Goal: Contribute content: Contribute content

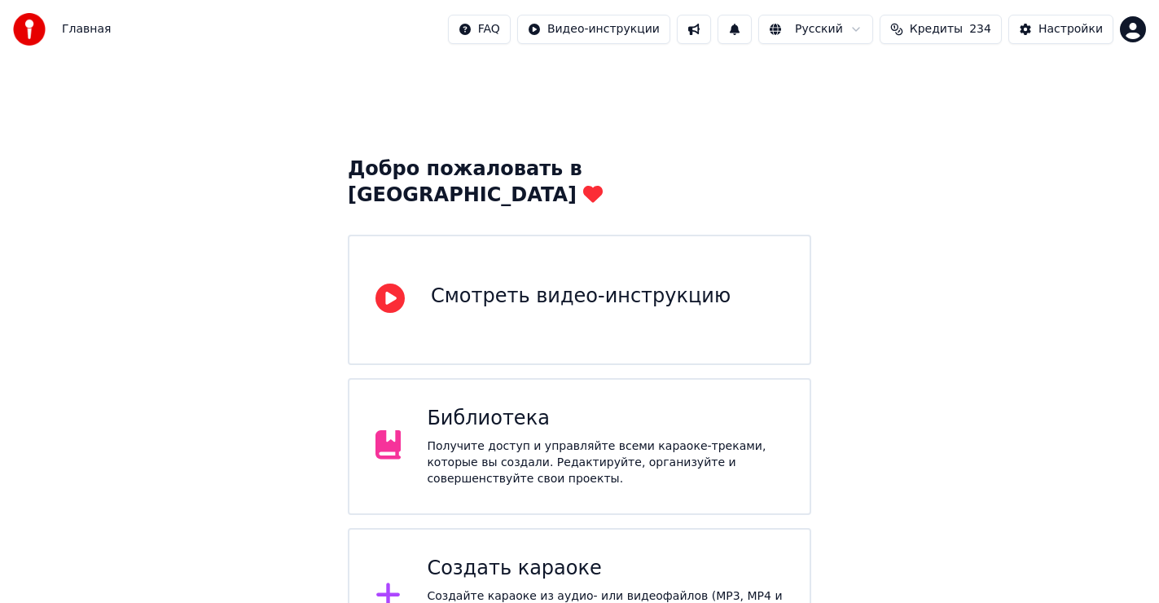
click at [529, 556] on div "Создать караоке" at bounding box center [605, 569] width 357 height 26
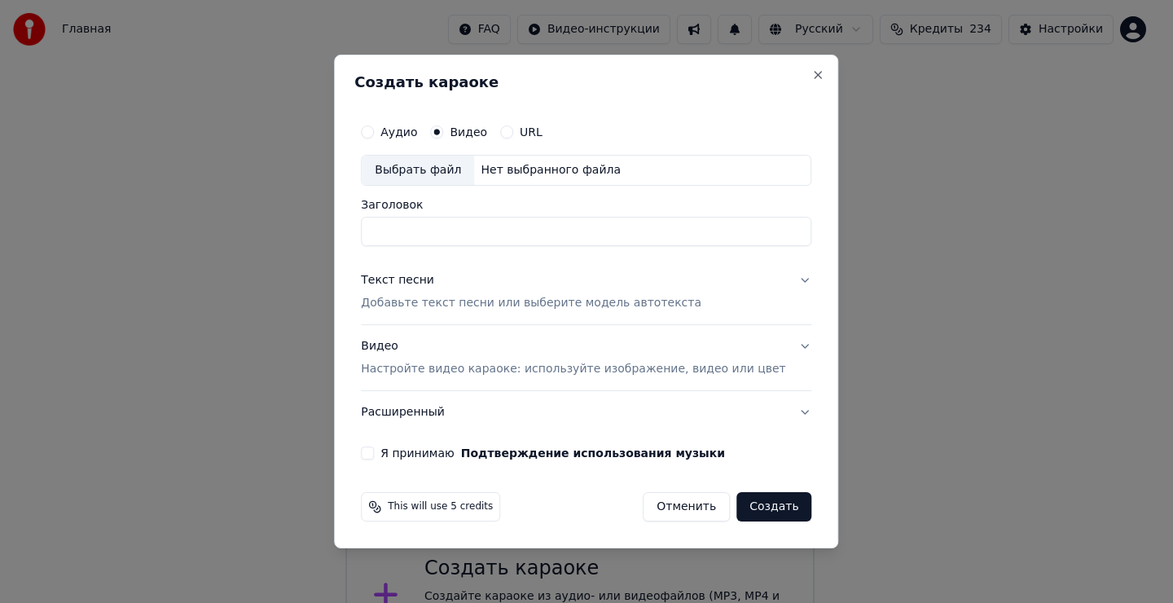
click at [436, 174] on div "Выбрать файл" at bounding box center [418, 170] width 112 height 29
click at [463, 231] on input "**********" at bounding box center [586, 231] width 451 height 29
click at [499, 233] on input "**********" at bounding box center [586, 231] width 451 height 29
type input "**********"
click at [427, 279] on div "Текст песни" at bounding box center [397, 280] width 73 height 16
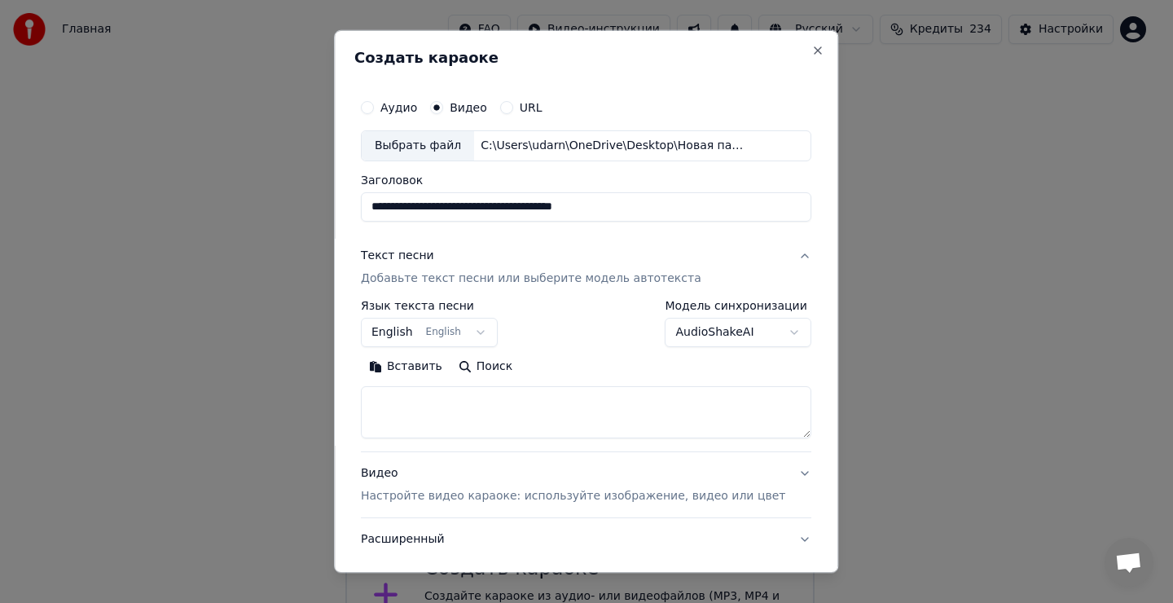
click at [464, 327] on button "English English" at bounding box center [429, 332] width 137 height 29
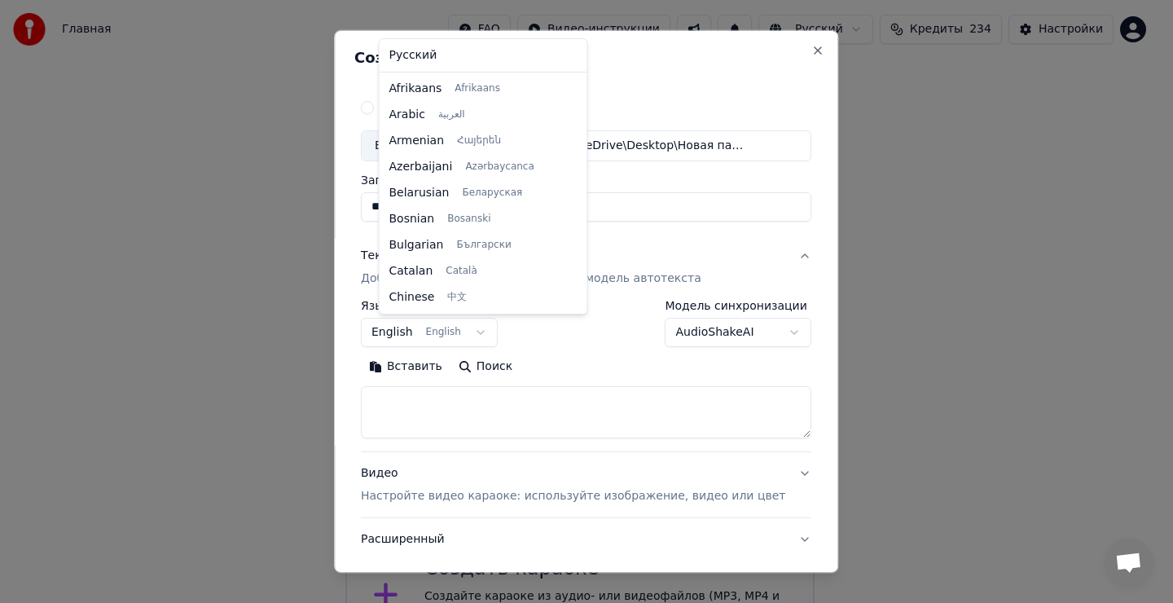
scroll to position [130, 0]
select select "**"
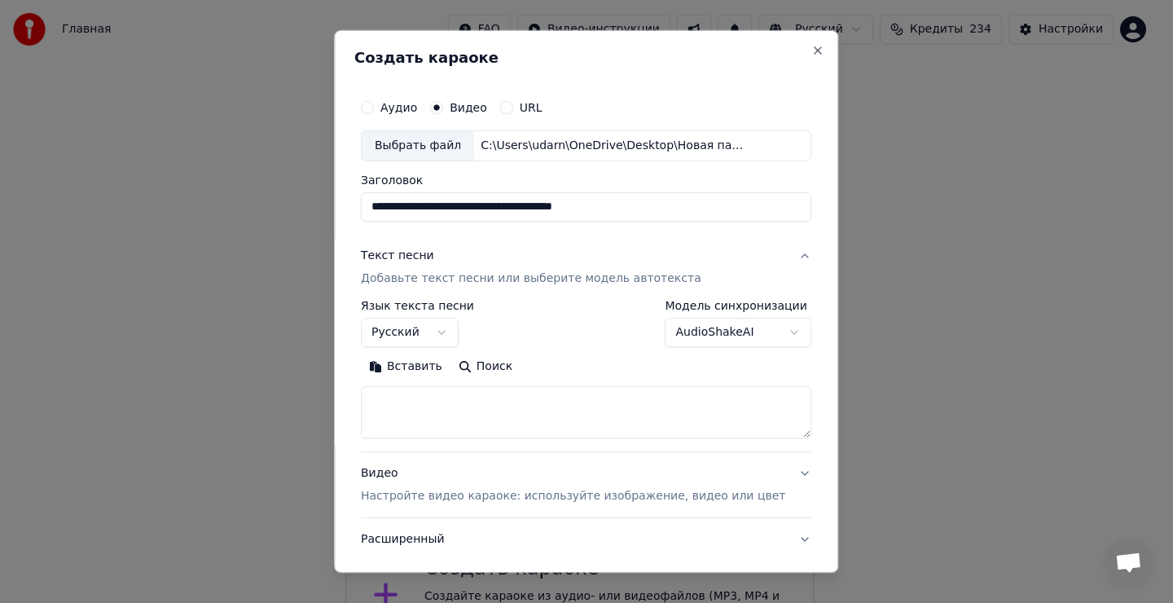
drag, startPoint x: 389, startPoint y: 414, endPoint x: 414, endPoint y: 407, distance: 26.1
click at [390, 412] on textarea at bounding box center [586, 412] width 451 height 52
drag, startPoint x: 409, startPoint y: 408, endPoint x: 430, endPoint y: 385, distance: 31.7
click at [420, 408] on textarea at bounding box center [586, 412] width 451 height 52
click at [422, 363] on button "Вставить" at bounding box center [406, 367] width 90 height 26
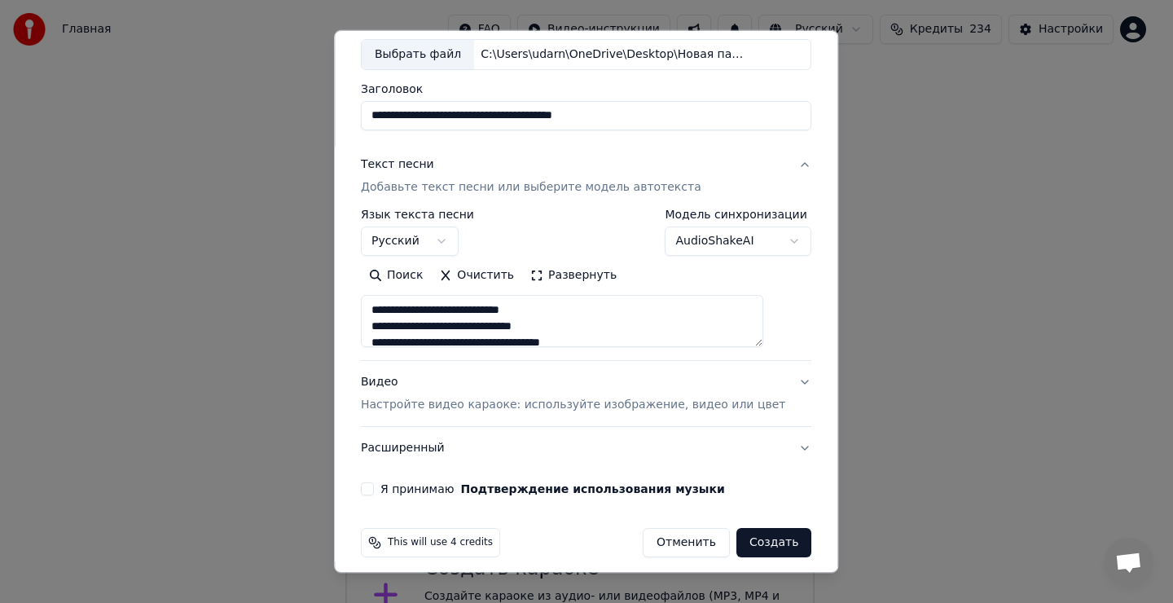
scroll to position [103, 0]
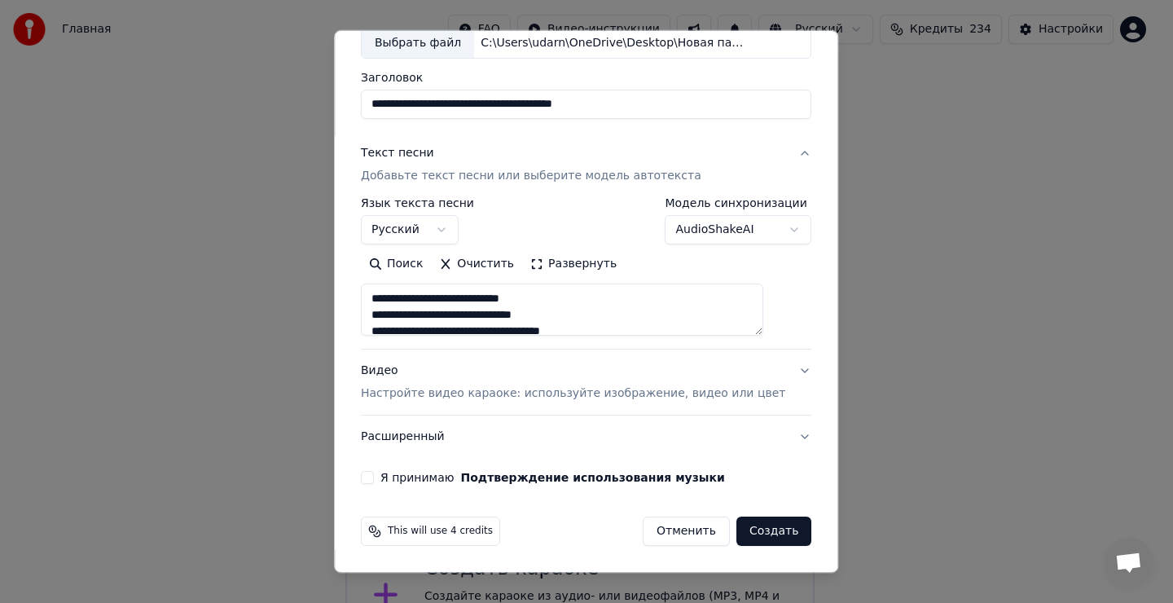
drag, startPoint x: 380, startPoint y: 473, endPoint x: 395, endPoint y: 477, distance: 15.2
click at [374, 474] on button "Я принимаю Подтверждение использования музыки" at bounding box center [367, 477] width 13 height 13
click at [752, 535] on button "Создать" at bounding box center [773, 531] width 75 height 29
type textarea "**********"
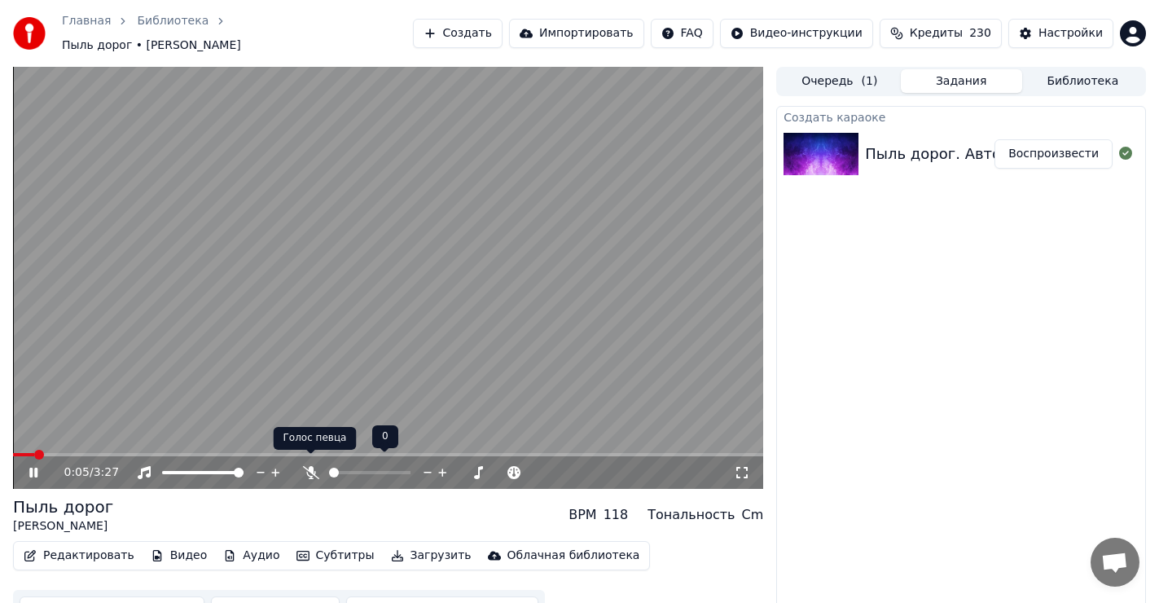
click at [309, 466] on icon at bounding box center [311, 472] width 16 height 13
click at [31, 468] on icon at bounding box center [33, 473] width 8 height 10
click at [31, 467] on icon at bounding box center [34, 472] width 10 height 11
click at [309, 466] on icon at bounding box center [310, 472] width 9 height 13
click at [306, 468] on icon at bounding box center [311, 472] width 16 height 13
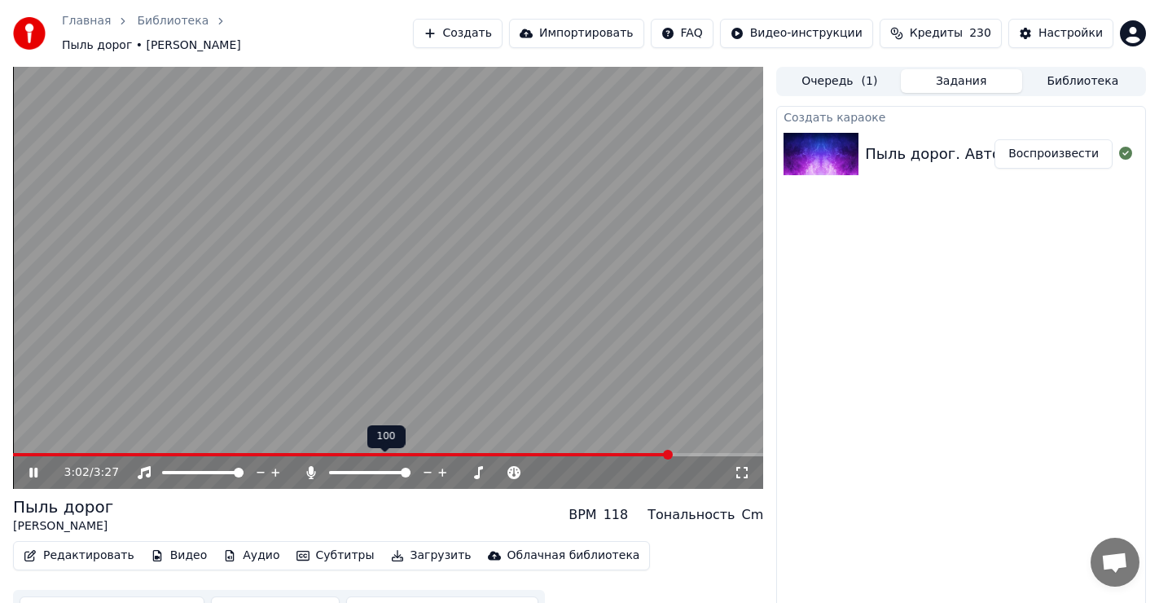
click at [309, 466] on icon at bounding box center [310, 472] width 9 height 13
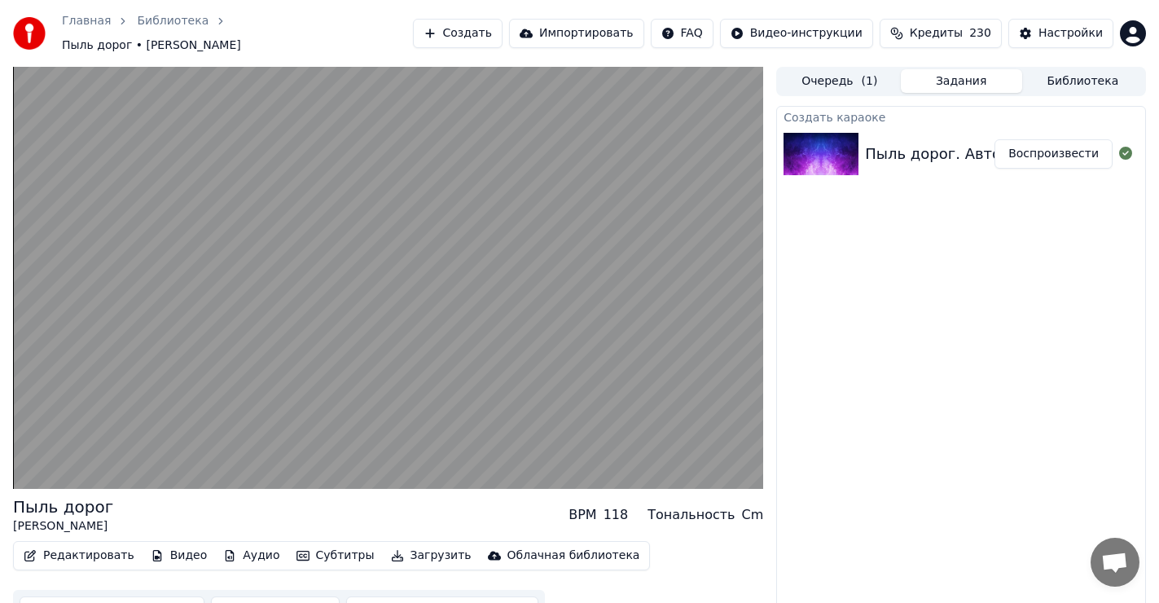
click at [80, 546] on button "Редактировать" at bounding box center [79, 555] width 124 height 23
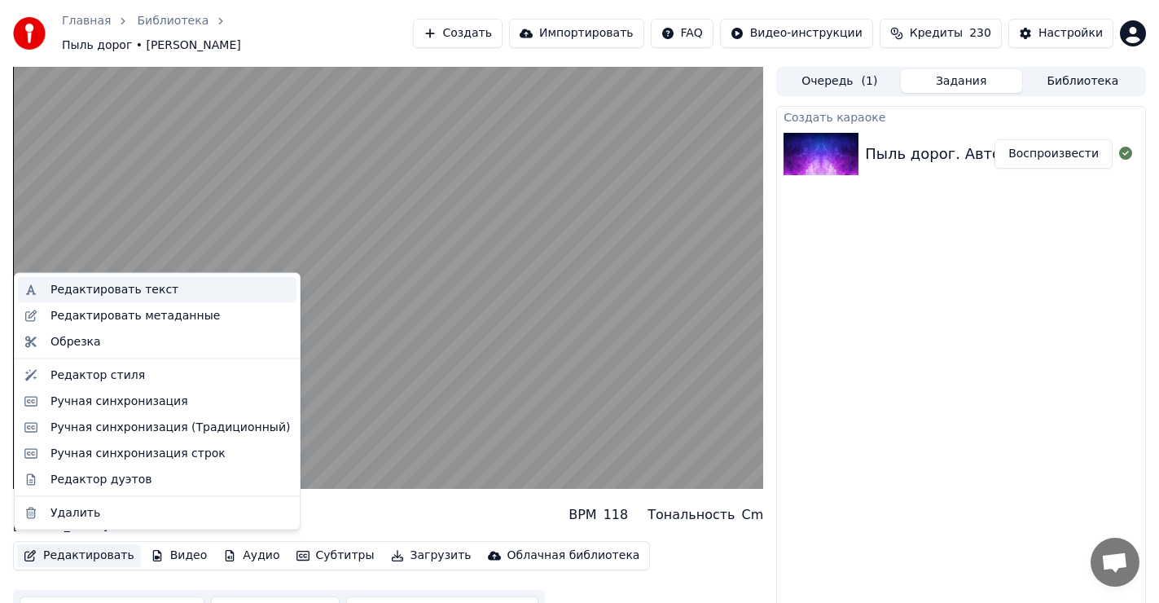
click at [116, 284] on div "Редактировать текст" at bounding box center [115, 290] width 128 height 16
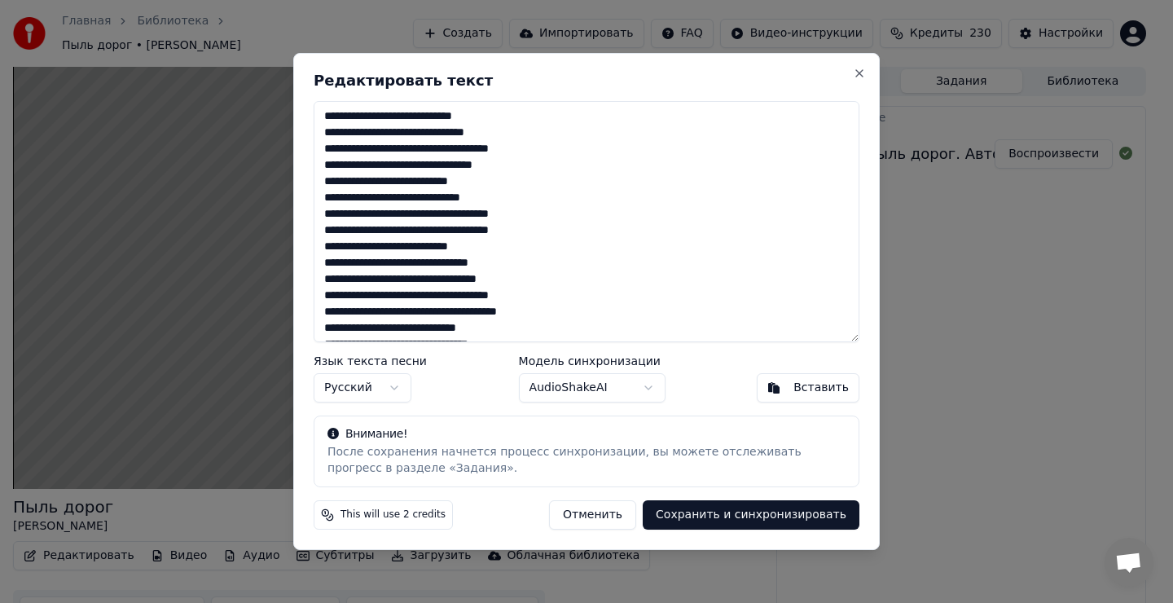
click at [540, 164] on textarea "**********" at bounding box center [587, 221] width 546 height 241
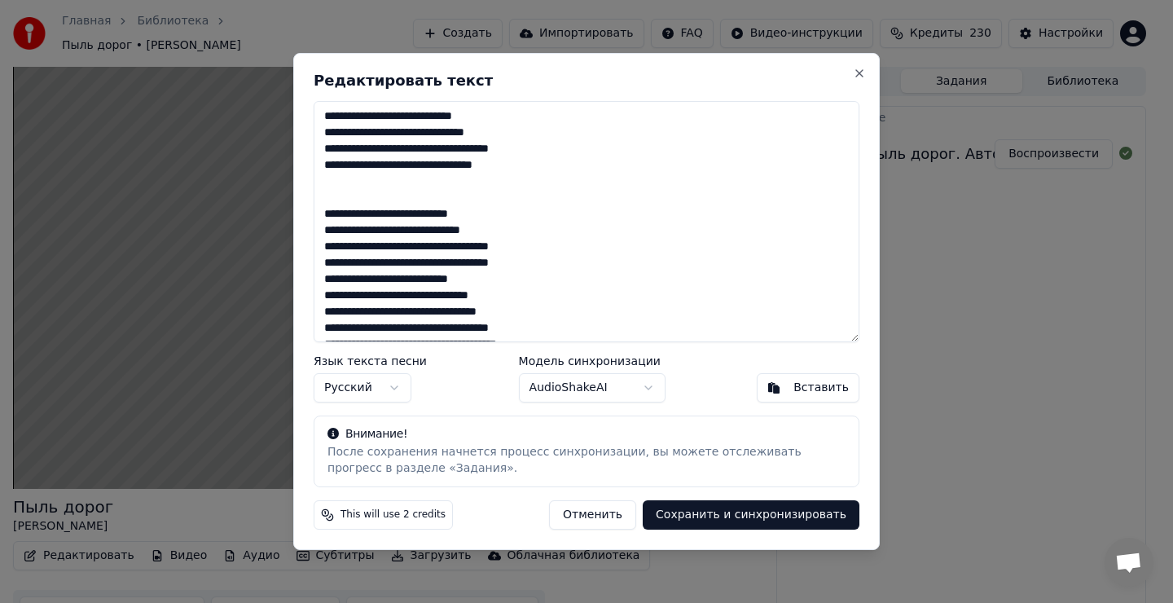
click at [545, 266] on textarea "**********" at bounding box center [587, 221] width 546 height 241
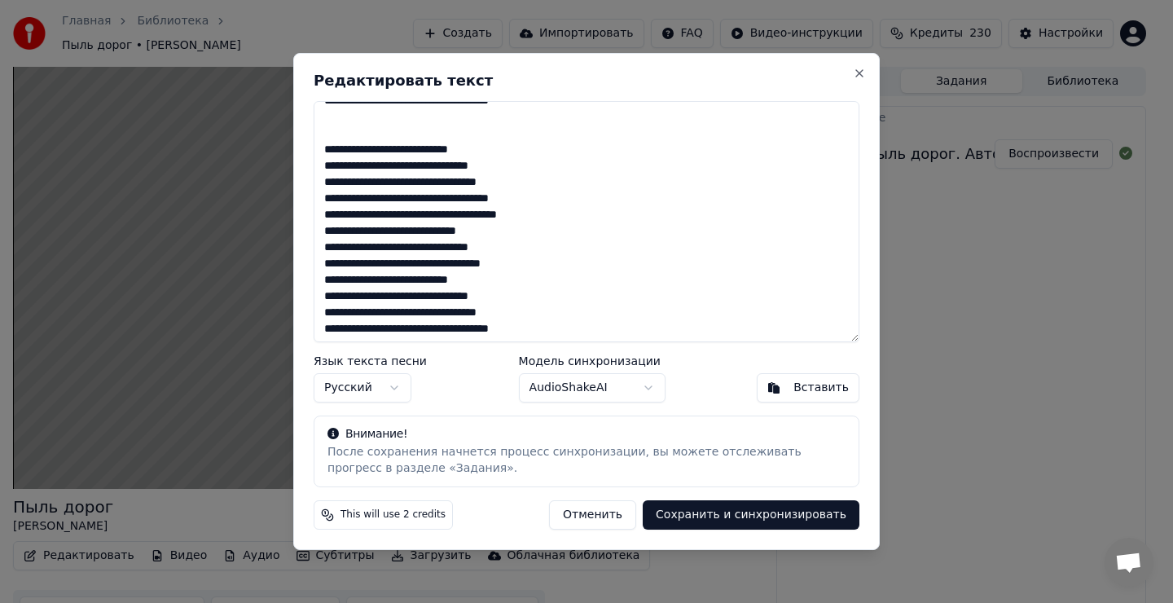
scroll to position [163, 0]
click at [556, 201] on textarea "**********" at bounding box center [587, 221] width 546 height 241
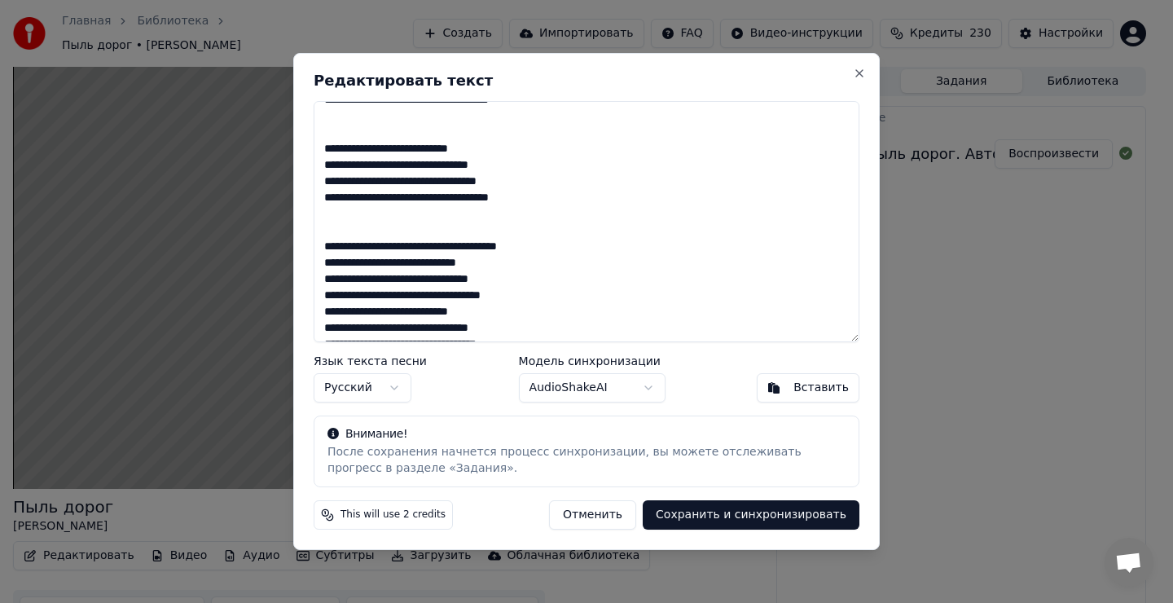
scroll to position [244, 0]
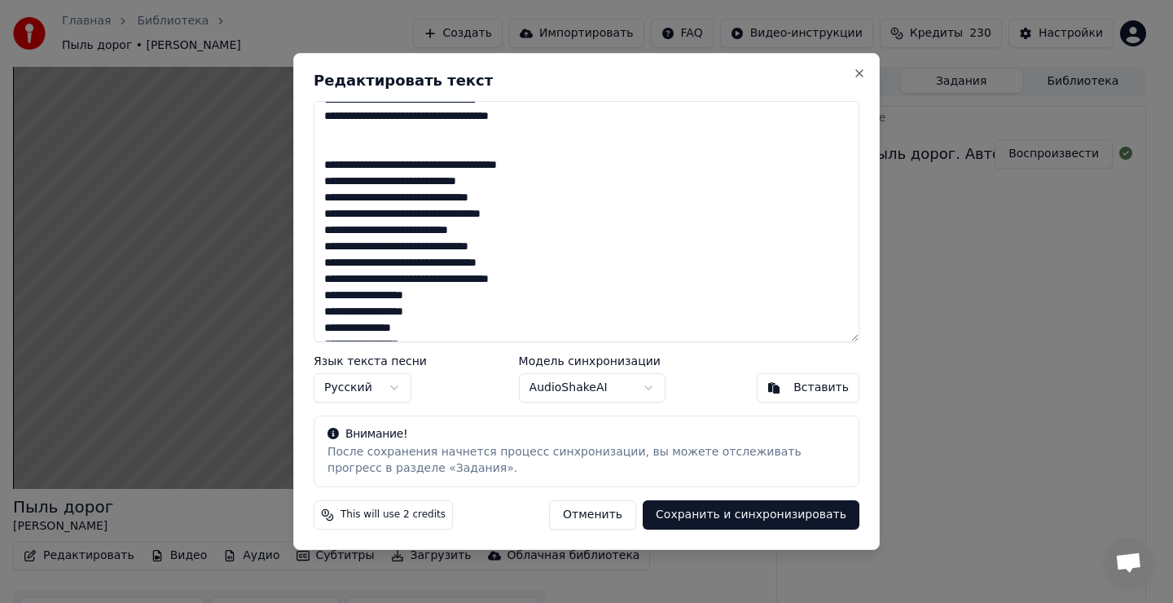
click at [546, 222] on textarea "**********" at bounding box center [587, 221] width 546 height 241
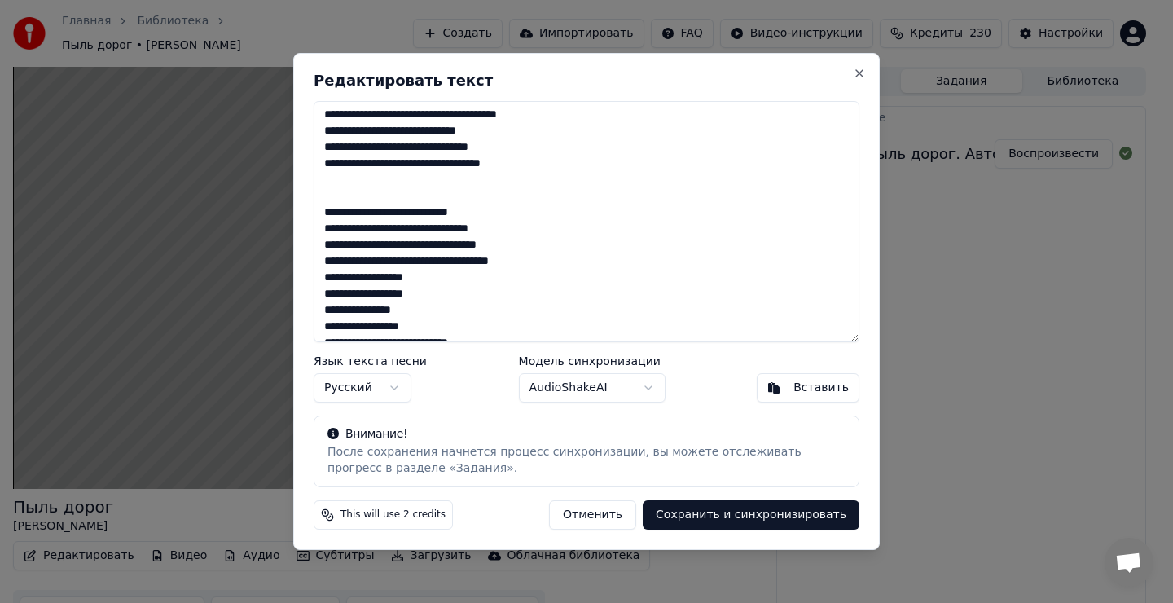
scroll to position [326, 0]
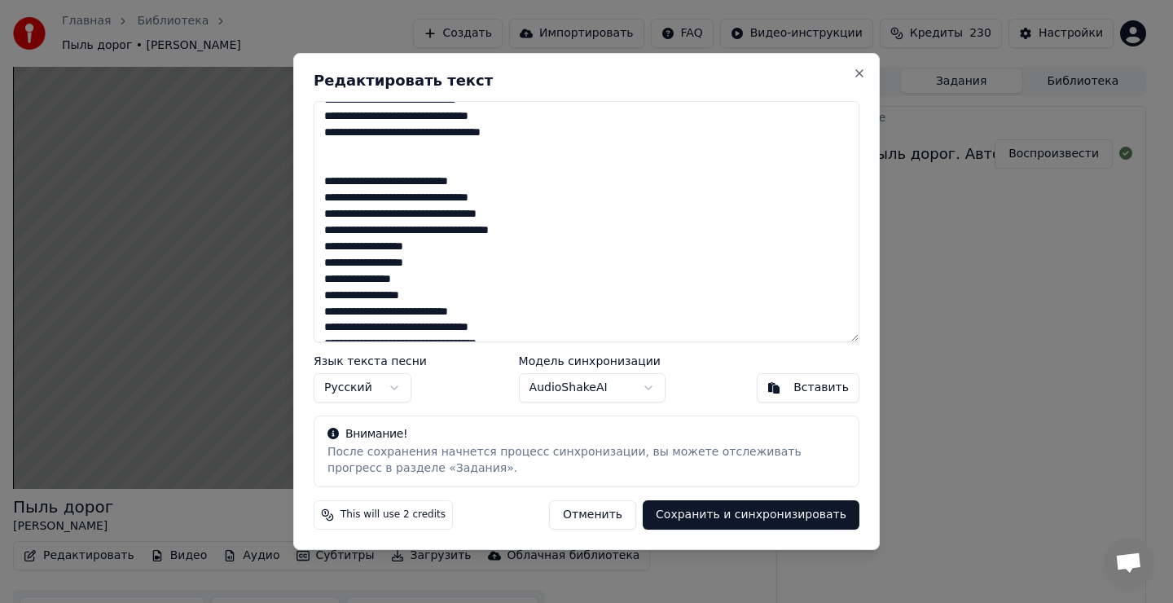
click at [554, 238] on textarea "**********" at bounding box center [587, 221] width 546 height 241
click at [552, 231] on textarea "**********" at bounding box center [587, 221] width 546 height 241
click at [551, 230] on textarea "**********" at bounding box center [587, 221] width 546 height 241
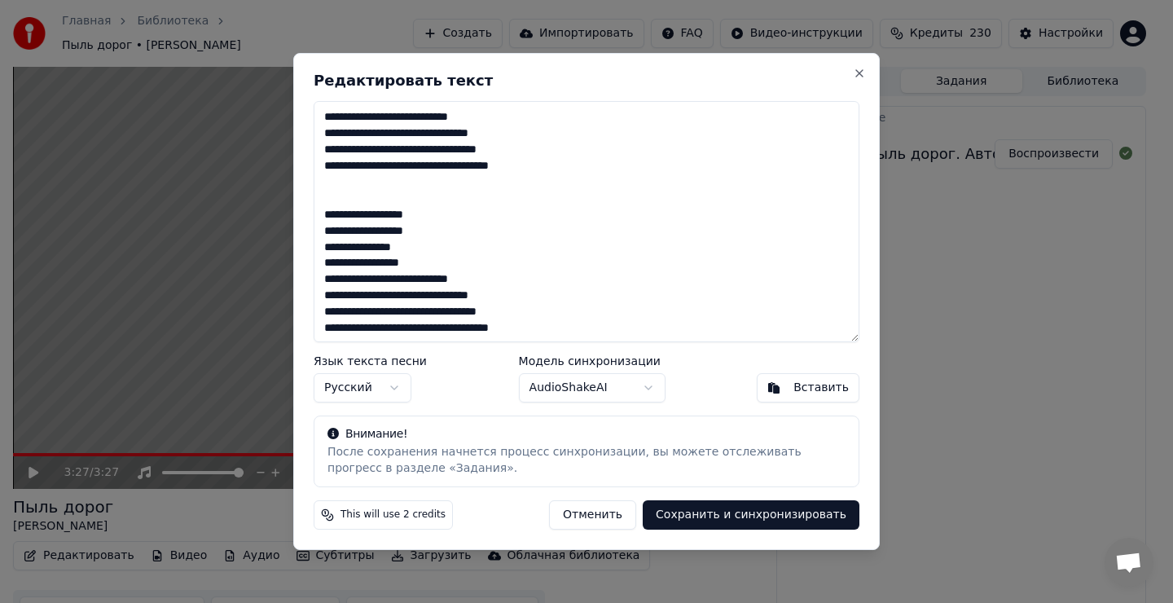
scroll to position [392, 0]
click at [451, 262] on textarea "**********" at bounding box center [587, 221] width 546 height 241
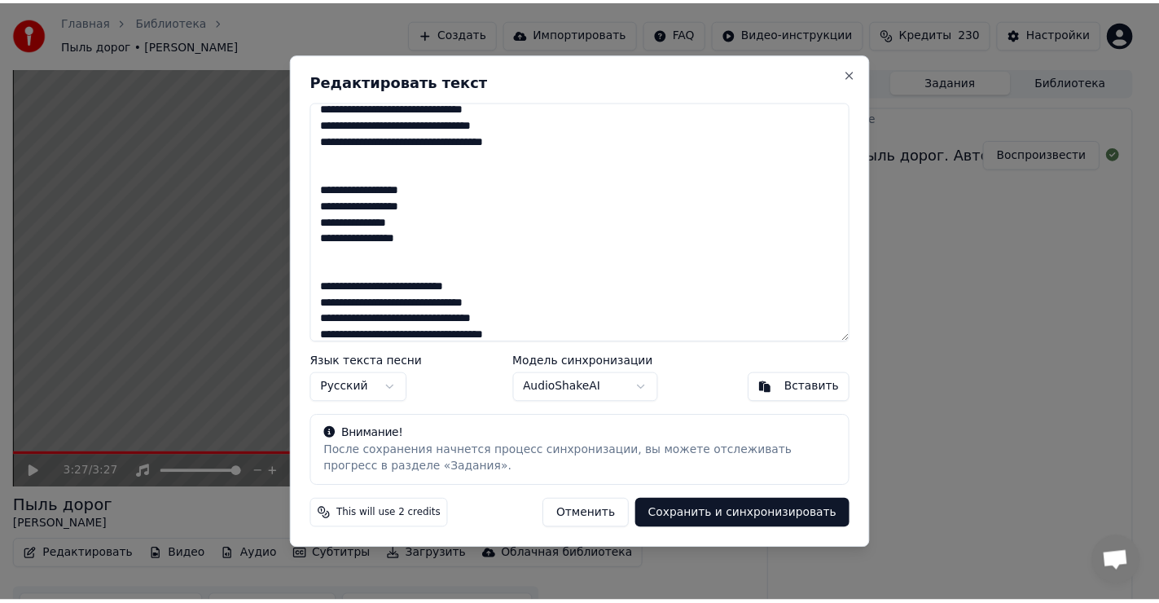
scroll to position [424, 0]
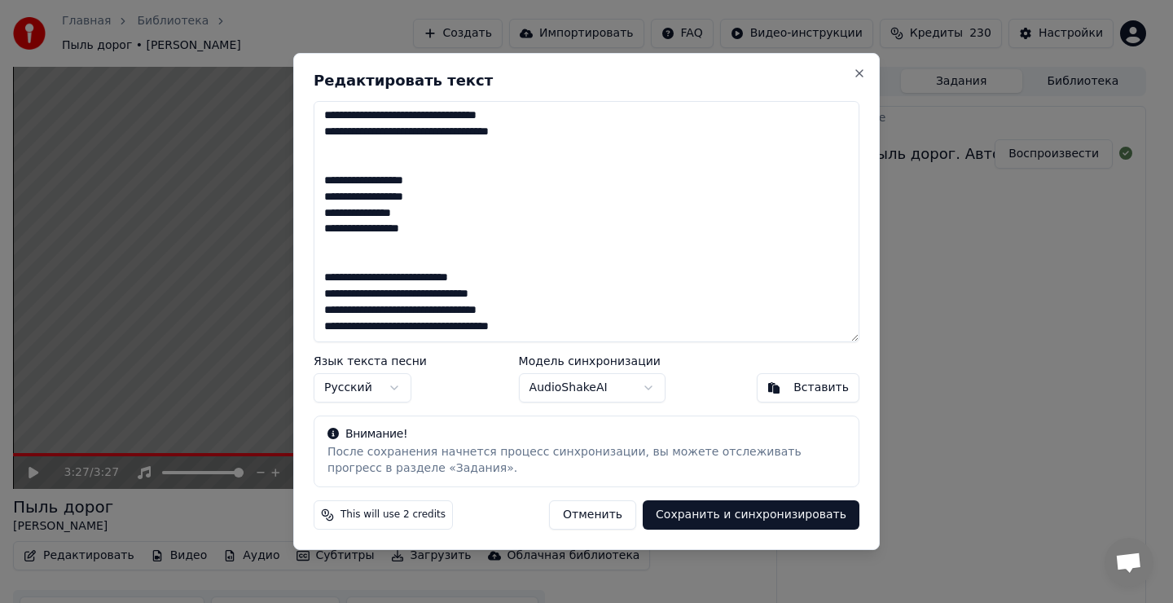
type textarea "**********"
click at [785, 520] on button "Сохранить и синхронизировать" at bounding box center [751, 514] width 217 height 29
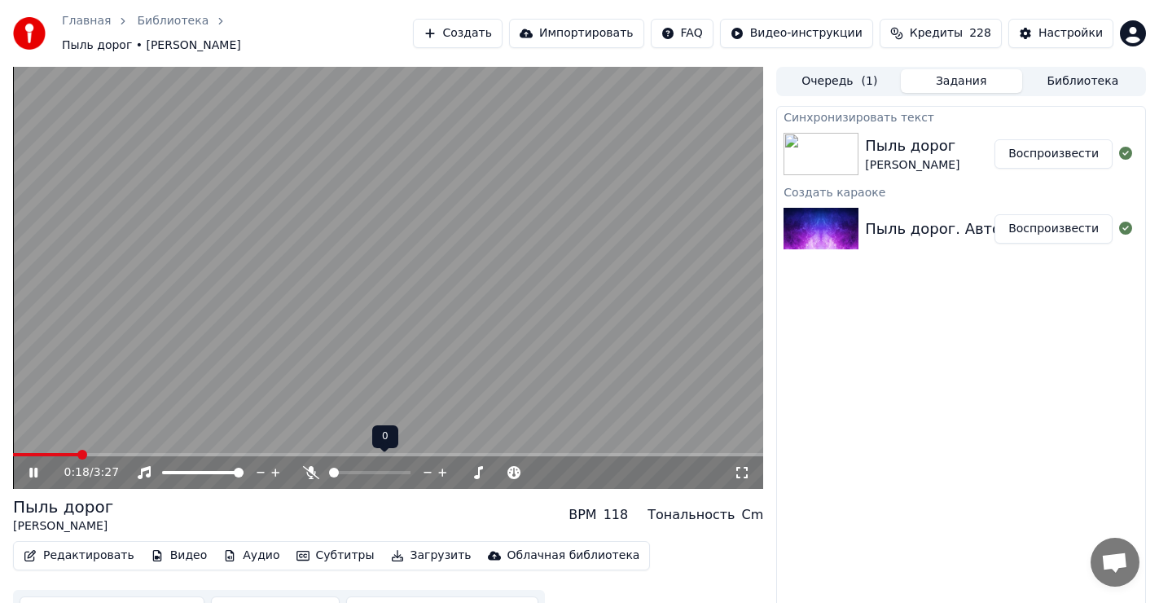
click at [425, 464] on icon at bounding box center [427, 472] width 15 height 16
click at [429, 464] on icon at bounding box center [427, 472] width 15 height 16
click at [309, 466] on icon at bounding box center [310, 472] width 16 height 13
click at [311, 466] on icon at bounding box center [310, 472] width 9 height 13
click at [316, 466] on icon at bounding box center [311, 472] width 16 height 13
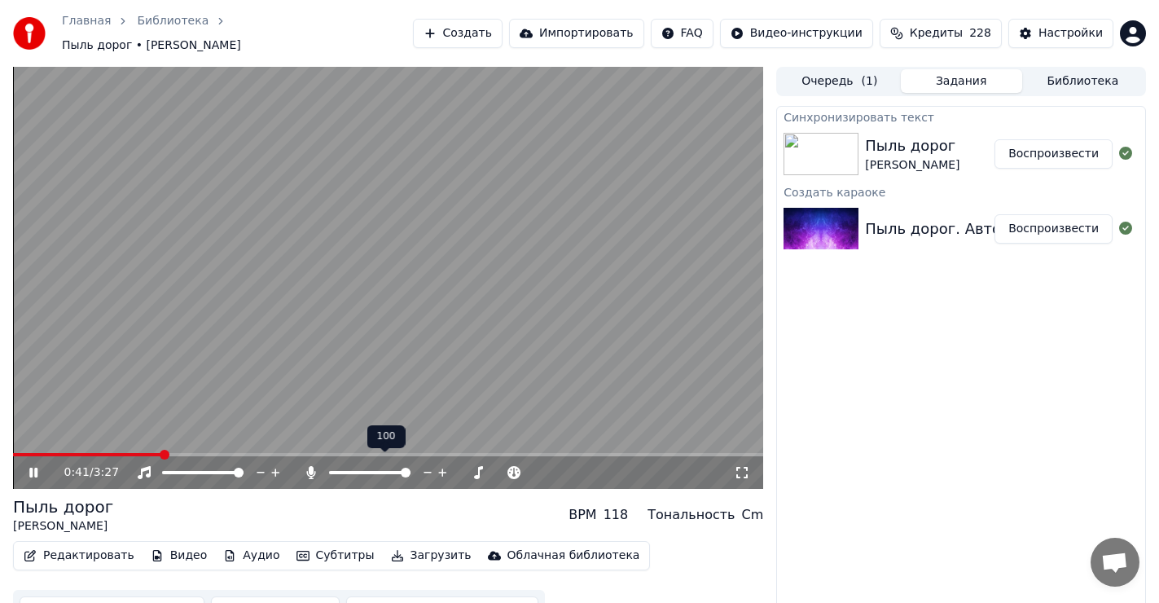
click at [316, 466] on icon at bounding box center [311, 472] width 16 height 13
click at [13, 459] on span at bounding box center [18, 455] width 10 height 10
drag, startPoint x: 26, startPoint y: 468, endPoint x: 29, endPoint y: 460, distance: 8.5
click at [26, 468] on icon at bounding box center [45, 472] width 38 height 13
click at [13, 451] on span at bounding box center [18, 455] width 10 height 10
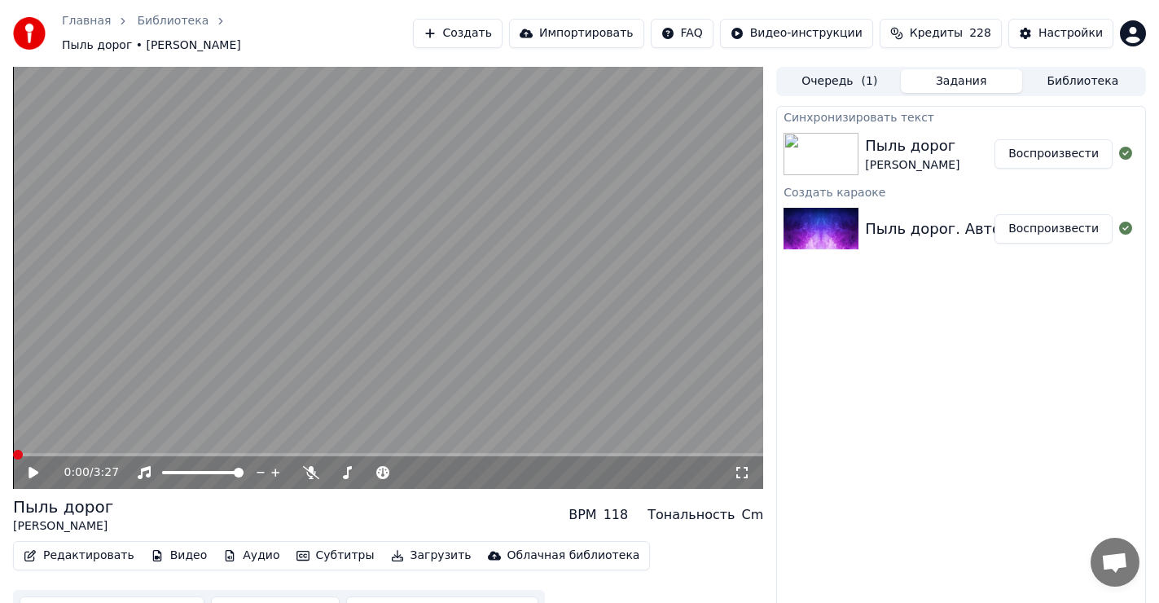
click at [90, 544] on button "Редактировать" at bounding box center [79, 555] width 124 height 23
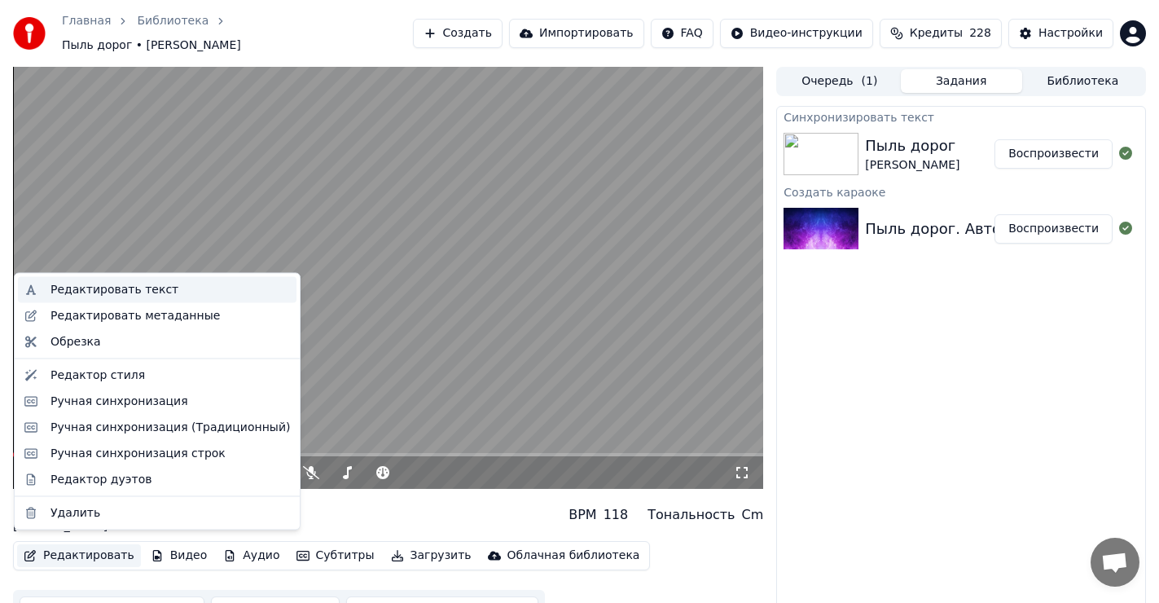
click at [117, 288] on div "Редактировать текст" at bounding box center [115, 290] width 128 height 16
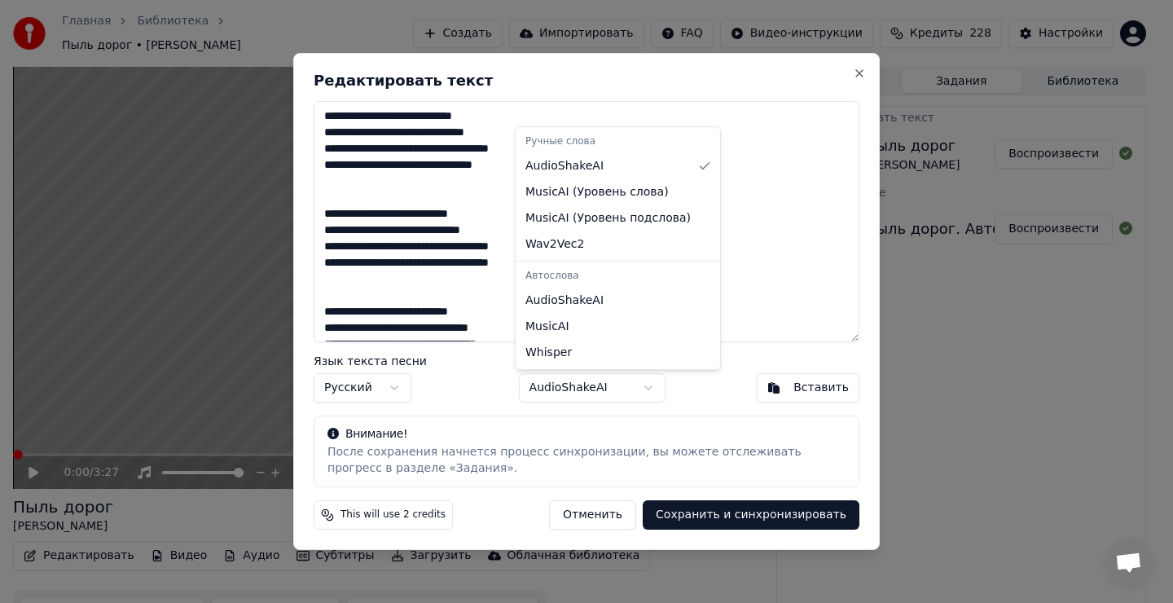
click at [644, 389] on body "Главная Библиотека Пыль дорог • [PERSON_NAME] Импортировать FAQ Видео-инструкци…" at bounding box center [579, 301] width 1159 height 603
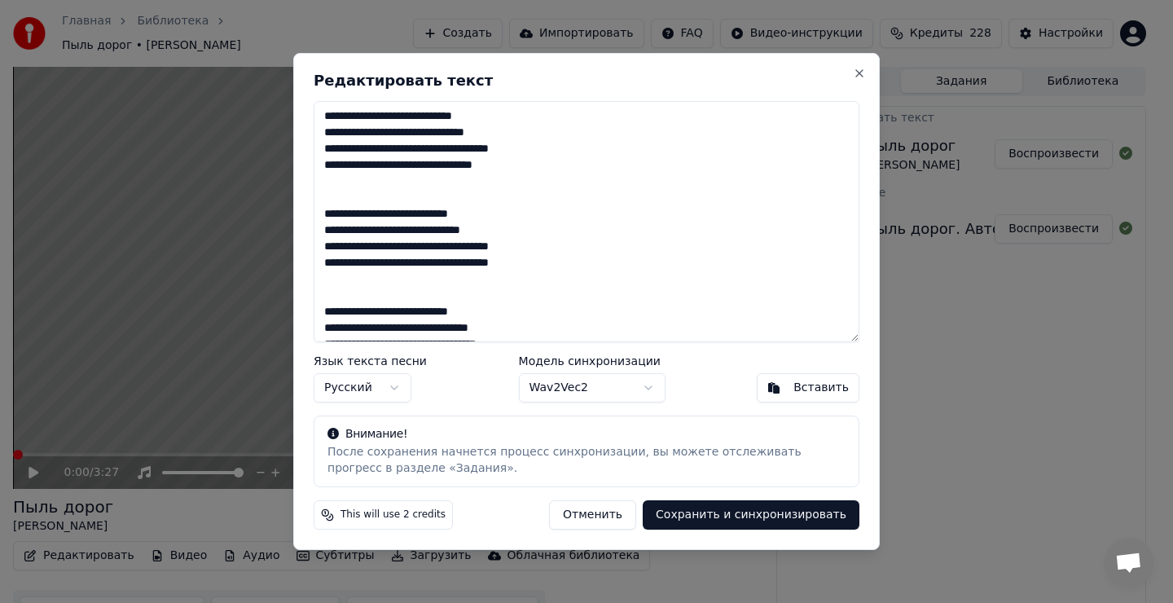
click at [643, 381] on body "Главная Библиотека Пыль дорог • [PERSON_NAME] Импортировать FAQ Видео-инструкци…" at bounding box center [579, 301] width 1159 height 603
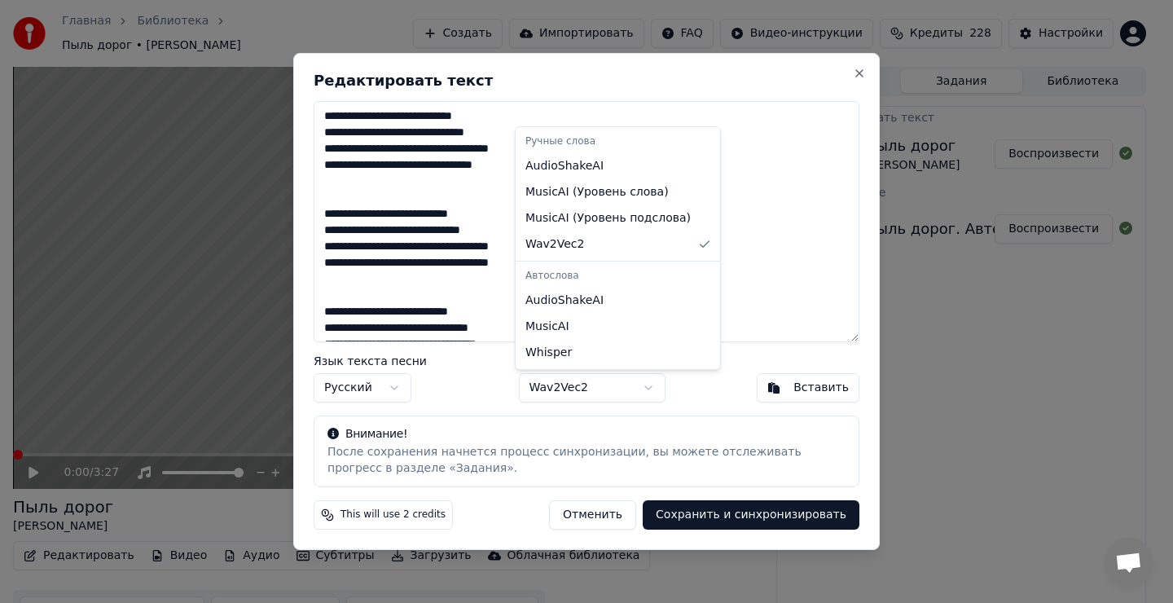
click at [648, 382] on body "Главная Библиотека Пыль дорог • [PERSON_NAME] Импортировать FAQ Видео-инструкци…" at bounding box center [579, 301] width 1159 height 603
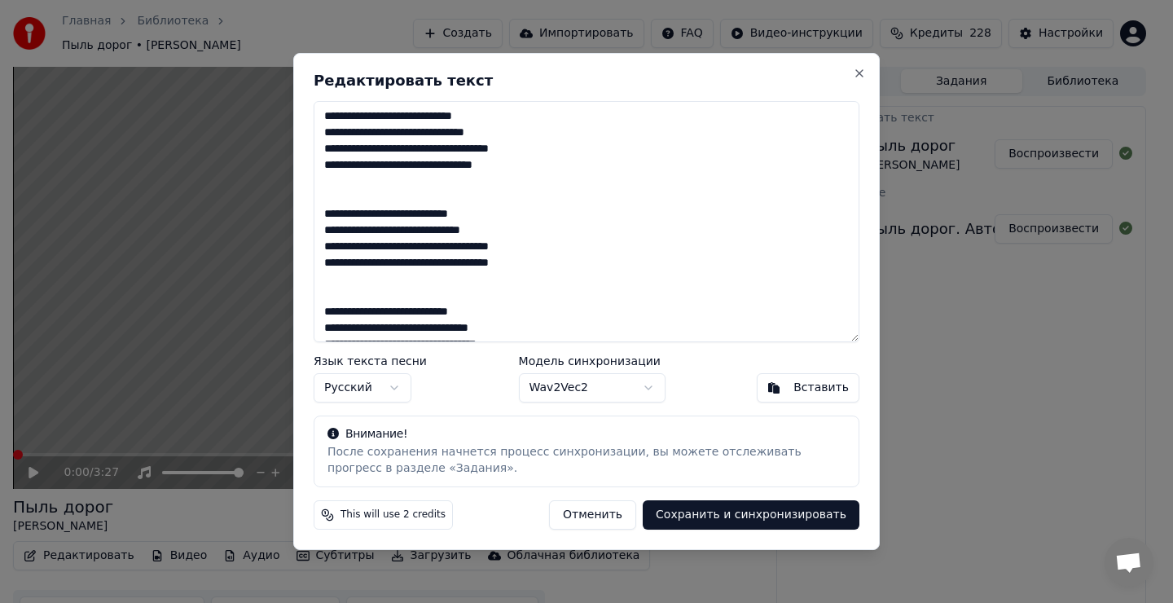
click at [771, 520] on button "Сохранить и синхронизировать" at bounding box center [751, 514] width 217 height 29
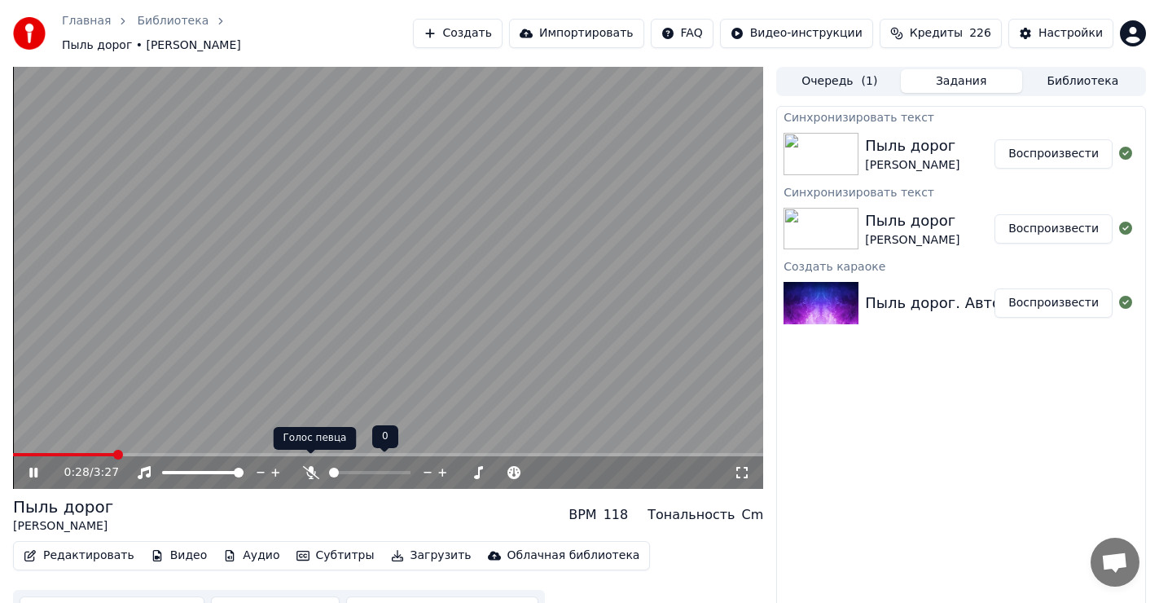
click at [310, 466] on icon at bounding box center [310, 472] width 16 height 13
click at [311, 466] on icon at bounding box center [310, 472] width 9 height 13
click at [33, 466] on icon at bounding box center [45, 472] width 38 height 13
click at [13, 453] on span at bounding box center [18, 455] width 10 height 10
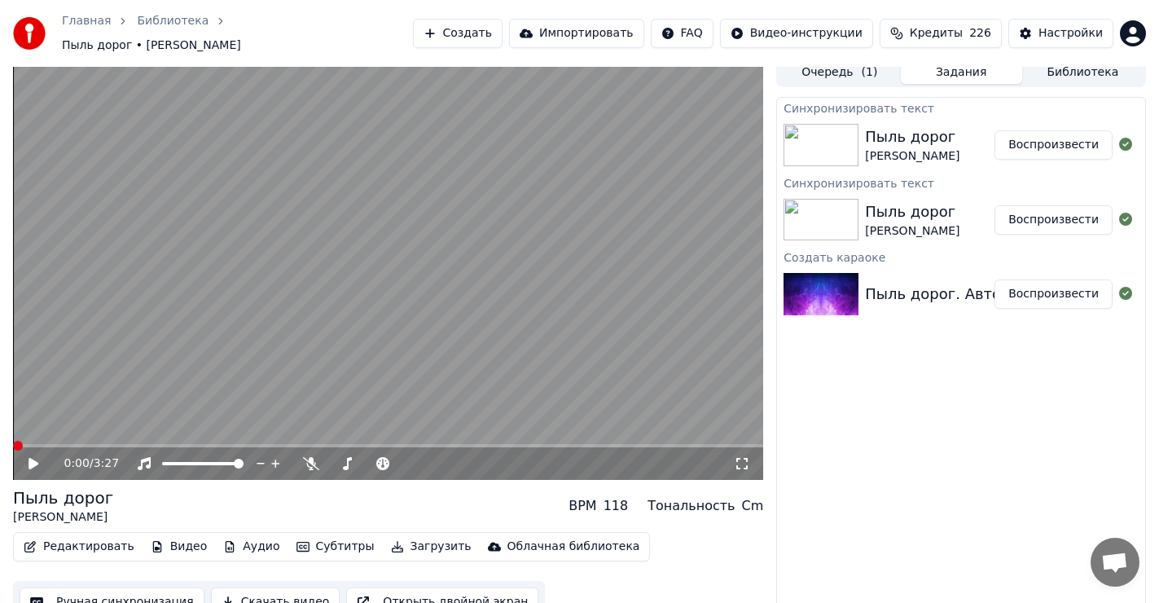
scroll to position [21, 0]
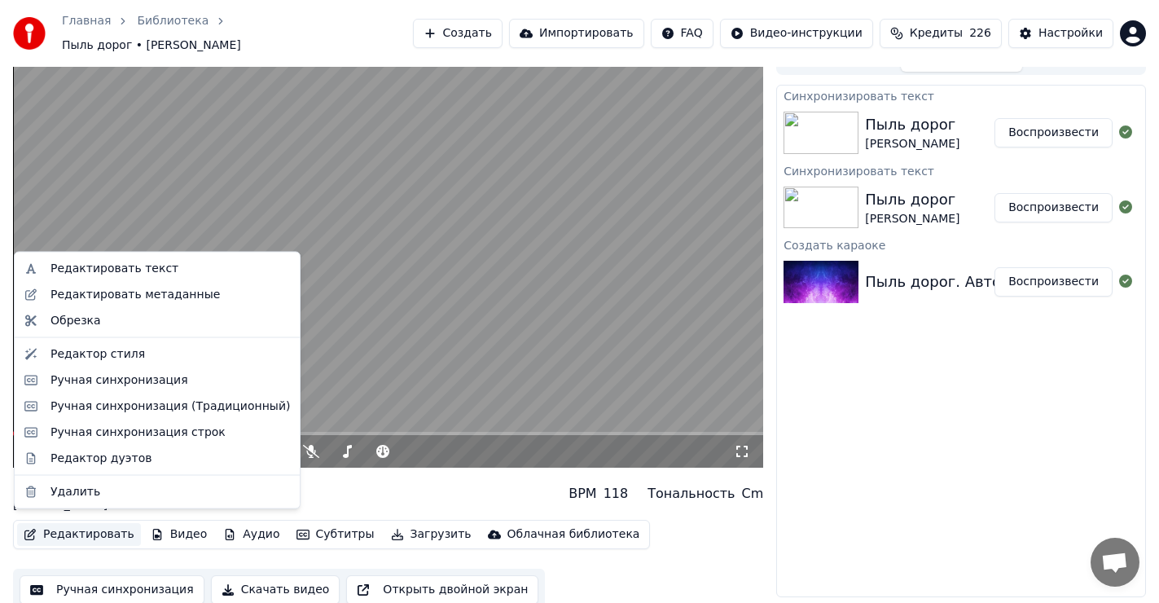
click at [96, 523] on button "Редактировать" at bounding box center [79, 534] width 124 height 23
click at [136, 461] on div "Редактор дуэтов" at bounding box center [171, 458] width 240 height 16
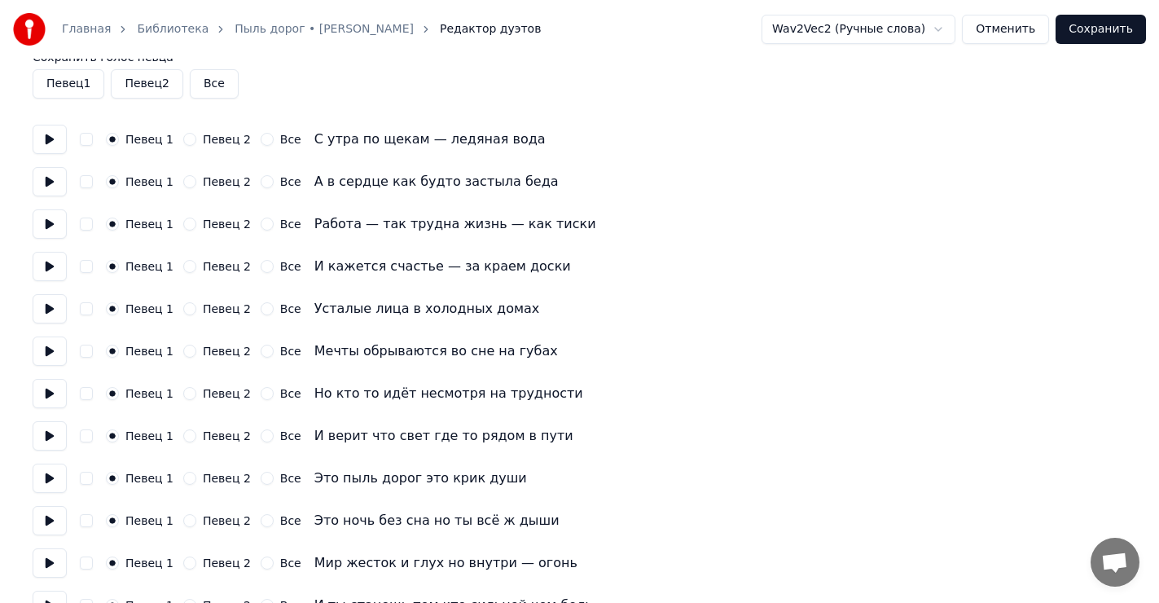
scroll to position [81, 0]
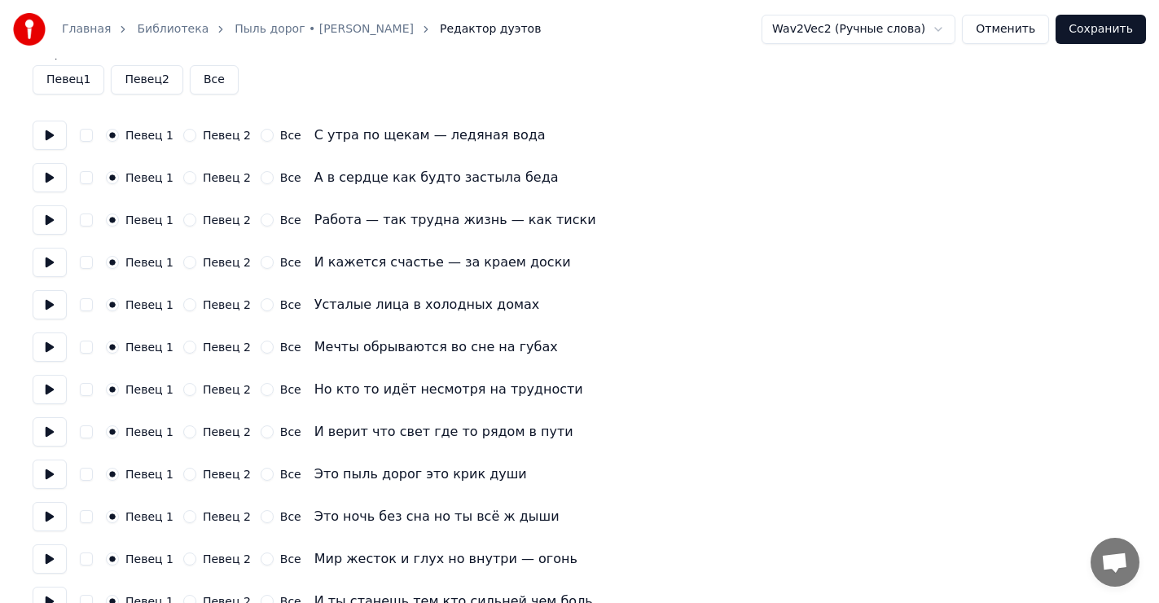
click at [261, 306] on button "Все" at bounding box center [267, 304] width 13 height 13
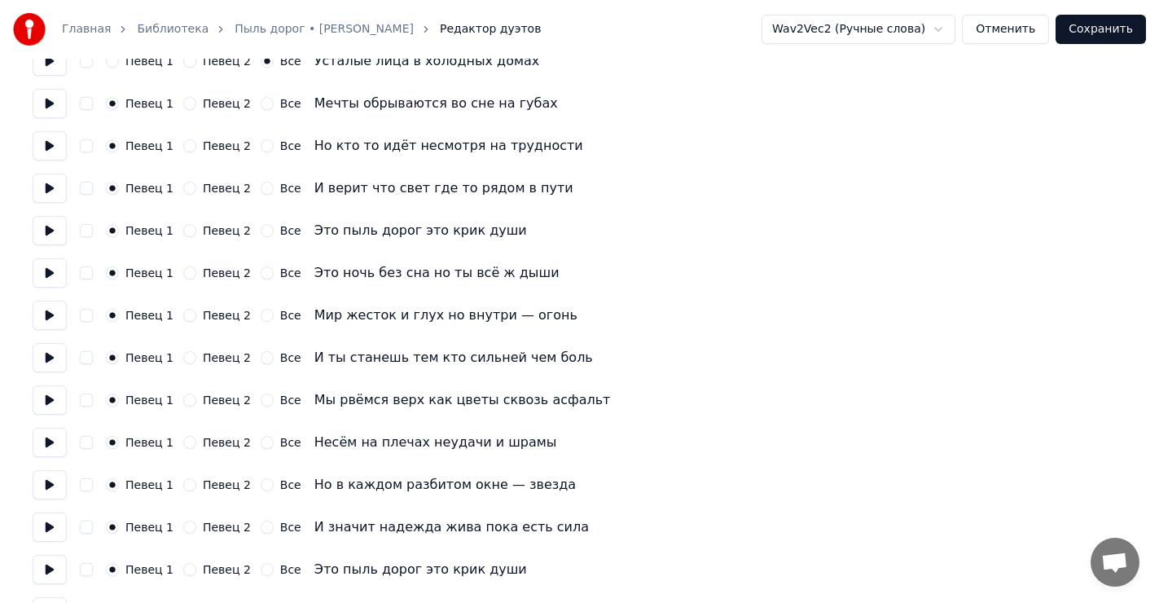
scroll to position [326, 0]
click at [183, 228] on button "Певец 2" at bounding box center [189, 229] width 13 height 13
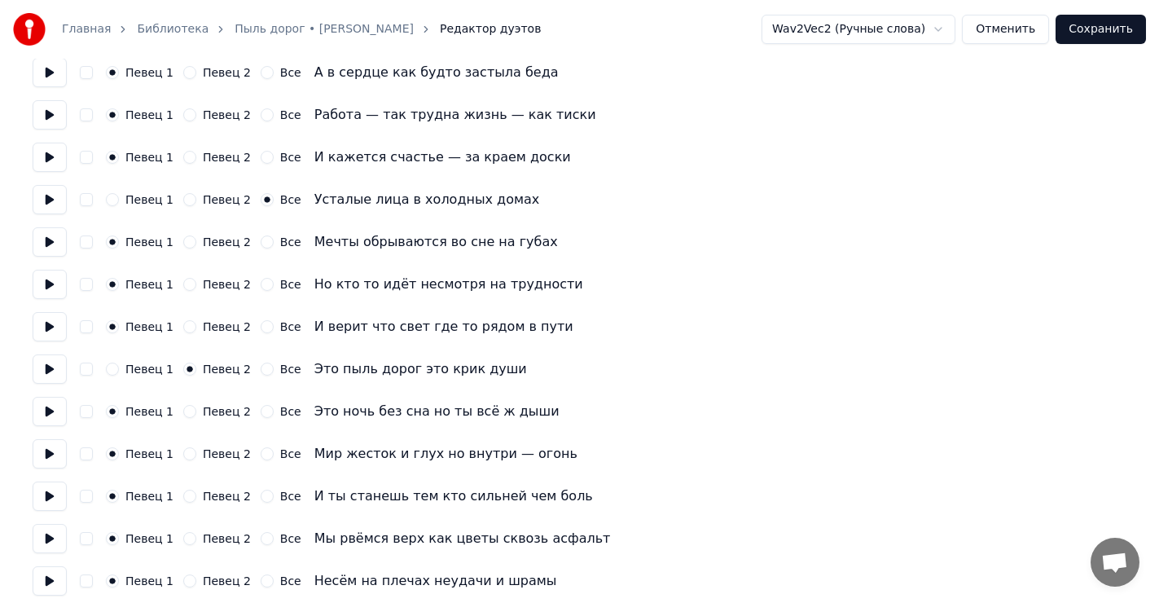
scroll to position [81, 0]
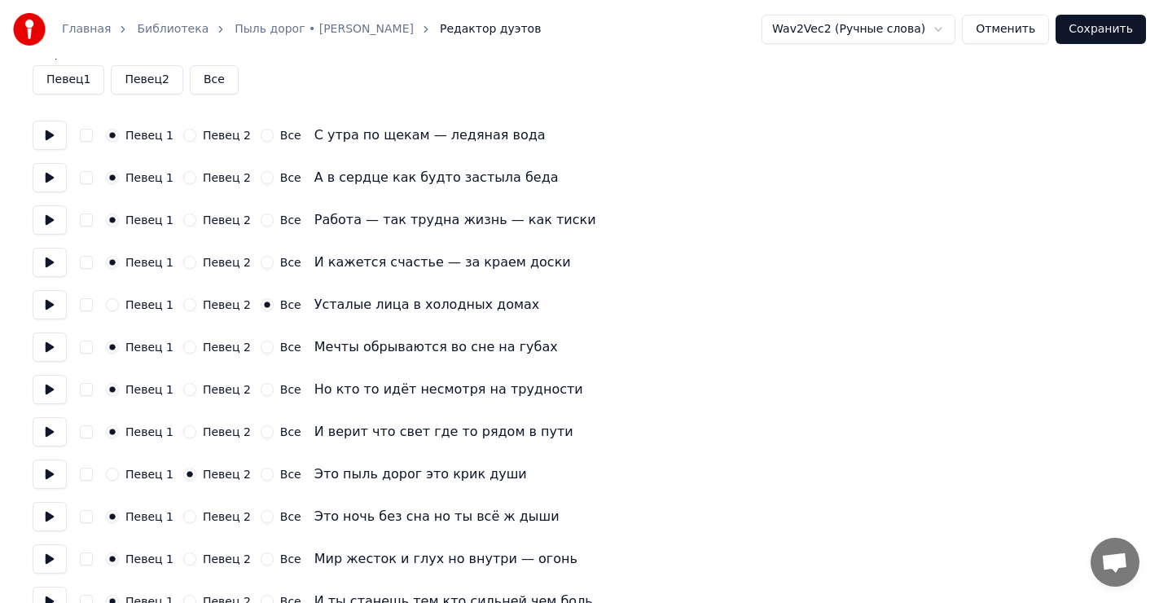
click at [183, 134] on button "Певец 2" at bounding box center [189, 135] width 13 height 13
click at [109, 134] on button "Певец 1" at bounding box center [112, 135] width 13 height 13
click at [110, 306] on button "Певец 1" at bounding box center [112, 304] width 13 height 13
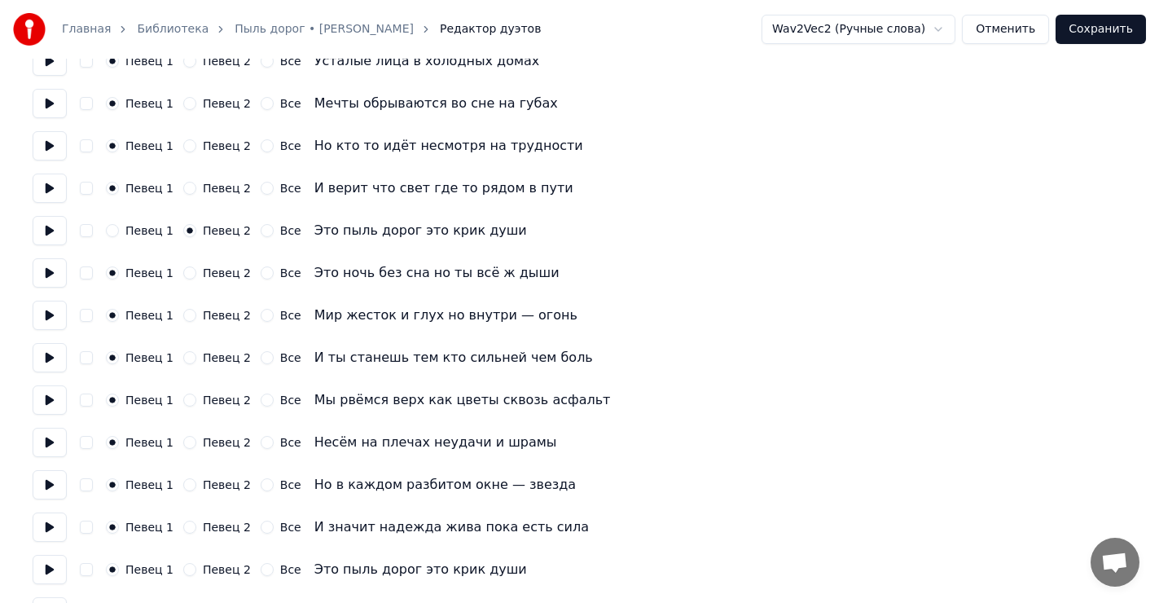
scroll to position [326, 0]
click at [261, 313] on button "Все" at bounding box center [267, 314] width 13 height 13
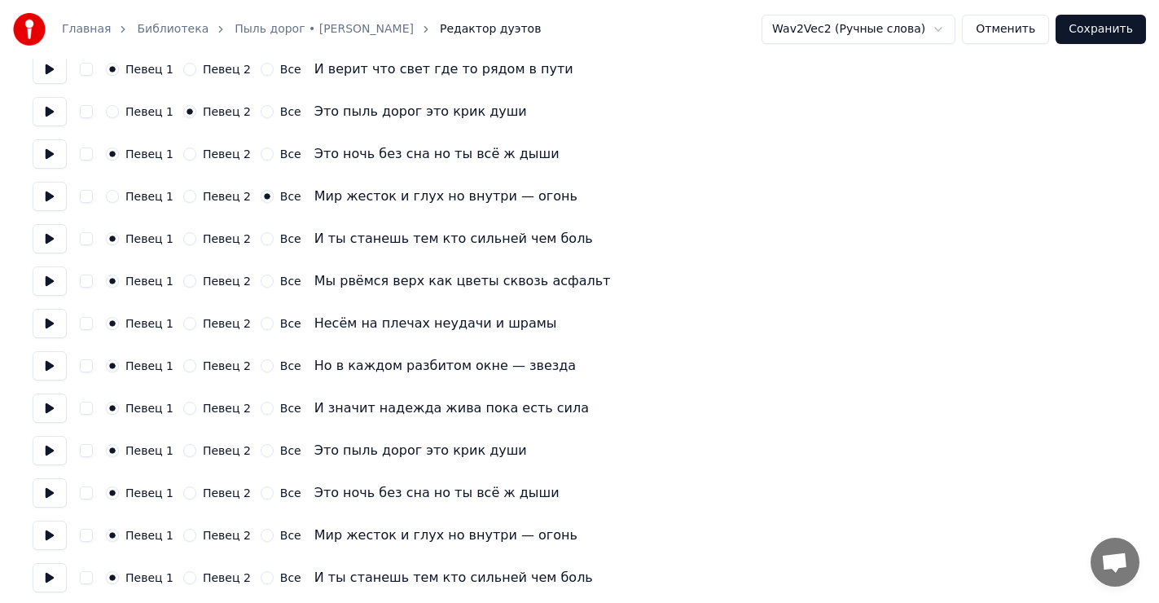
scroll to position [489, 0]
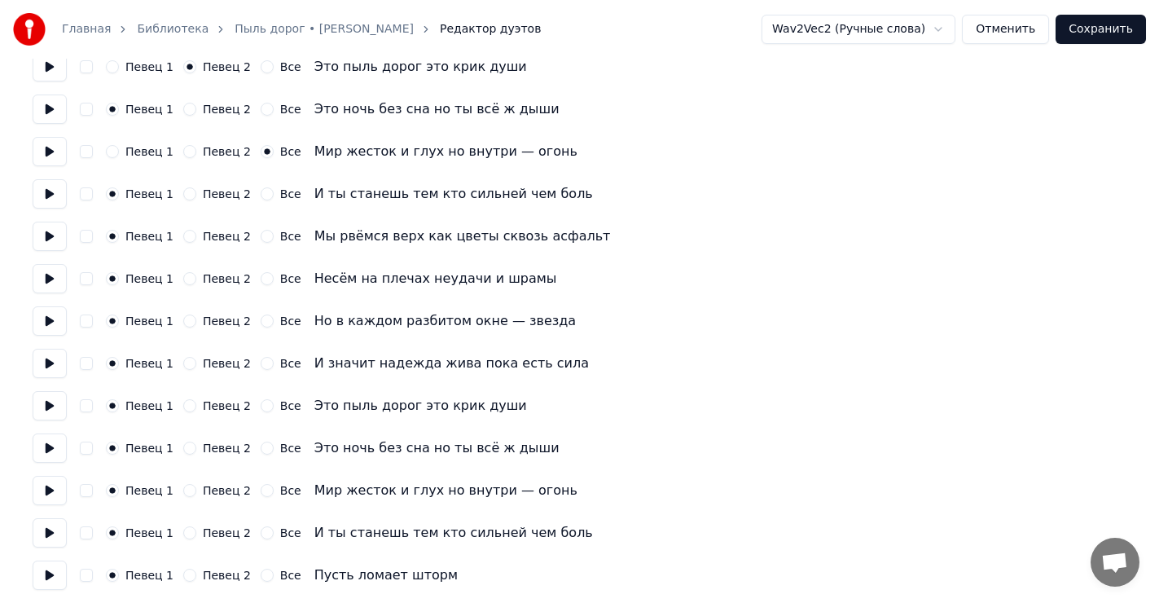
click at [261, 235] on button "Все" at bounding box center [267, 236] width 13 height 13
click at [261, 192] on button "Все" at bounding box center [267, 193] width 13 height 13
click at [261, 278] on button "Все" at bounding box center [267, 278] width 13 height 13
click at [261, 318] on button "Все" at bounding box center [267, 320] width 13 height 13
click at [261, 363] on button "Все" at bounding box center [267, 363] width 13 height 13
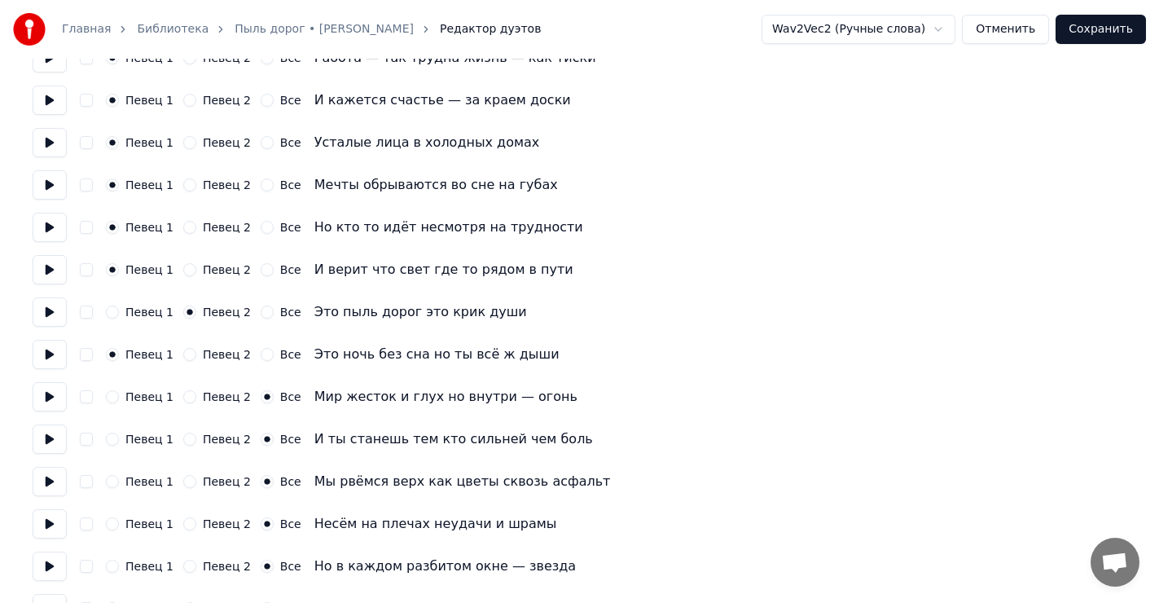
scroll to position [244, 0]
click at [184, 140] on button "Певец 2" at bounding box center [189, 141] width 13 height 13
click at [183, 182] on button "Певец 2" at bounding box center [189, 184] width 13 height 13
click at [183, 225] on button "Певец 2" at bounding box center [189, 226] width 13 height 13
click at [183, 267] on button "Певец 2" at bounding box center [189, 268] width 13 height 13
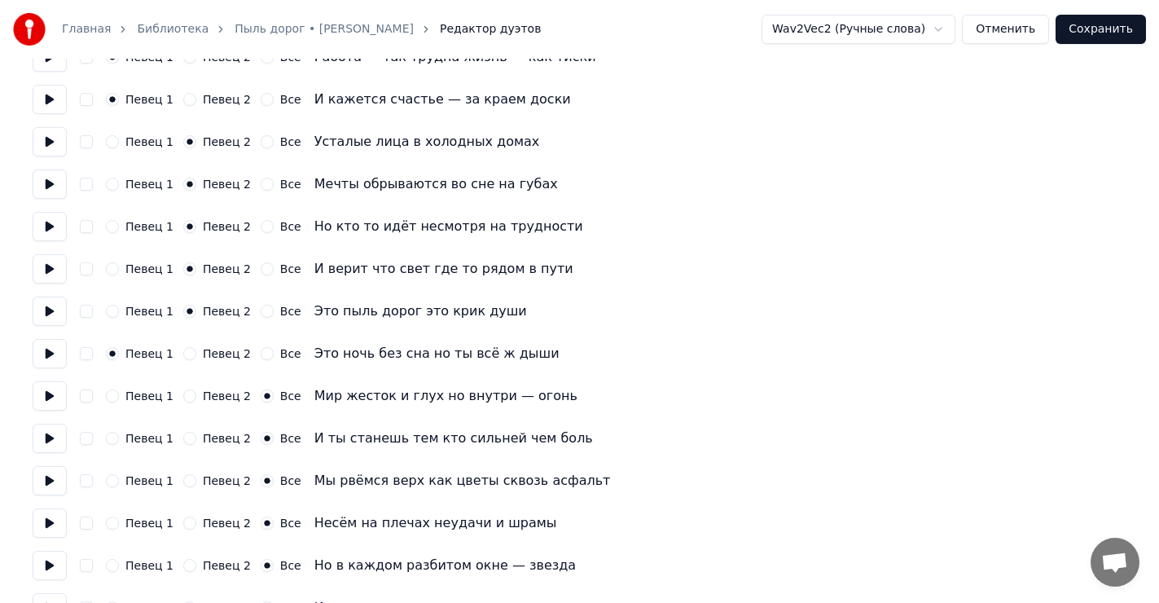
click at [114, 311] on button "Певец 1" at bounding box center [112, 311] width 13 height 13
click at [110, 354] on circle "button" at bounding box center [113, 354] width 6 height 6
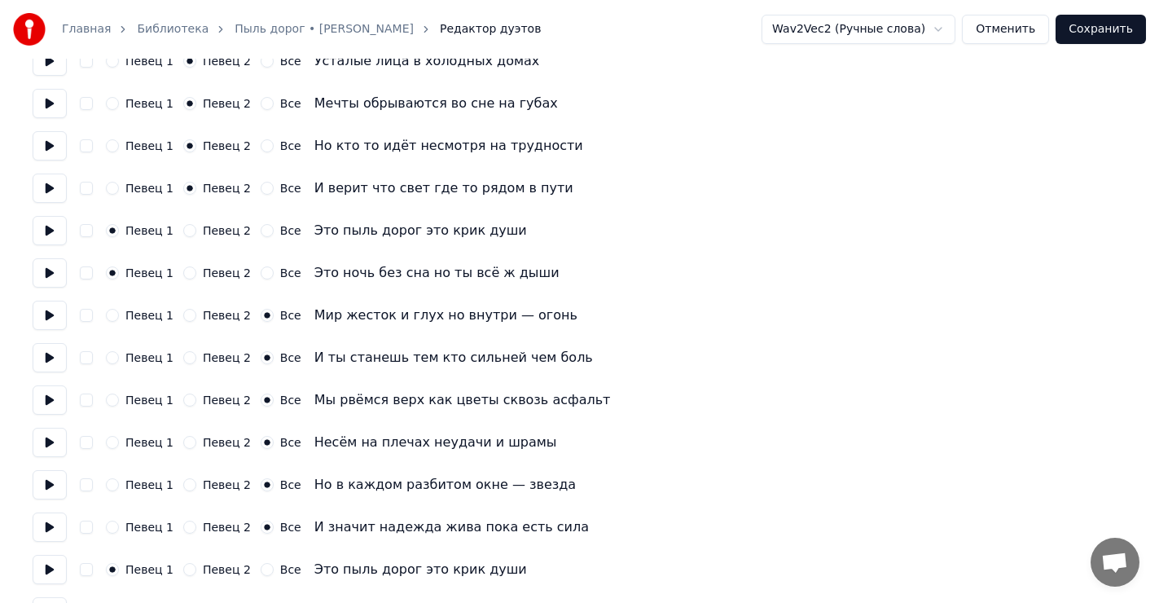
scroll to position [326, 0]
click at [112, 312] on button "Певец 1" at bounding box center [112, 314] width 13 height 13
drag, startPoint x: 185, startPoint y: 314, endPoint x: 153, endPoint y: 322, distance: 32.6
click at [183, 315] on button "Певец 2" at bounding box center [189, 314] width 13 height 13
click at [184, 354] on button "Певец 2" at bounding box center [189, 356] width 13 height 13
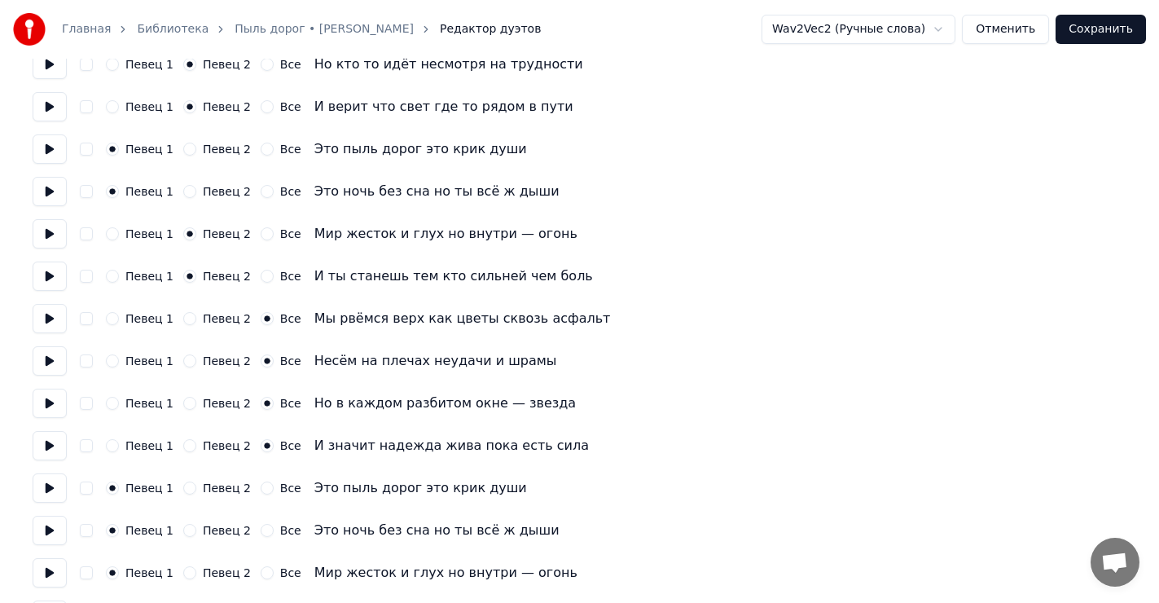
scroll to position [407, 0]
click at [183, 316] on button "Певец 2" at bounding box center [189, 317] width 13 height 13
click at [184, 357] on button "Певец 2" at bounding box center [189, 360] width 13 height 13
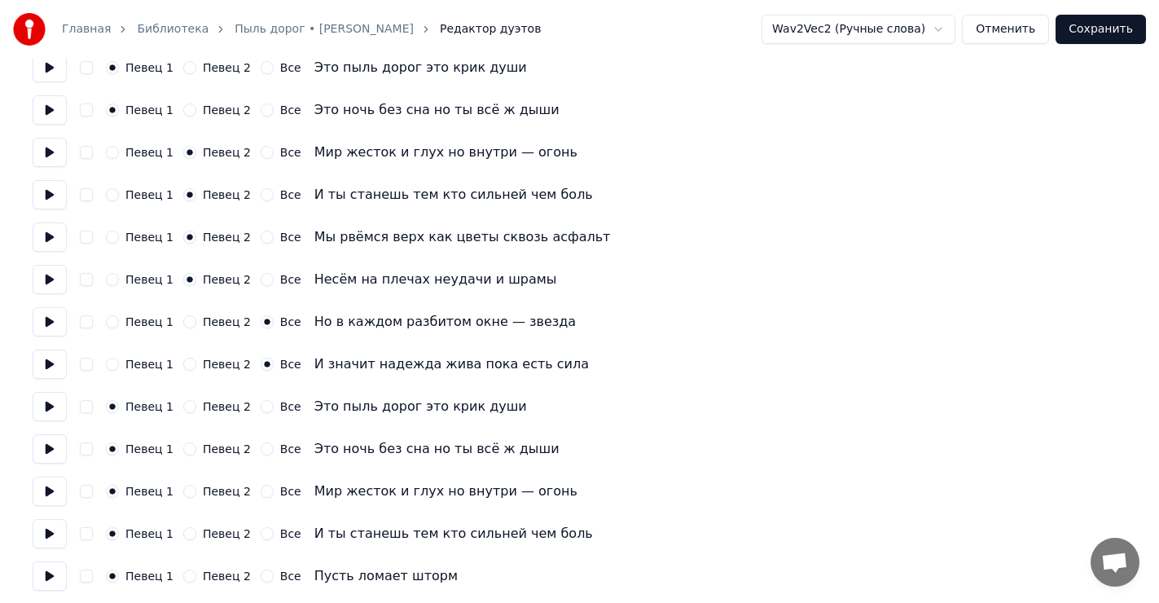
scroll to position [489, 0]
click at [183, 320] on button "Певец 2" at bounding box center [189, 320] width 13 height 13
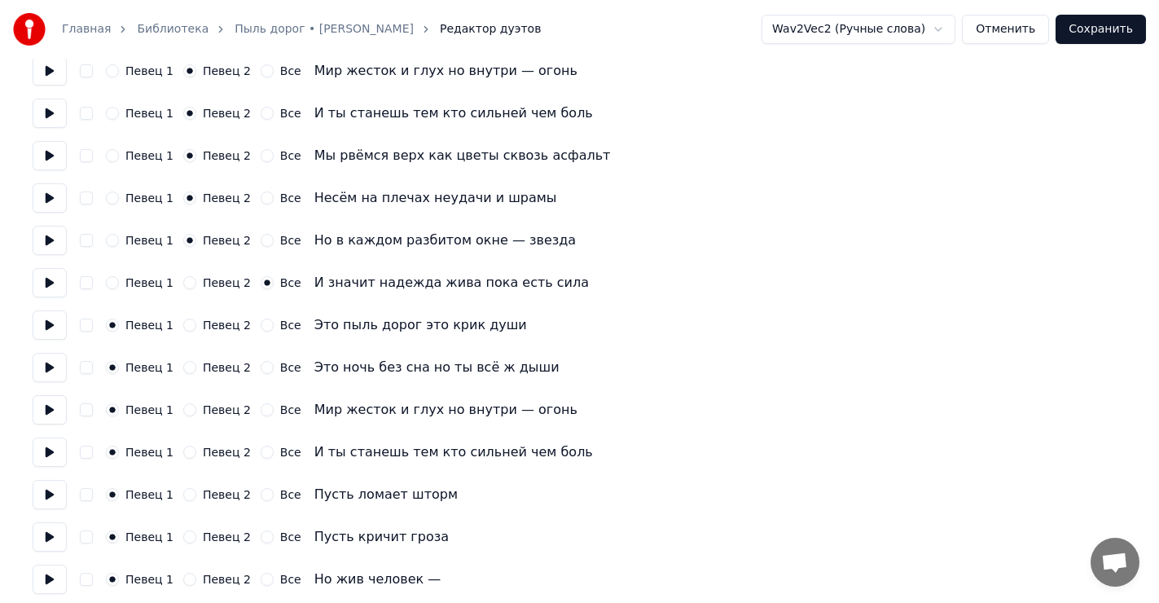
scroll to position [570, 0]
click at [183, 282] on button "Певец 2" at bounding box center [189, 281] width 13 height 13
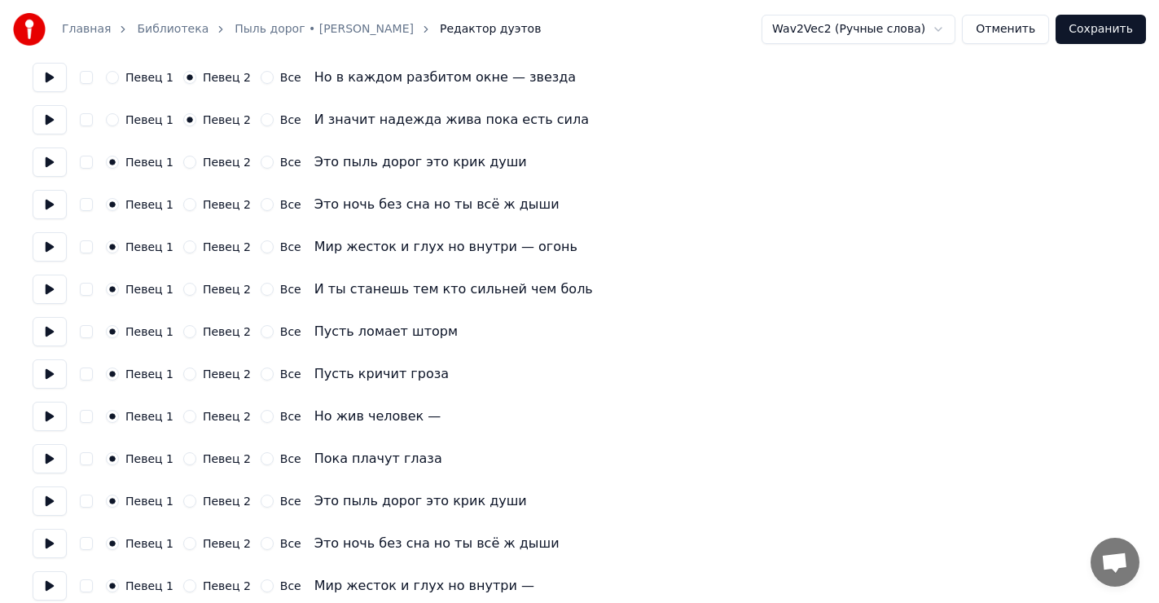
scroll to position [733, 0]
click at [188, 245] on button "Певец 2" at bounding box center [189, 246] width 13 height 13
click at [183, 286] on button "Певец 2" at bounding box center [189, 288] width 13 height 13
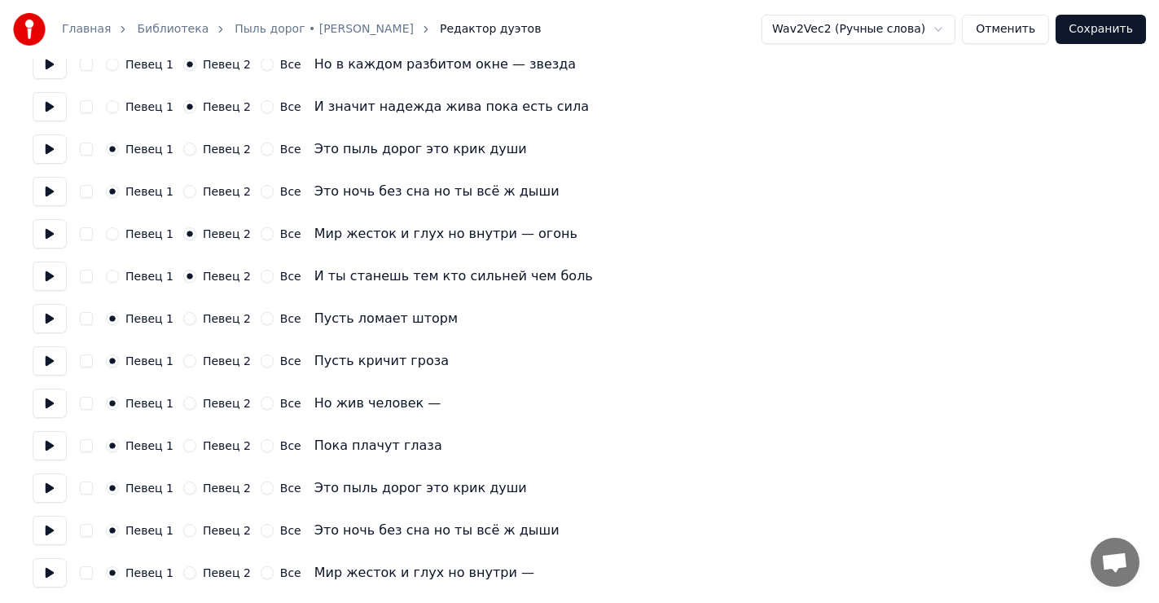
scroll to position [746, 0]
click at [187, 569] on button "Певец 2" at bounding box center [189, 571] width 13 height 13
click at [1018, 23] on button "Отменить" at bounding box center [1005, 29] width 87 height 29
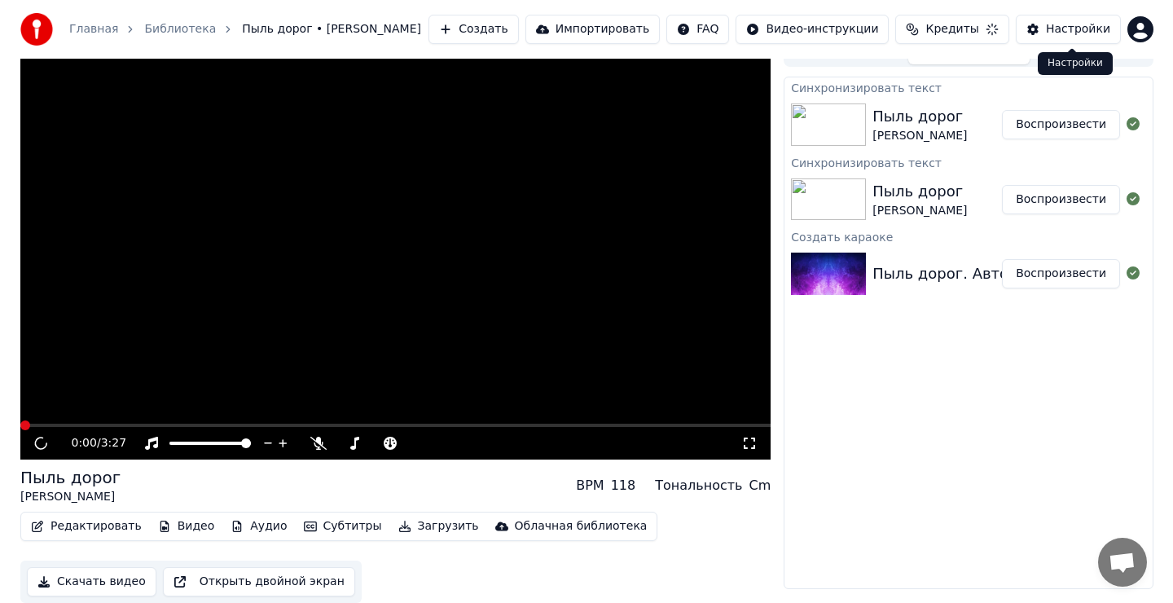
scroll to position [21, 0]
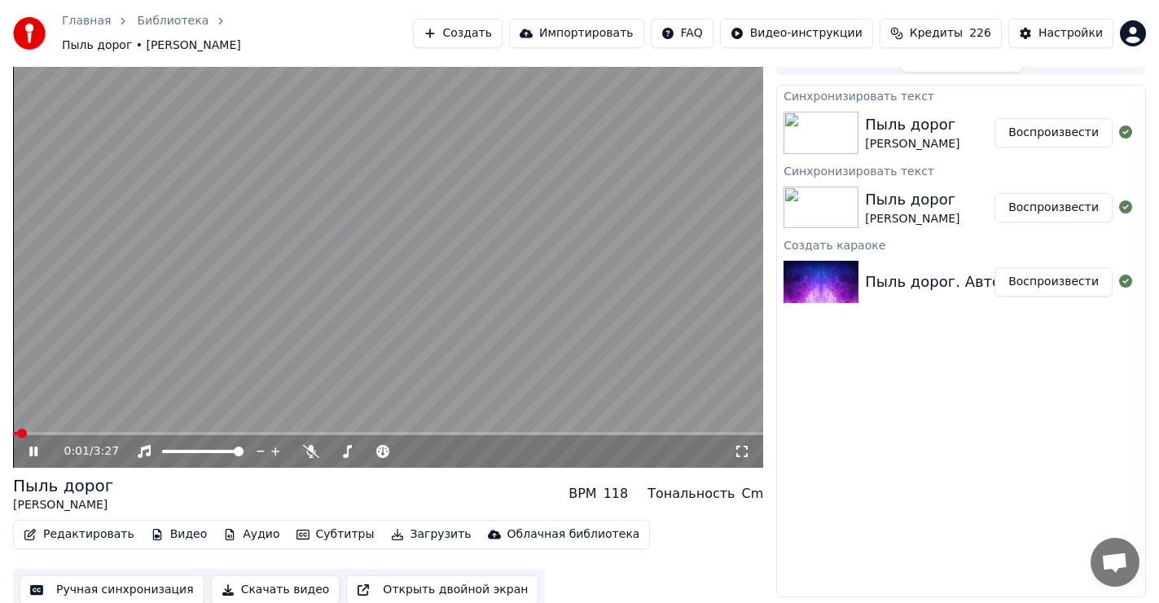
click at [31, 443] on div "0:01 / 3:27" at bounding box center [388, 451] width 737 height 16
click at [37, 448] on icon at bounding box center [33, 451] width 8 height 10
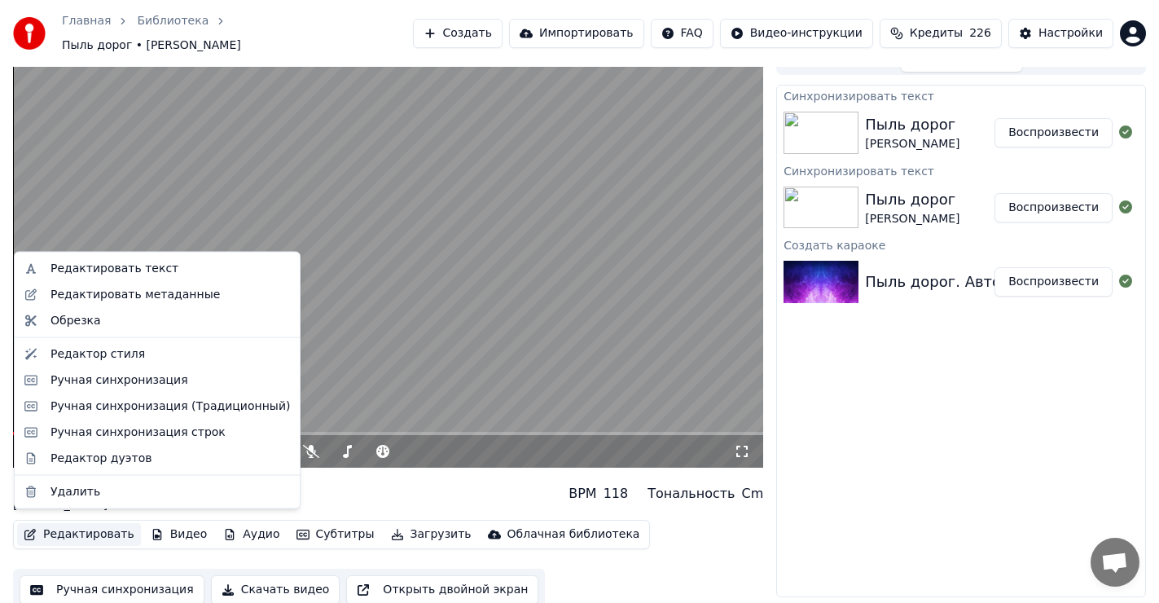
click at [86, 523] on button "Редактировать" at bounding box center [79, 534] width 124 height 23
click at [102, 275] on div "Редактировать текст" at bounding box center [115, 269] width 128 height 16
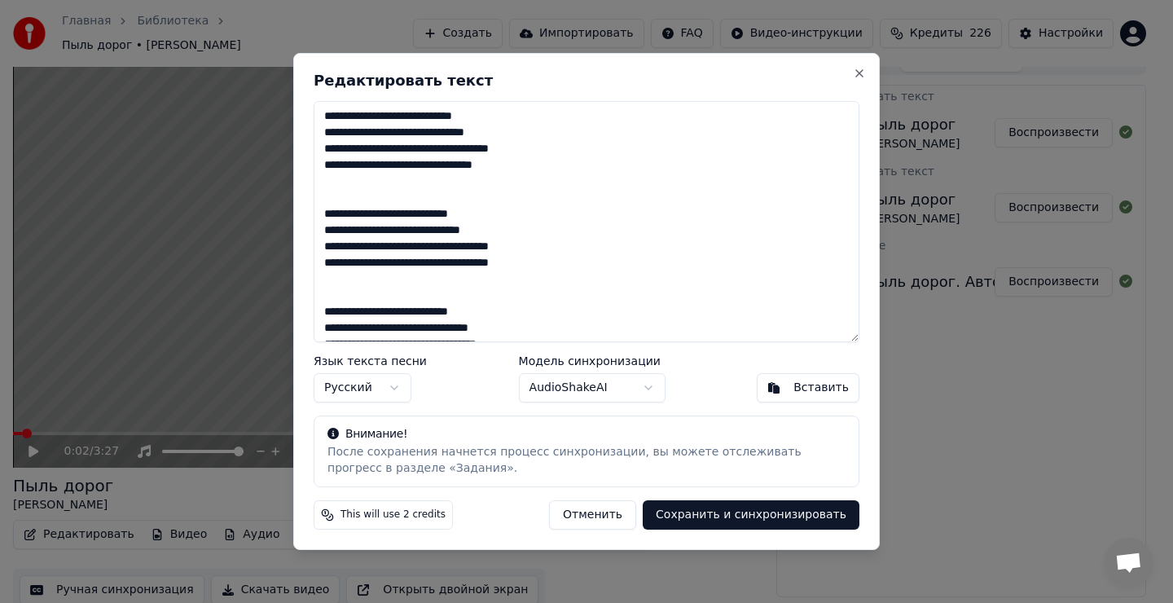
scroll to position [424, 0]
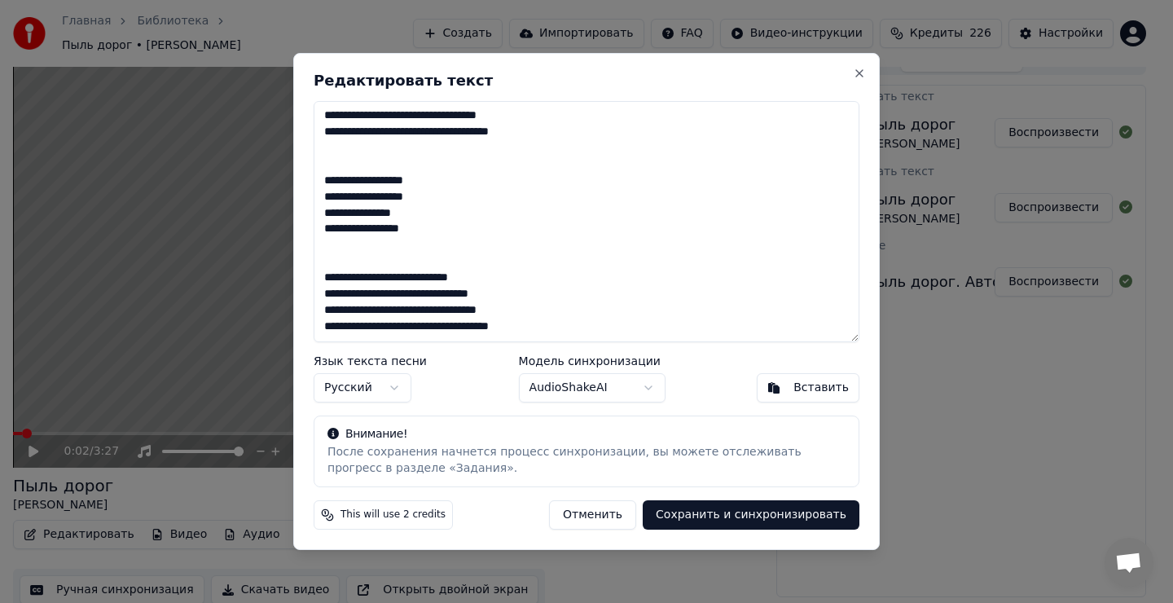
drag, startPoint x: 323, startPoint y: 114, endPoint x: 696, endPoint y: 381, distance: 458.3
click at [696, 390] on div "**********" at bounding box center [586, 301] width 587 height 497
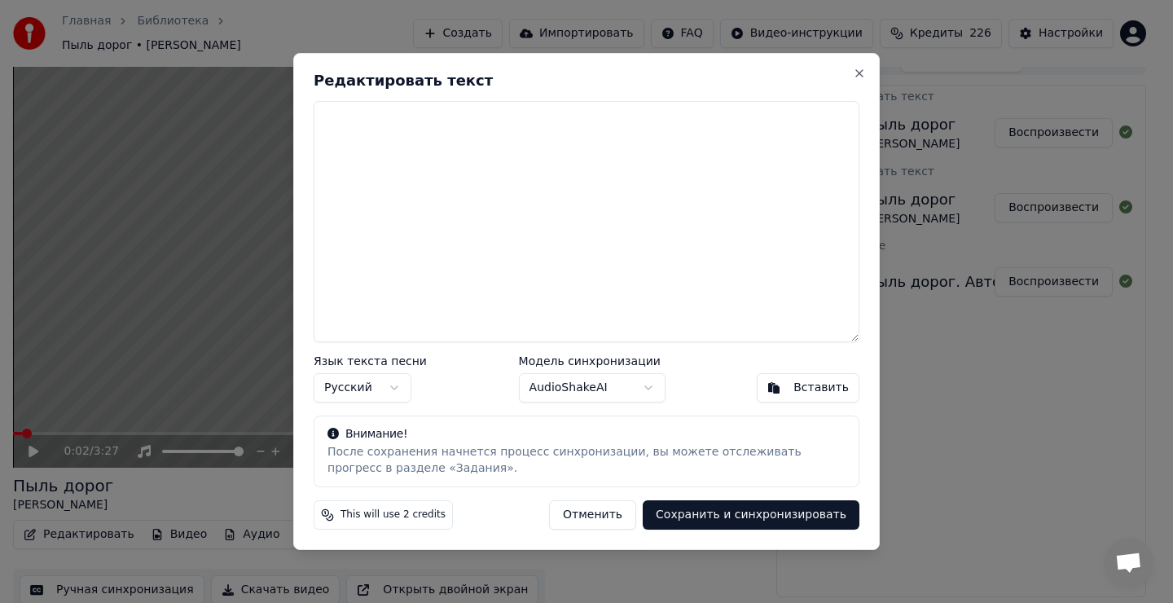
scroll to position [0, 0]
click at [393, 195] on textarea at bounding box center [587, 221] width 546 height 241
click at [815, 385] on div "Вставить" at bounding box center [821, 388] width 55 height 16
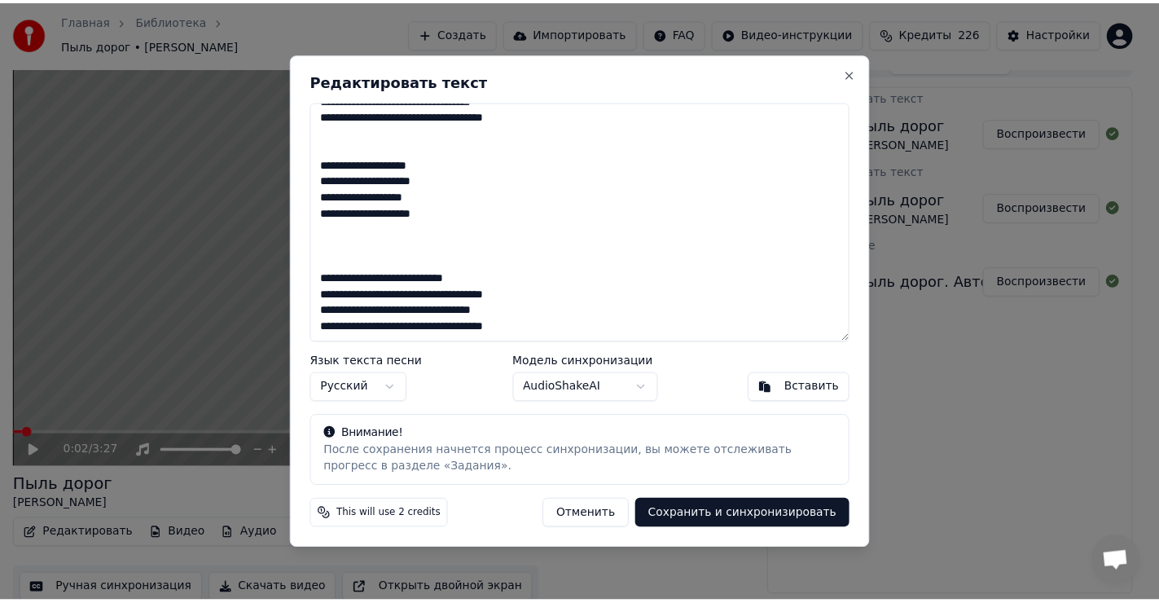
scroll to position [490, 0]
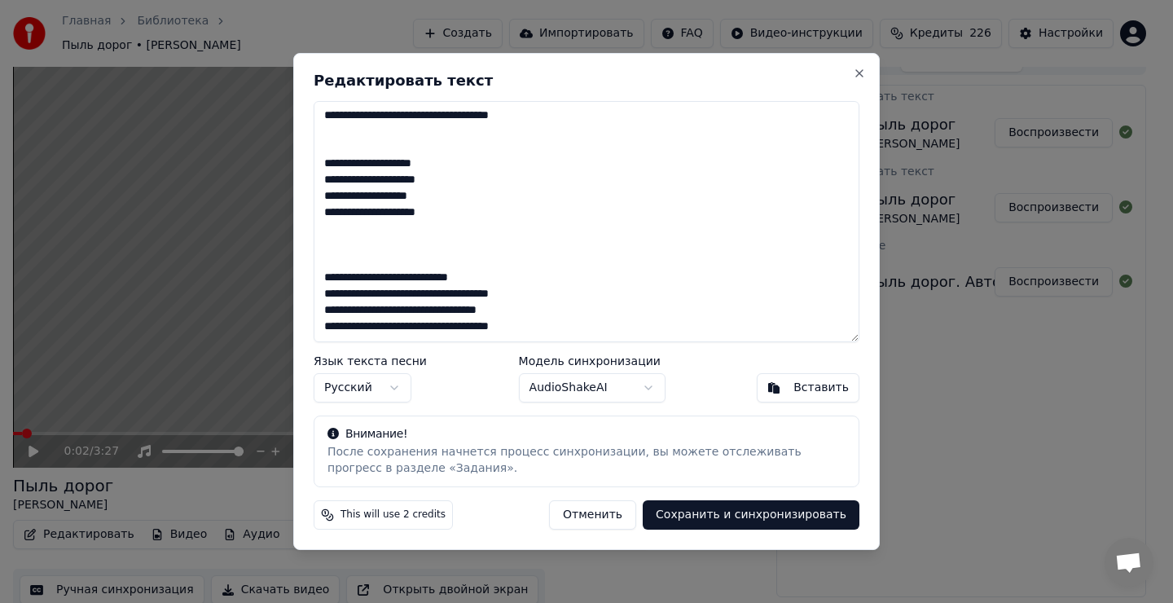
click at [785, 521] on button "Сохранить и синхронизировать" at bounding box center [751, 514] width 217 height 29
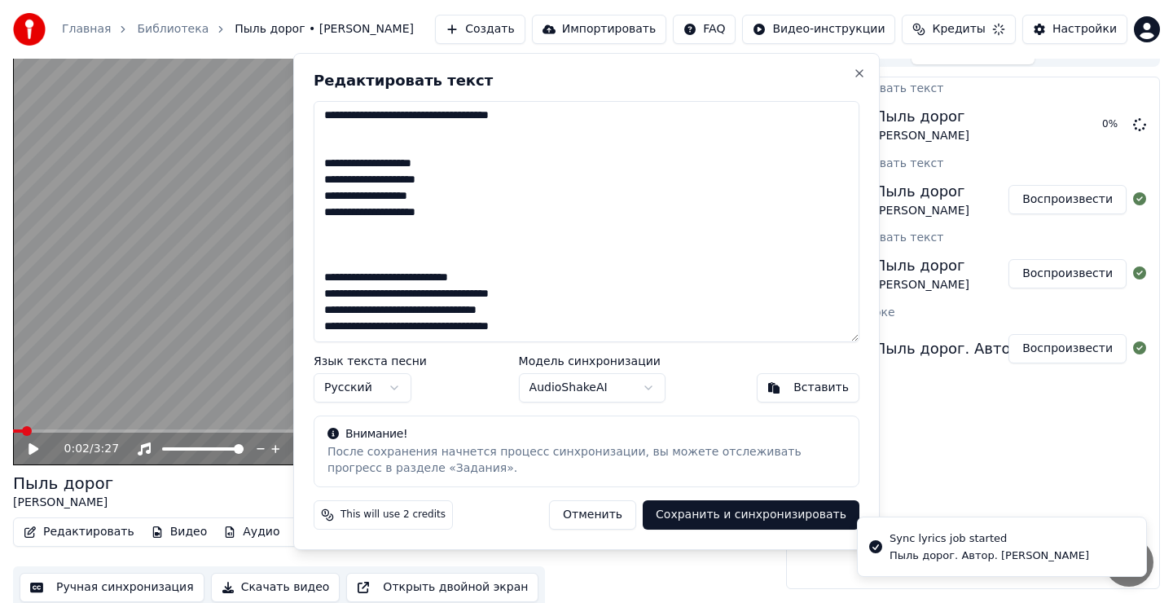
type textarea "**********"
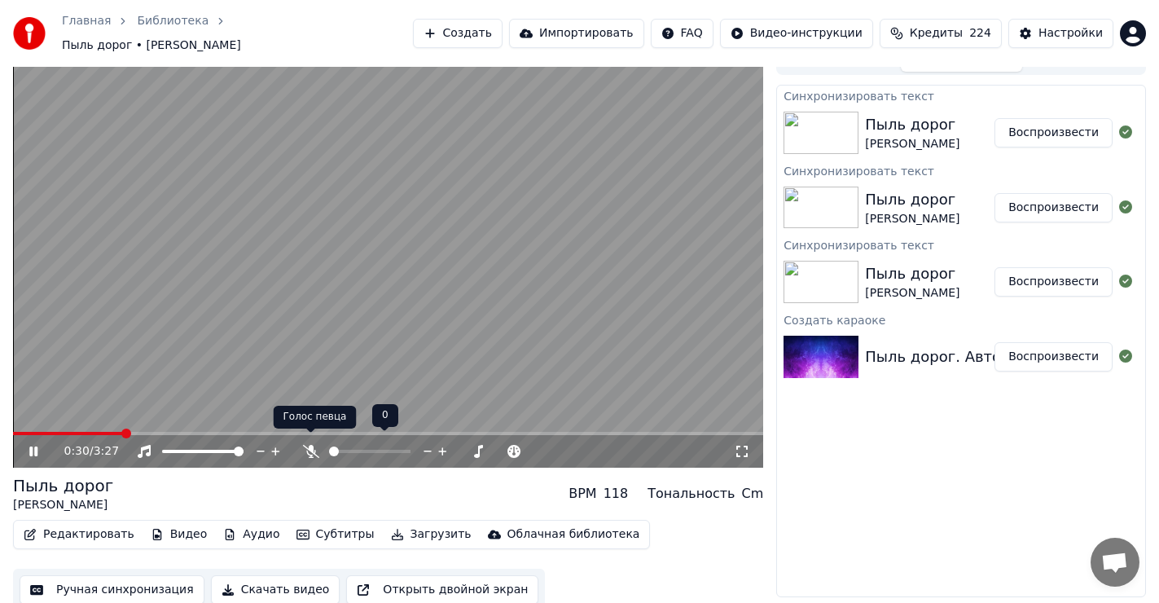
click at [310, 445] on icon at bounding box center [310, 451] width 16 height 13
click at [309, 445] on icon at bounding box center [310, 451] width 9 height 13
click at [309, 445] on icon at bounding box center [310, 451] width 16 height 13
click at [311, 445] on icon at bounding box center [310, 451] width 9 height 13
drag, startPoint x: 31, startPoint y: 436, endPoint x: 93, endPoint y: 437, distance: 61.9
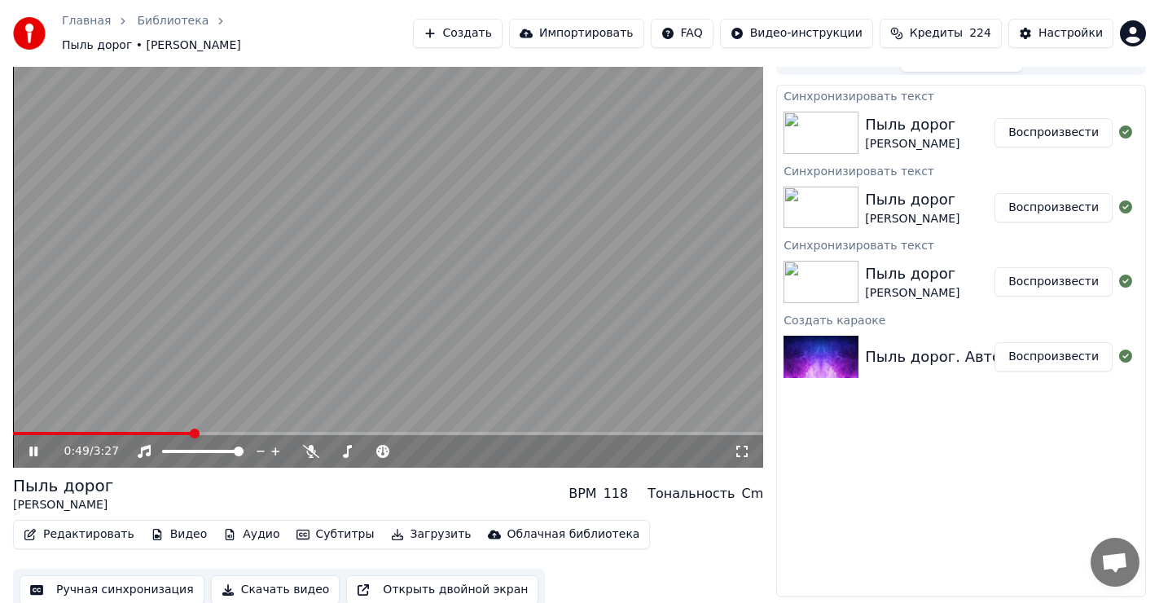
click at [33, 443] on div "0:49 / 3:27" at bounding box center [388, 451] width 737 height 16
click at [310, 445] on icon at bounding box center [311, 451] width 16 height 13
click at [13, 436] on span at bounding box center [18, 434] width 10 height 10
click at [39, 445] on icon at bounding box center [45, 451] width 38 height 13
click at [13, 429] on span at bounding box center [18, 434] width 10 height 10
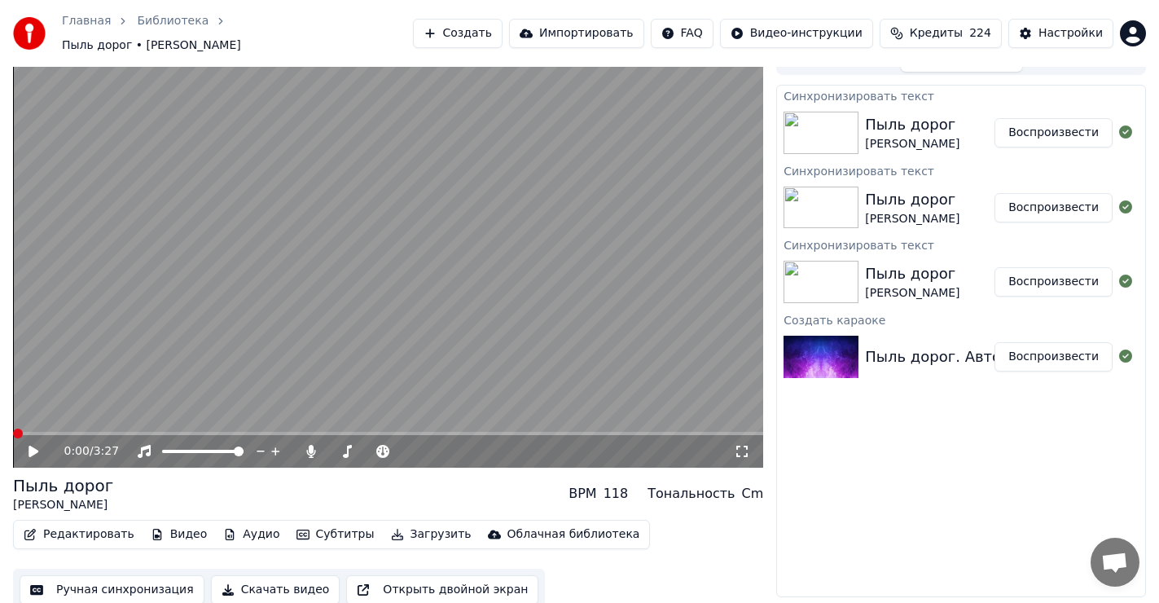
click at [80, 524] on button "Редактировать" at bounding box center [79, 534] width 124 height 23
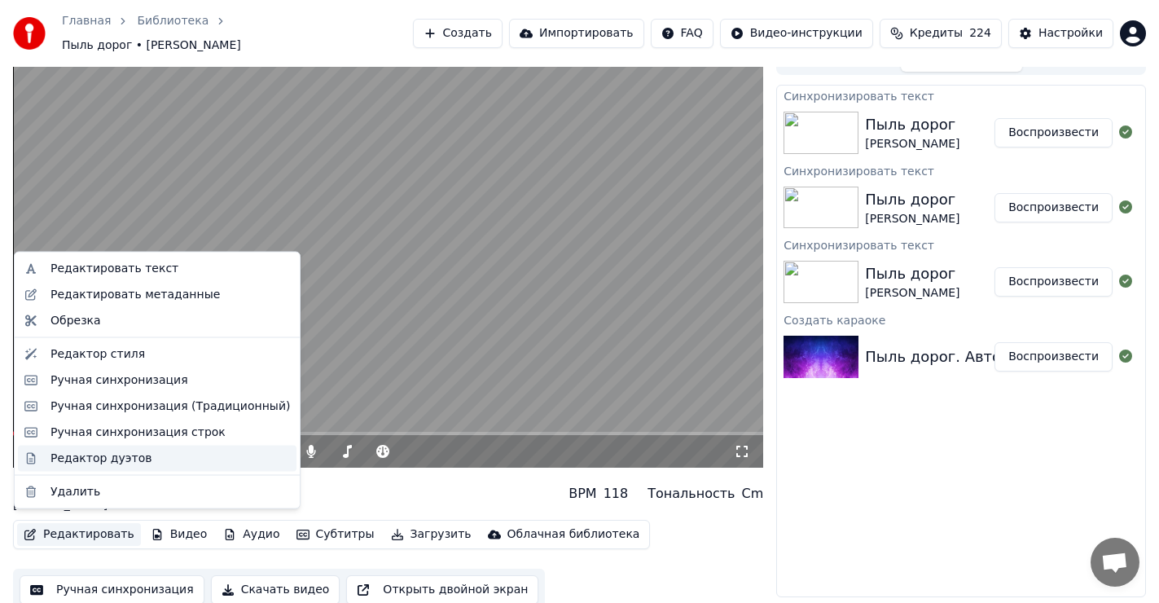
click at [115, 463] on div "Редактор дуэтов" at bounding box center [101, 458] width 101 height 16
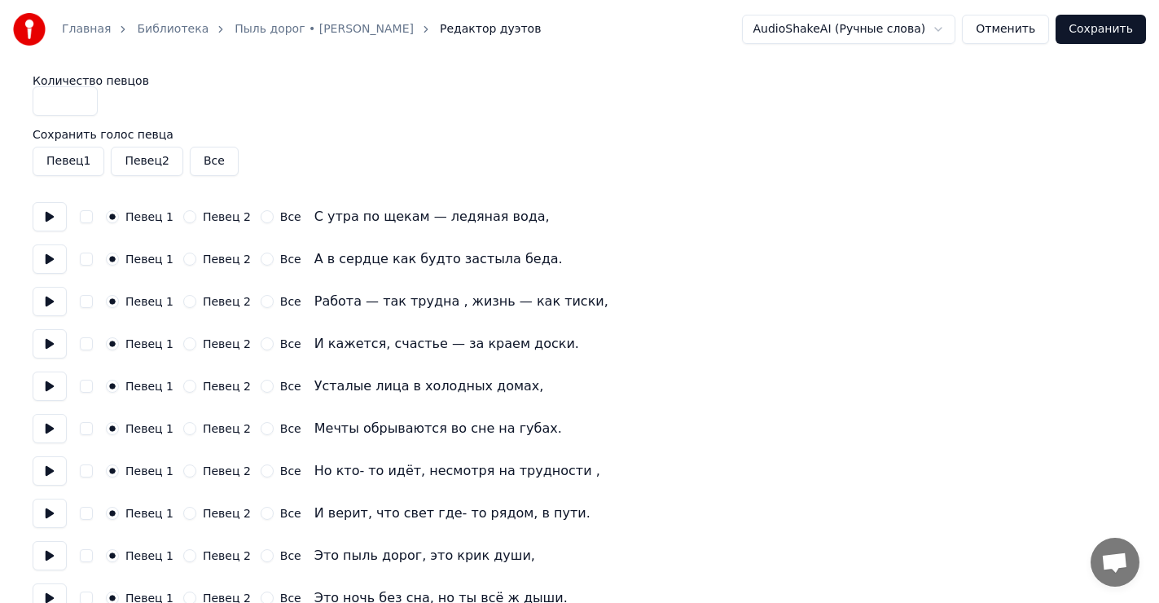
click at [1109, 29] on button "Сохранить" at bounding box center [1101, 29] width 90 height 29
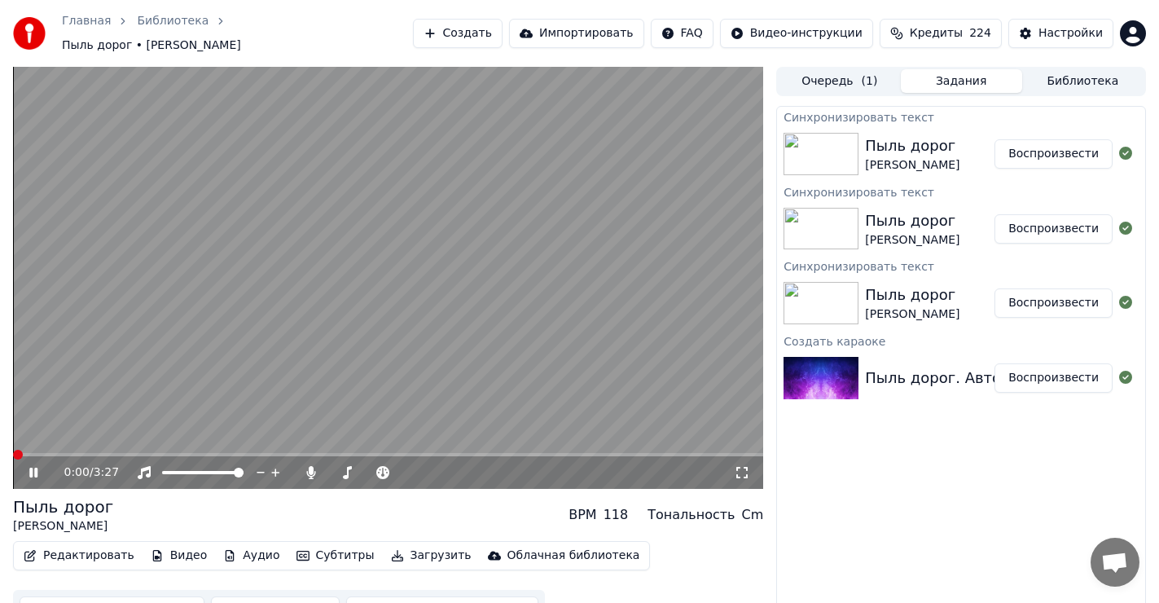
click at [13, 450] on span at bounding box center [18, 455] width 10 height 10
click at [29, 468] on icon at bounding box center [33, 473] width 8 height 10
click at [13, 454] on span at bounding box center [18, 455] width 10 height 10
click at [72, 547] on button "Редактировать" at bounding box center [79, 555] width 124 height 23
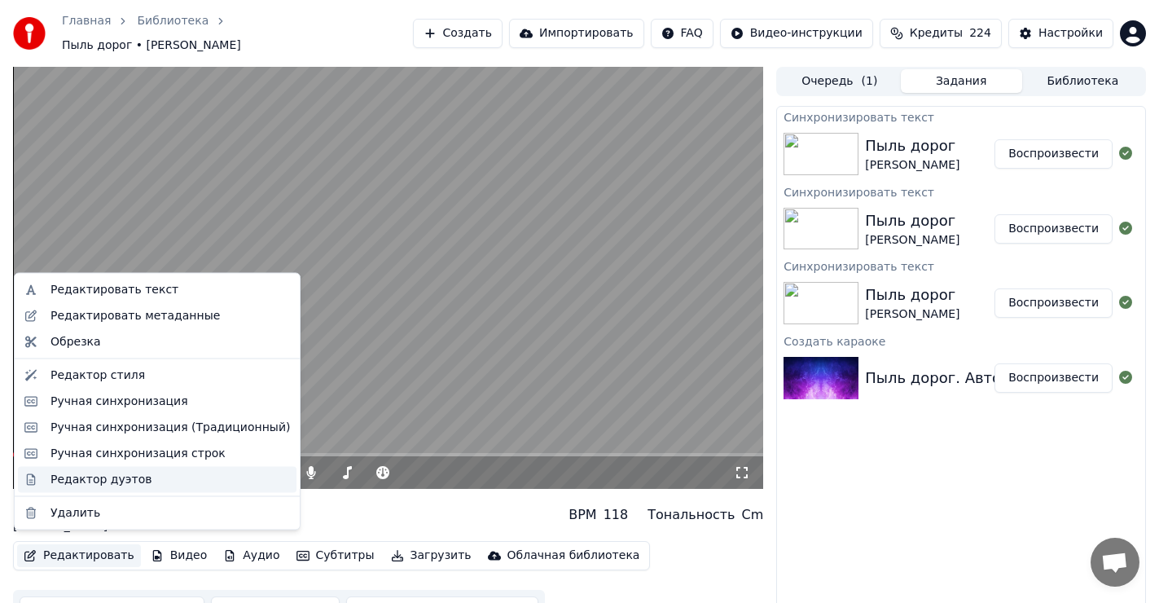
click at [92, 479] on div "Редактор дуэтов" at bounding box center [101, 479] width 101 height 16
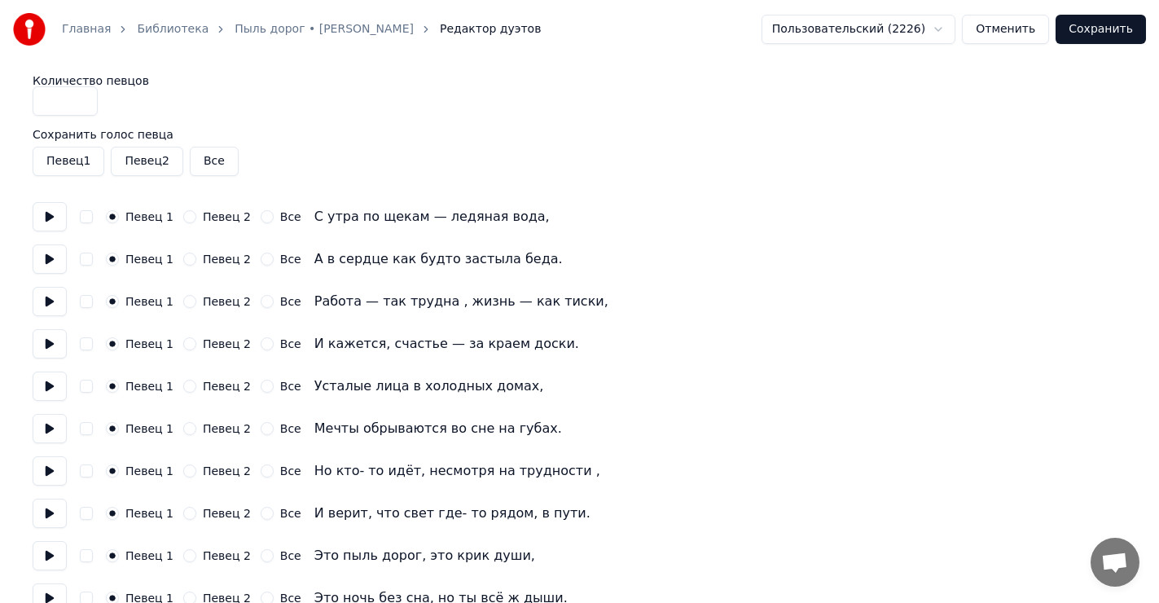
click at [45, 346] on button at bounding box center [50, 343] width 34 height 29
click at [48, 388] on button at bounding box center [50, 386] width 34 height 29
click at [186, 385] on button "Певец 2" at bounding box center [189, 386] width 13 height 13
click at [42, 431] on button at bounding box center [50, 428] width 34 height 29
click at [183, 429] on button "Певец 2" at bounding box center [189, 428] width 13 height 13
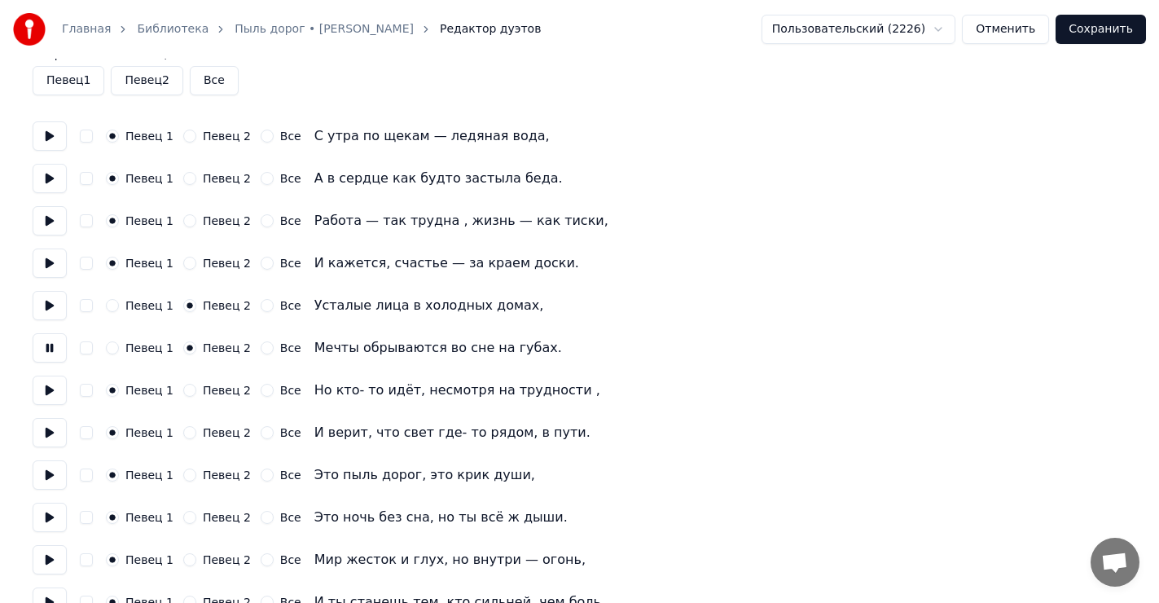
scroll to position [81, 0]
click at [47, 388] on button at bounding box center [50, 389] width 34 height 29
click at [183, 392] on button "Певец 2" at bounding box center [189, 389] width 13 height 13
click at [51, 433] on button at bounding box center [50, 431] width 34 height 29
click at [185, 429] on button "Певец 2" at bounding box center [189, 431] width 13 height 13
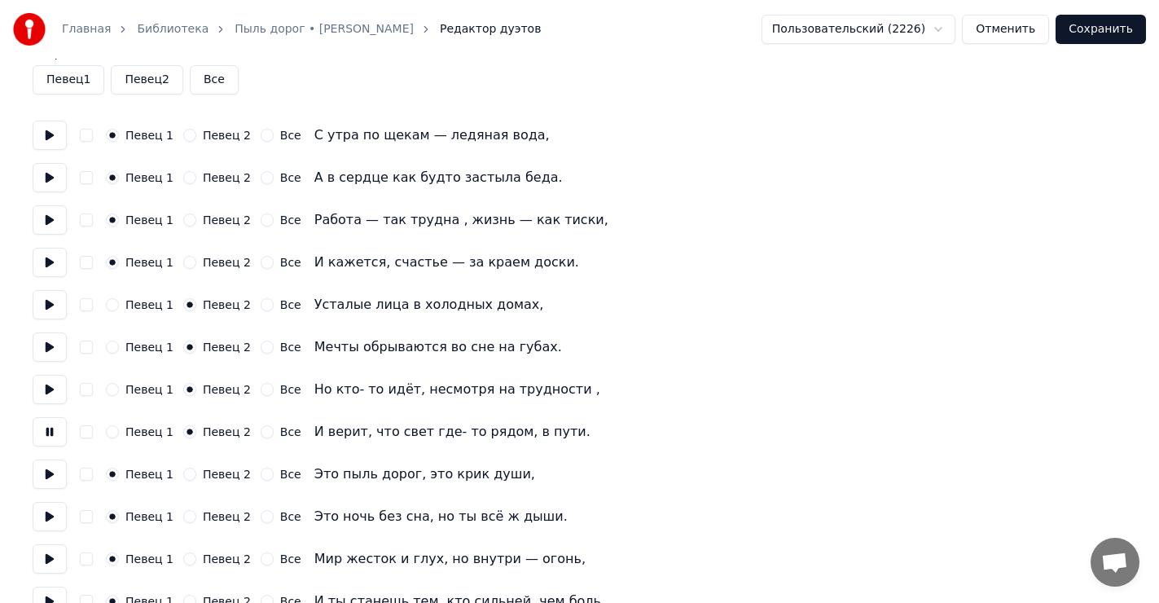
click at [45, 476] on button at bounding box center [50, 473] width 34 height 29
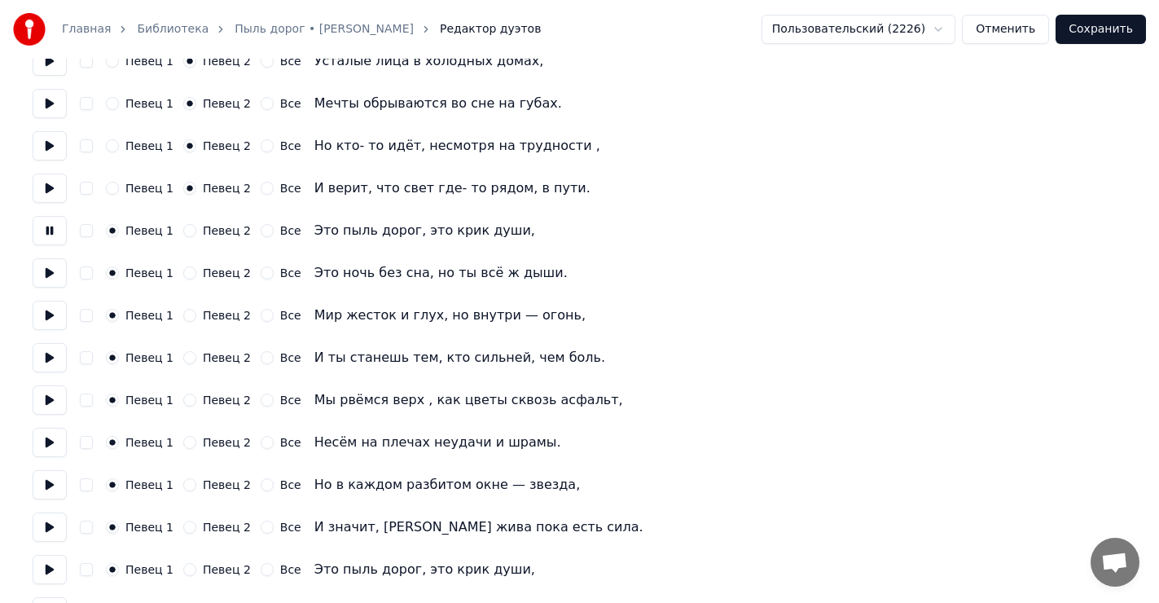
scroll to position [326, 0]
click at [48, 275] on button at bounding box center [50, 271] width 34 height 29
click at [52, 311] on button at bounding box center [50, 314] width 34 height 29
click at [50, 356] on button at bounding box center [50, 356] width 34 height 29
click at [183, 356] on button "Певец 2" at bounding box center [189, 356] width 13 height 13
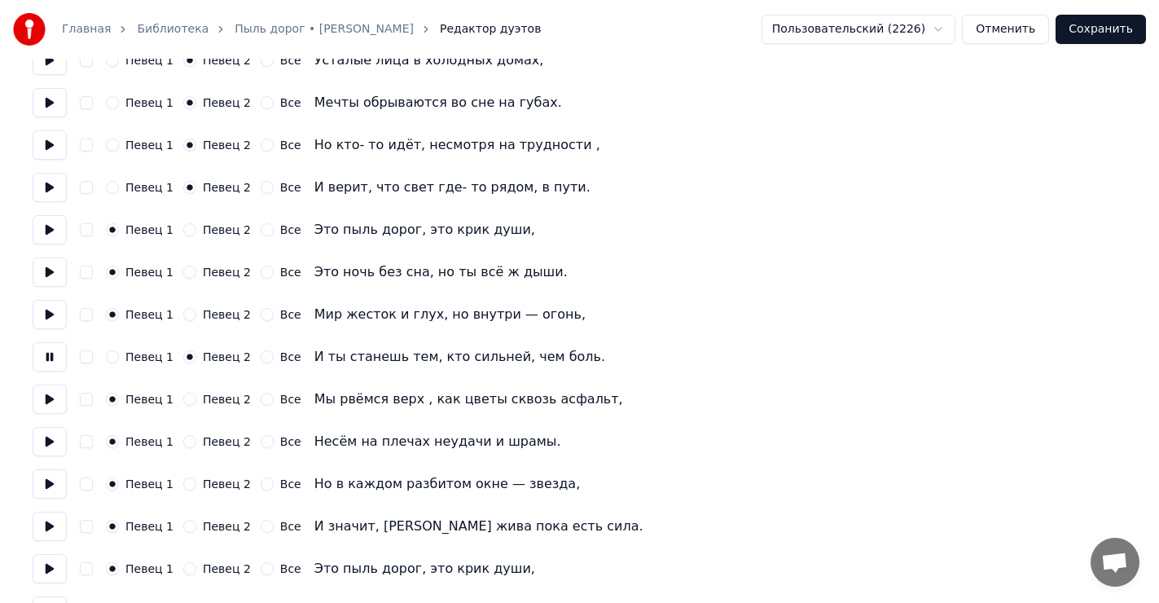
drag, startPoint x: 47, startPoint y: 398, endPoint x: 70, endPoint y: 402, distance: 23.0
click at [49, 399] on button at bounding box center [50, 399] width 34 height 29
click at [183, 398] on button "Певец 2" at bounding box center [189, 399] width 13 height 13
click at [49, 440] on button at bounding box center [50, 441] width 34 height 29
click at [187, 446] on button "Певец 2" at bounding box center [189, 441] width 13 height 13
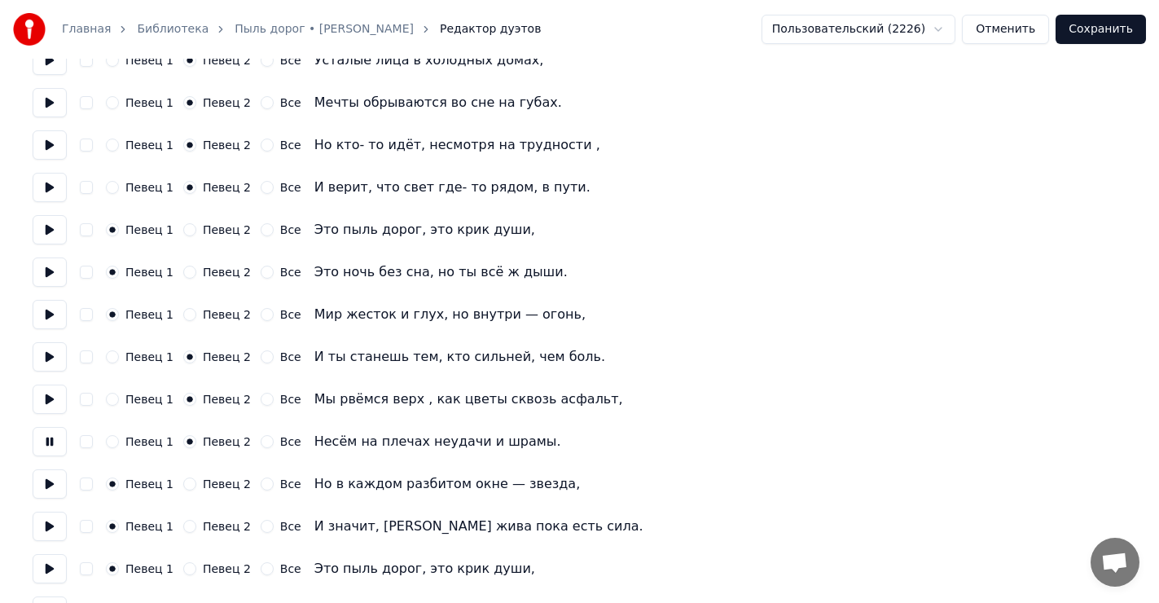
click at [49, 485] on button at bounding box center [50, 483] width 34 height 29
click at [184, 481] on button "Певец 2" at bounding box center [189, 483] width 13 height 13
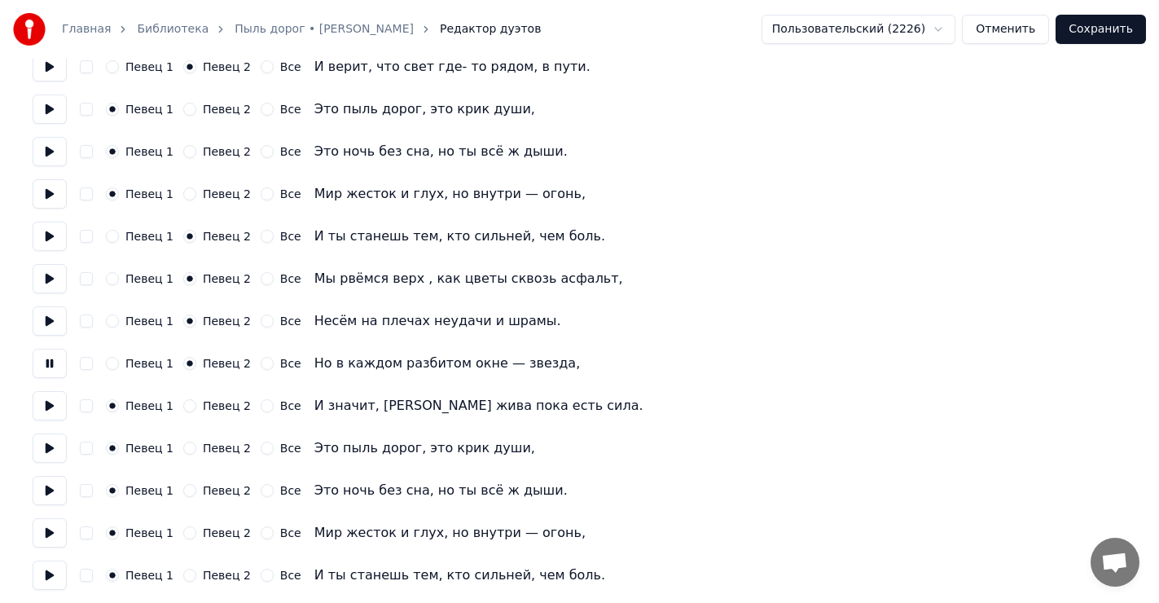
scroll to position [489, 0]
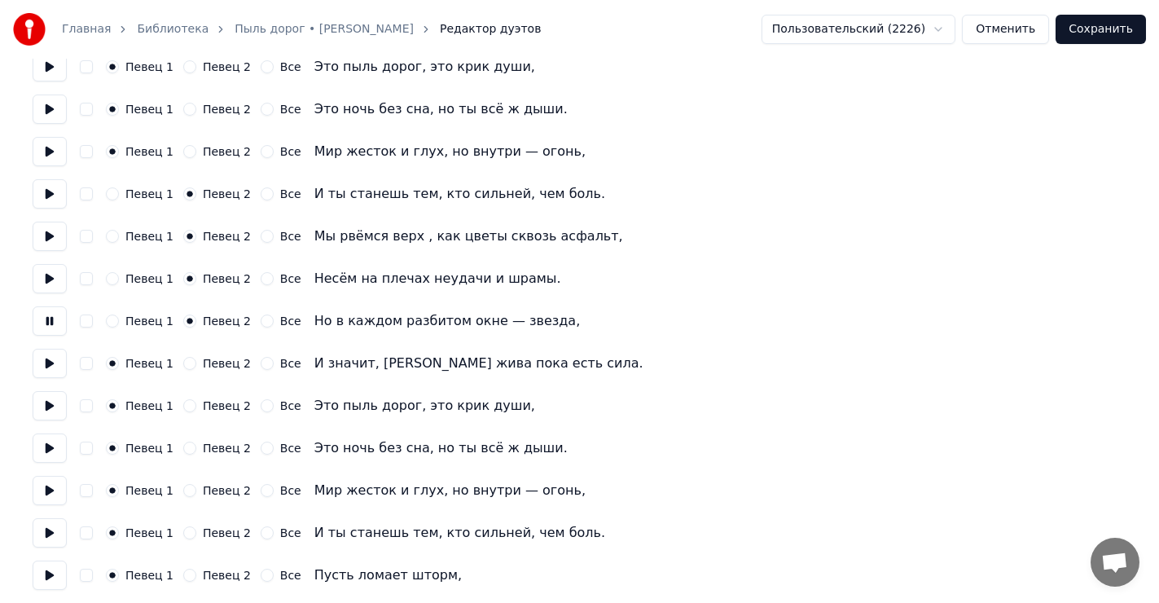
click at [46, 362] on button at bounding box center [50, 363] width 34 height 29
click at [183, 361] on button "Певец 2" at bounding box center [189, 363] width 13 height 13
click at [47, 403] on button at bounding box center [50, 405] width 34 height 29
click at [50, 446] on button at bounding box center [50, 447] width 34 height 29
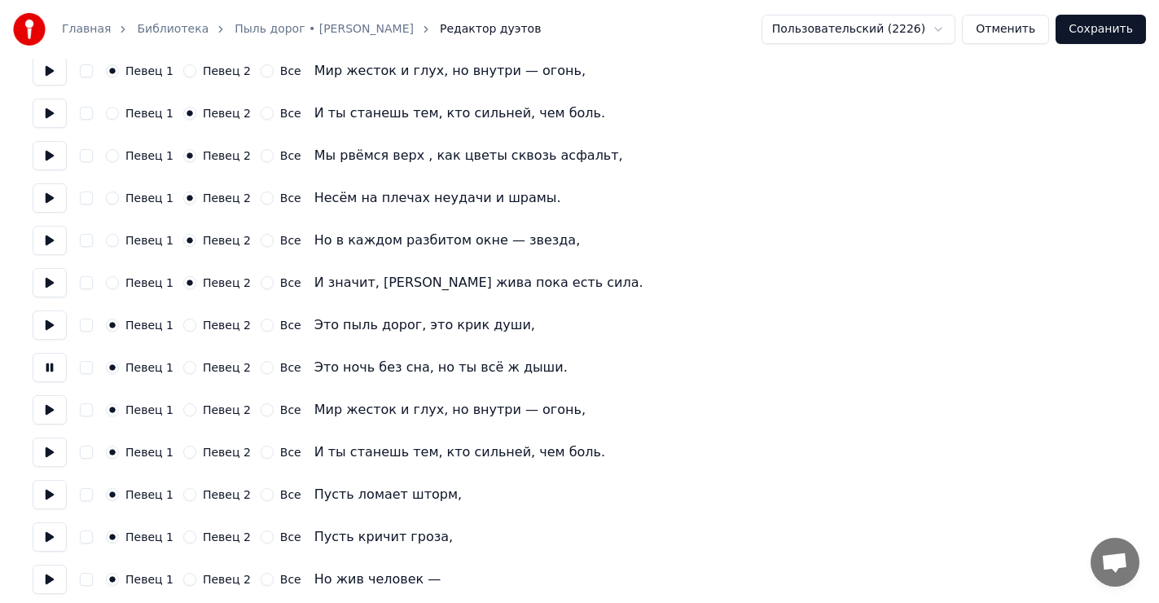
scroll to position [570, 0]
click at [48, 408] on button at bounding box center [50, 408] width 34 height 29
click at [46, 448] on button at bounding box center [50, 451] width 34 height 29
click at [47, 408] on button at bounding box center [50, 408] width 34 height 29
click at [49, 364] on button at bounding box center [50, 366] width 34 height 29
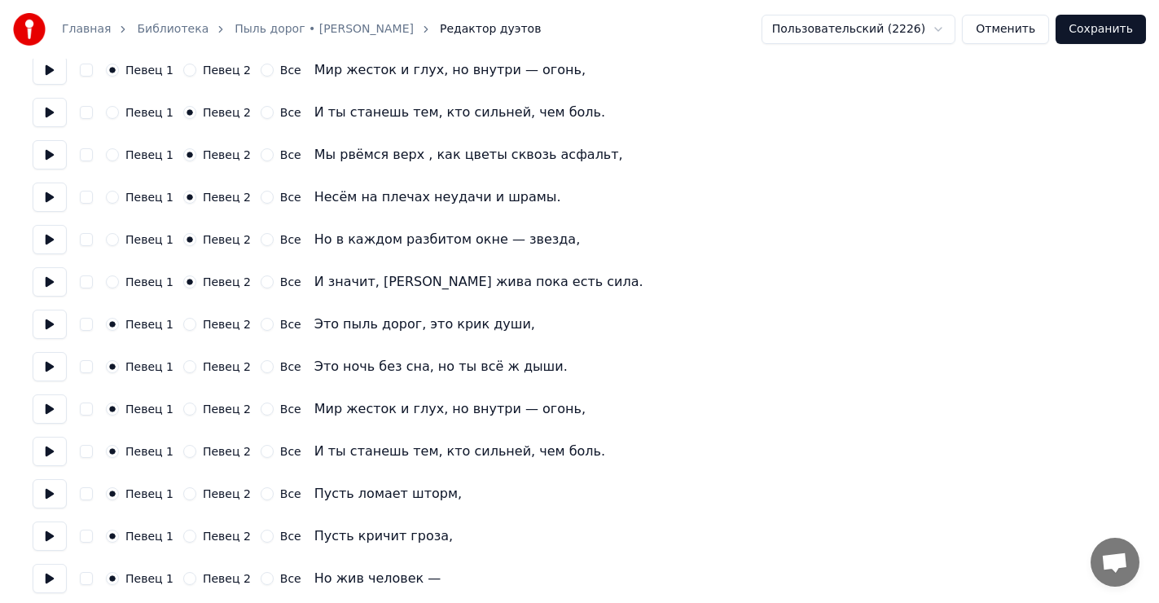
click at [43, 405] on button at bounding box center [50, 408] width 34 height 29
click at [186, 409] on button "Певец 2" at bounding box center [189, 408] width 13 height 13
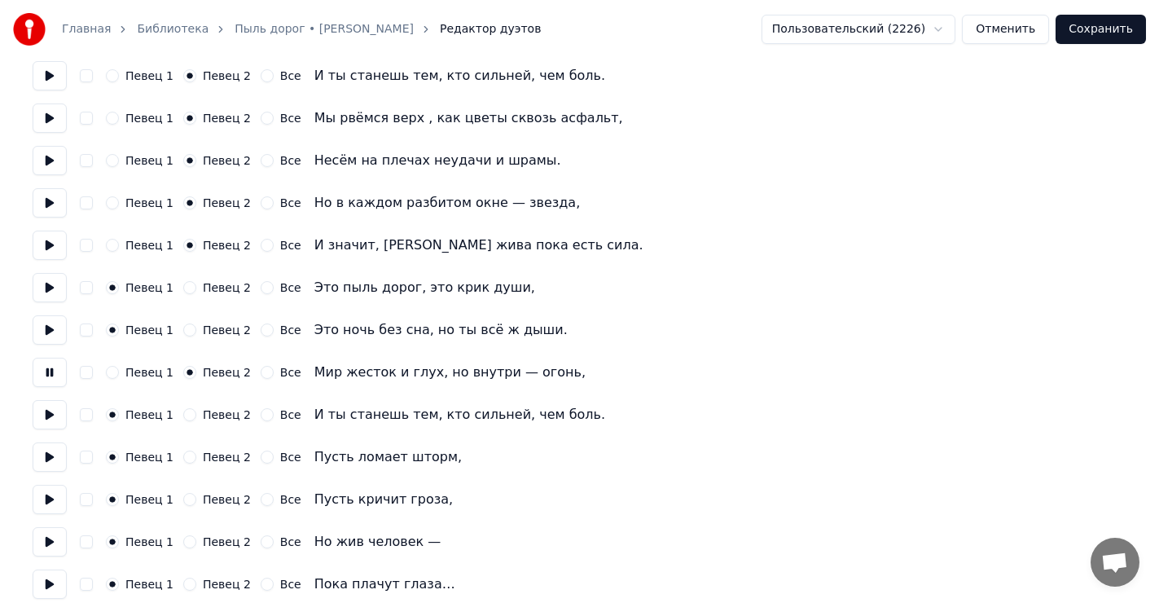
scroll to position [652, 0]
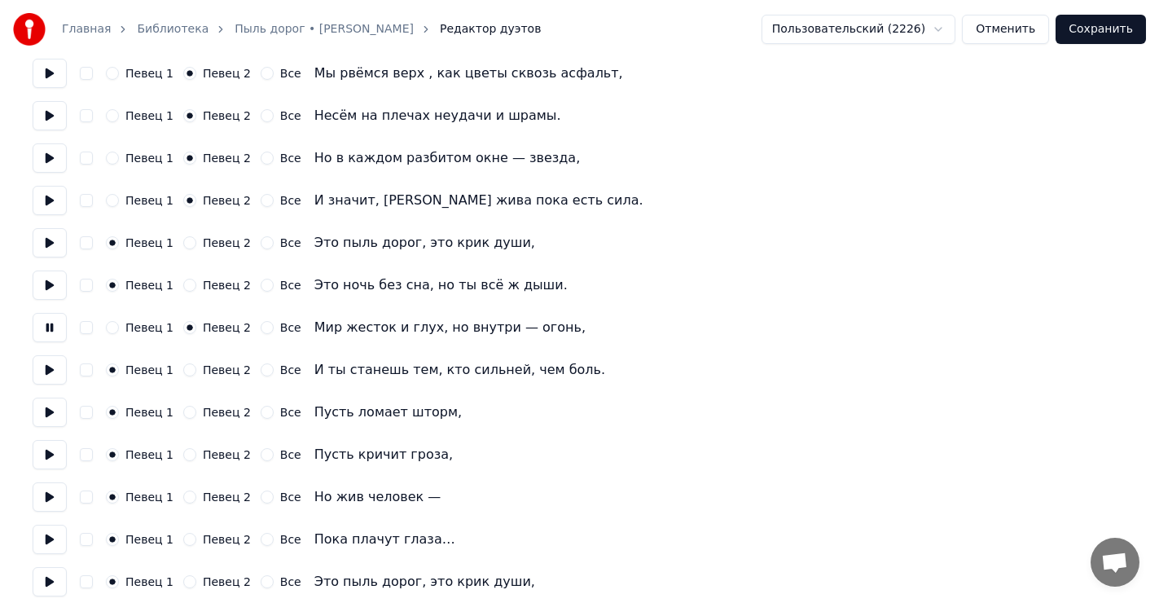
click at [49, 370] on button at bounding box center [50, 369] width 34 height 29
click at [183, 368] on button "Певец 2" at bounding box center [189, 369] width 13 height 13
click at [48, 411] on button at bounding box center [50, 412] width 34 height 29
click at [49, 413] on button at bounding box center [50, 412] width 34 height 29
click at [52, 457] on button at bounding box center [50, 454] width 34 height 29
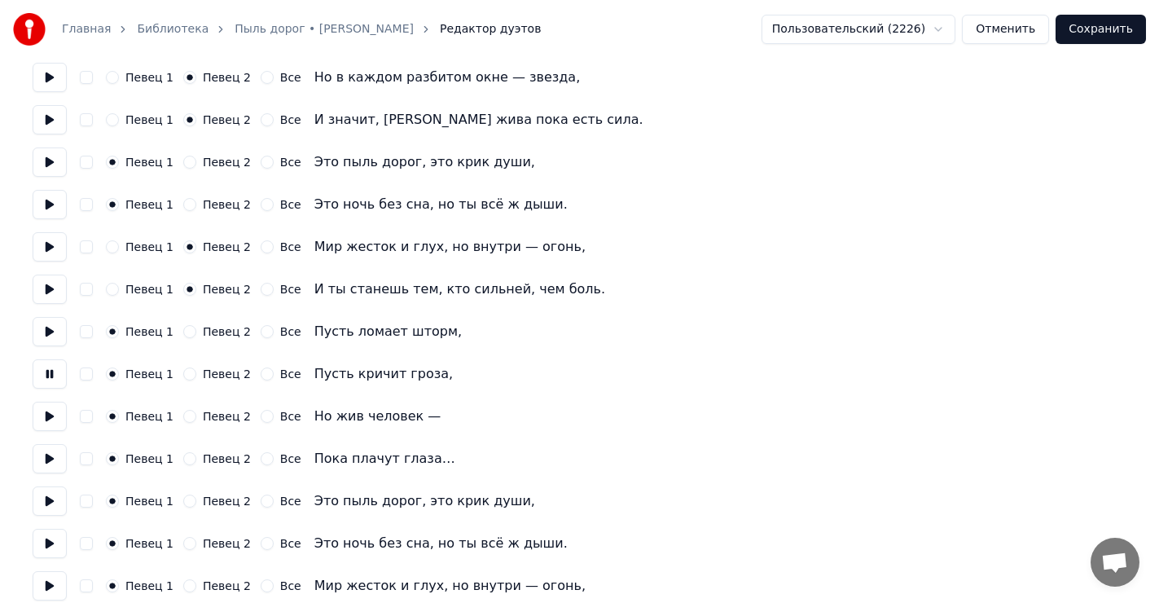
scroll to position [733, 0]
click at [46, 413] on button at bounding box center [50, 415] width 34 height 29
click at [46, 458] on button at bounding box center [50, 457] width 34 height 29
drag, startPoint x: 49, startPoint y: 499, endPoint x: 64, endPoint y: 495, distance: 15.8
click at [50, 499] on button at bounding box center [50, 500] width 34 height 29
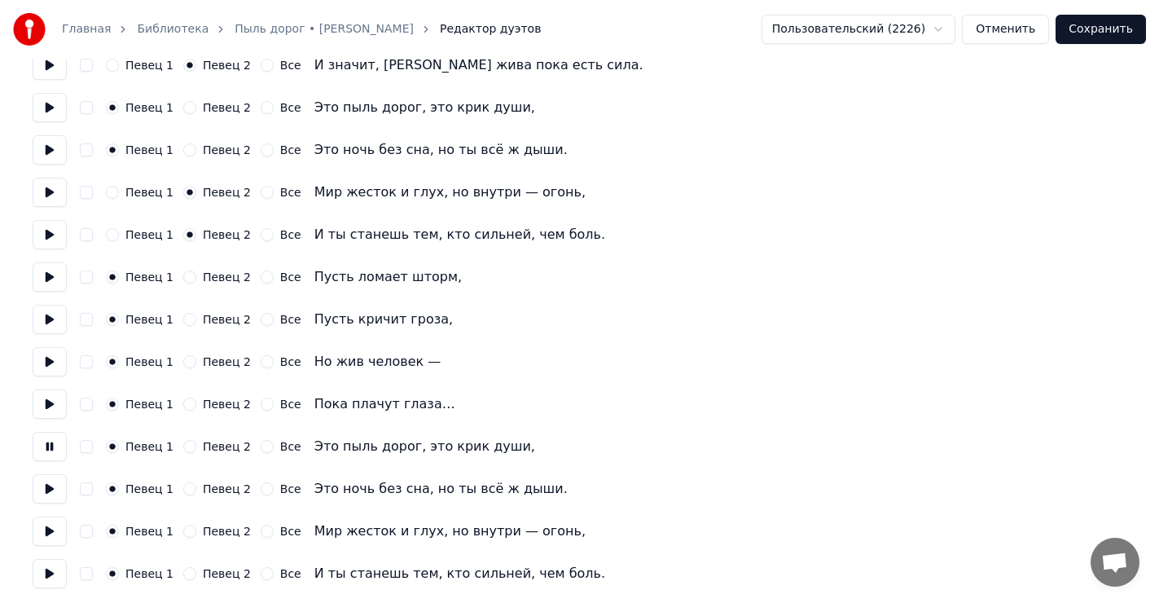
scroll to position [789, 0]
click at [48, 486] on button at bounding box center [50, 487] width 34 height 29
click at [50, 525] on button at bounding box center [50, 529] width 34 height 29
click at [49, 570] on button at bounding box center [50, 571] width 34 height 29
click at [48, 527] on button at bounding box center [50, 529] width 34 height 29
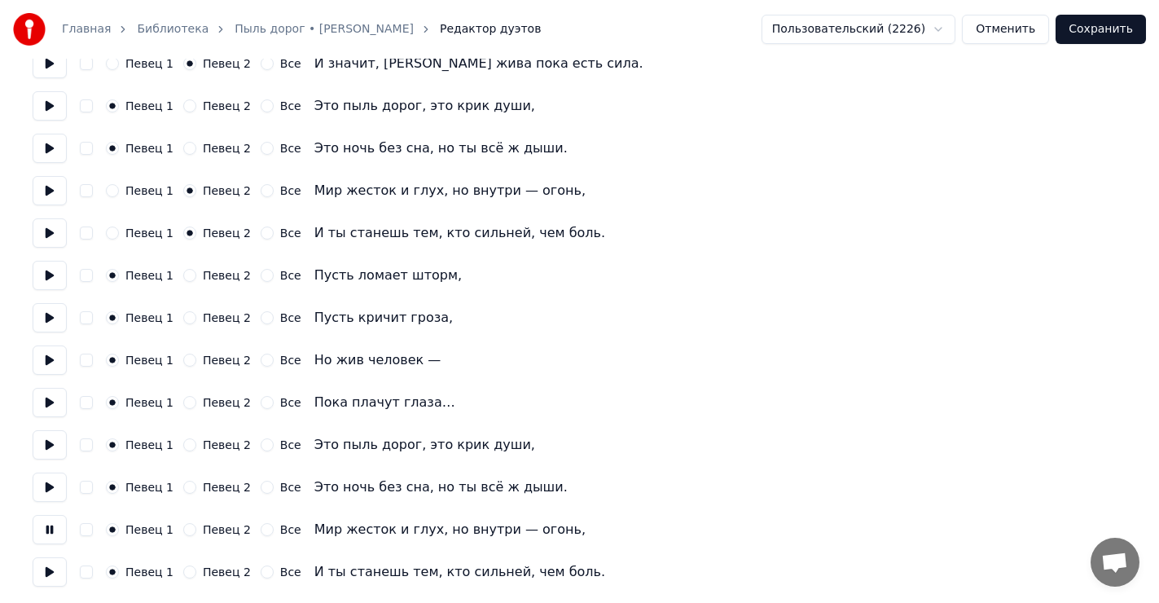
click at [183, 530] on button "Певец 2" at bounding box center [189, 529] width 13 height 13
drag, startPoint x: 44, startPoint y: 571, endPoint x: 64, endPoint y: 569, distance: 20.5
click at [47, 569] on button at bounding box center [50, 571] width 34 height 29
click at [184, 568] on button "Певец 2" at bounding box center [189, 571] width 13 height 13
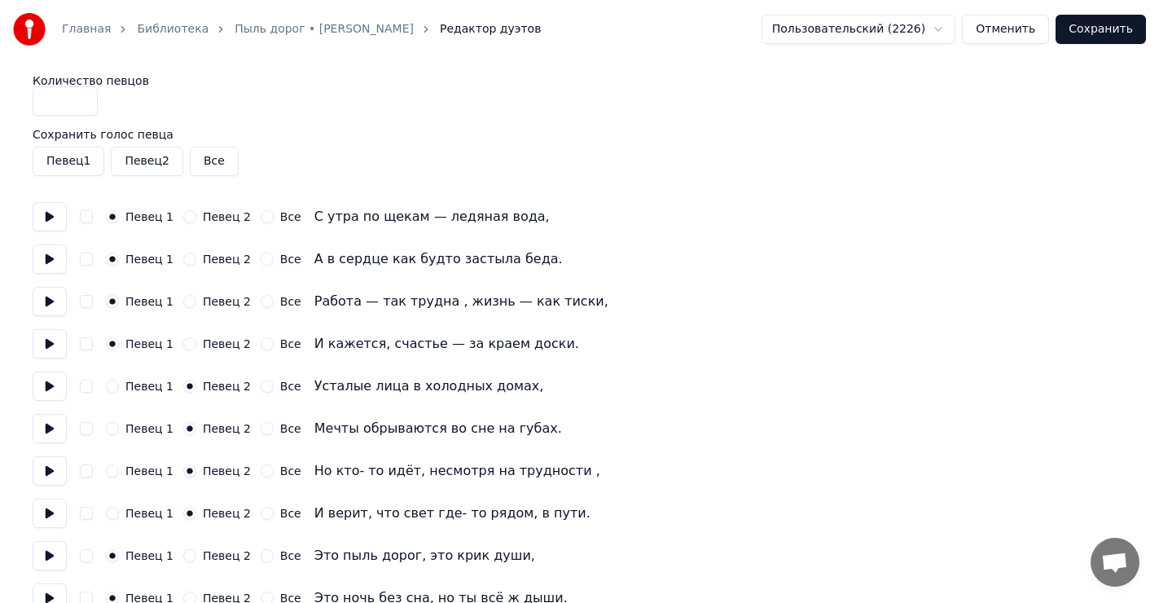
scroll to position [0, 0]
click at [1104, 37] on button "Сохранить" at bounding box center [1101, 29] width 90 height 29
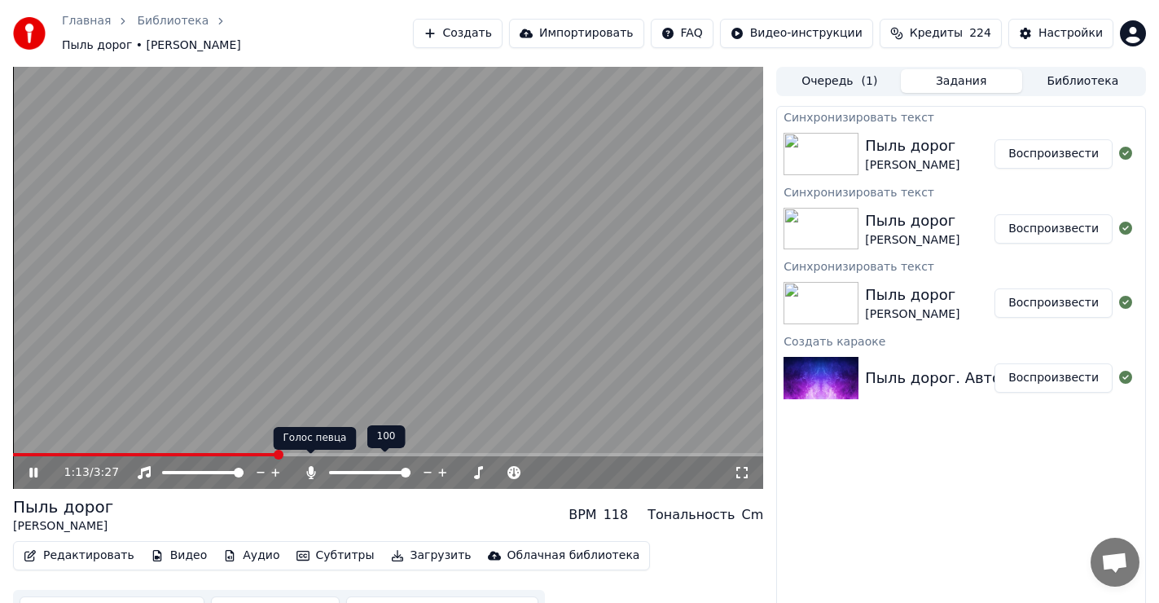
click at [314, 466] on icon at bounding box center [311, 472] width 16 height 13
click at [311, 466] on icon at bounding box center [310, 472] width 16 height 13
click at [311, 466] on icon at bounding box center [310, 472] width 9 height 13
click at [311, 466] on icon at bounding box center [310, 472] width 16 height 13
click at [32, 468] on icon at bounding box center [33, 473] width 8 height 10
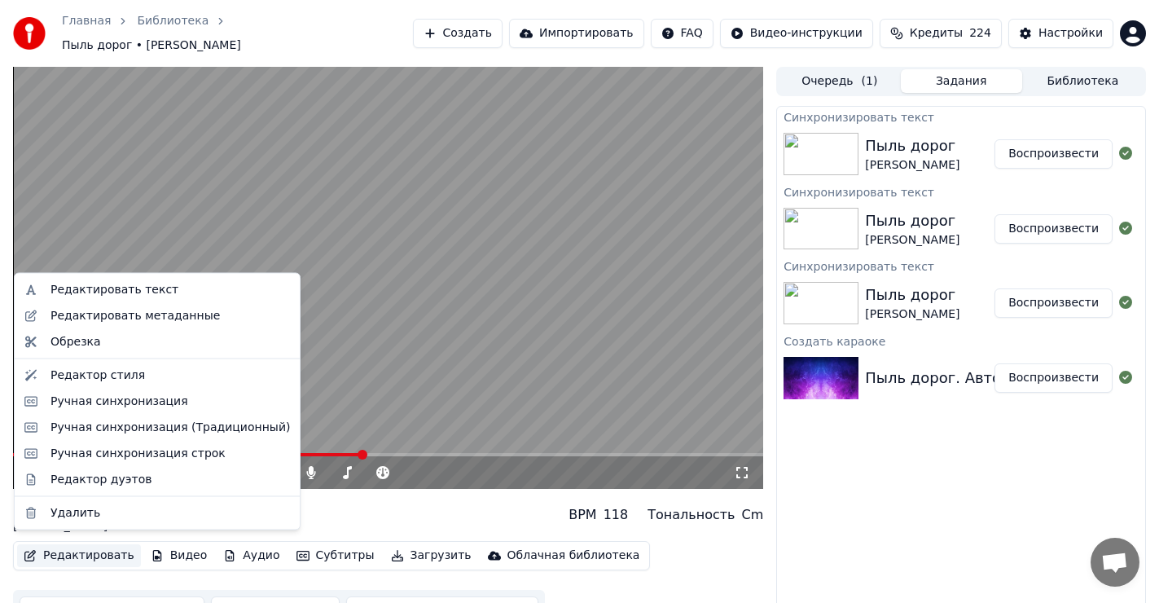
click at [61, 547] on button "Редактировать" at bounding box center [79, 555] width 124 height 23
click at [94, 481] on div "Редактор дуэтов" at bounding box center [101, 479] width 101 height 16
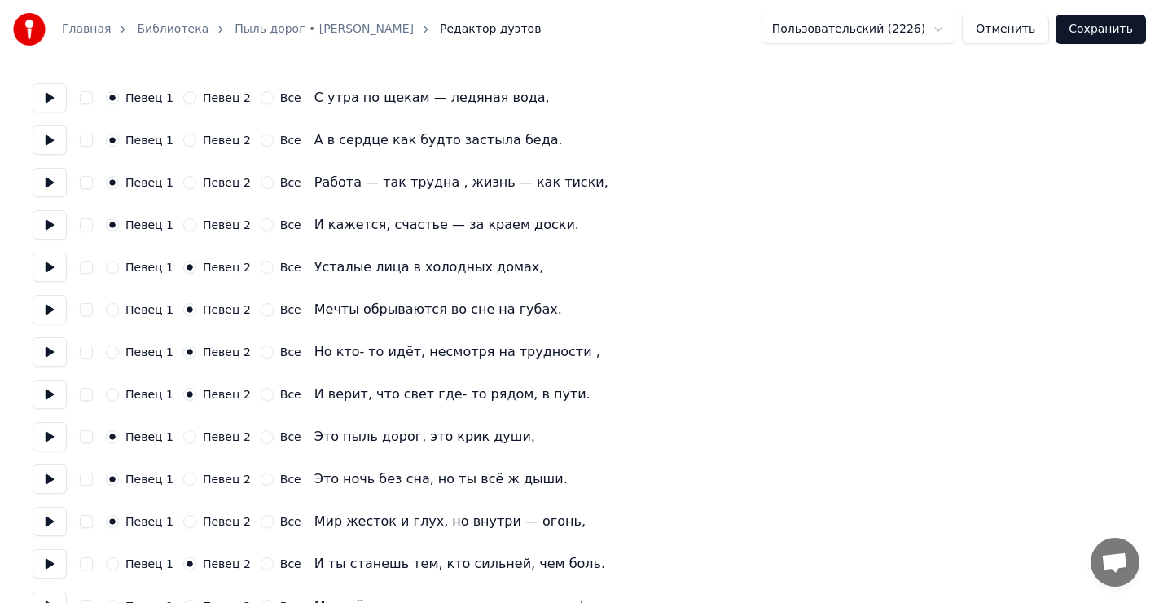
scroll to position [163, 0]
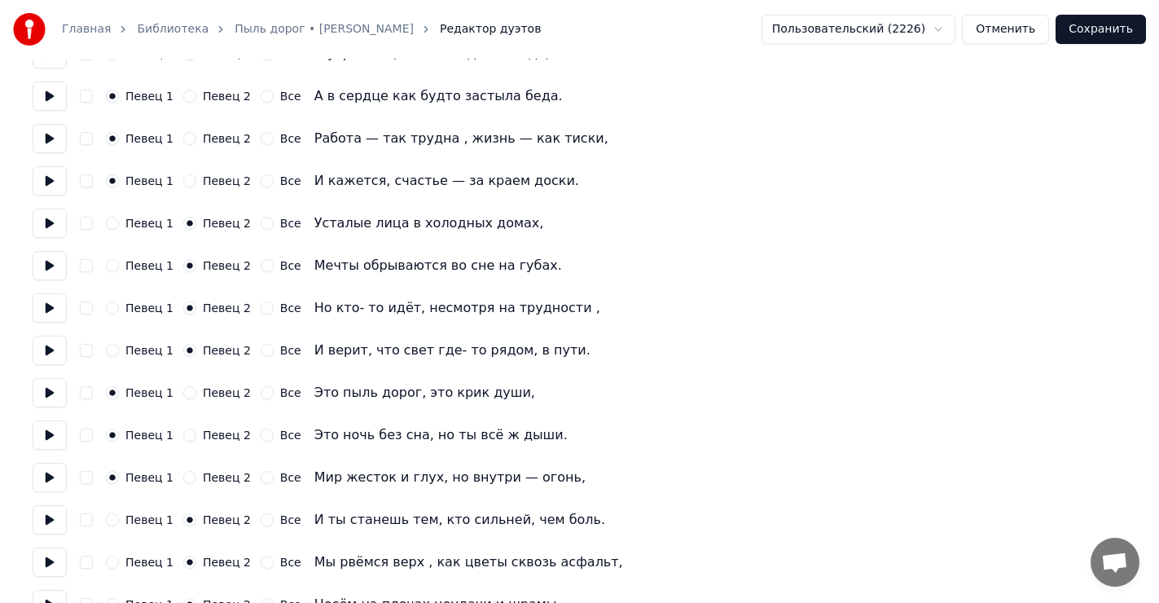
click at [183, 475] on button "Певец 2" at bounding box center [189, 477] width 13 height 13
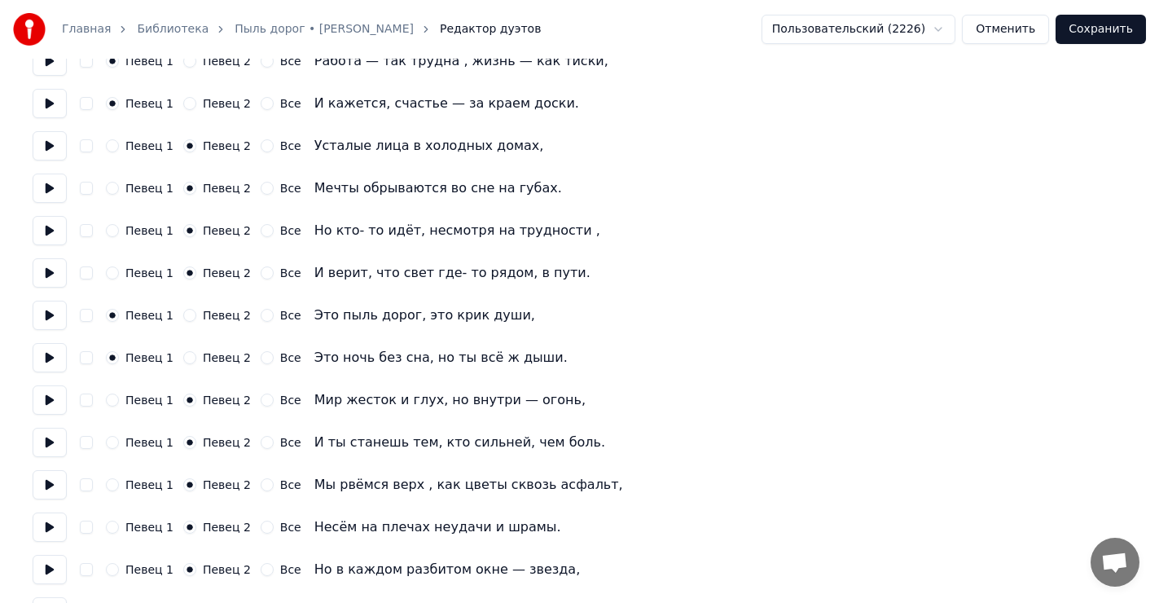
scroll to position [244, 0]
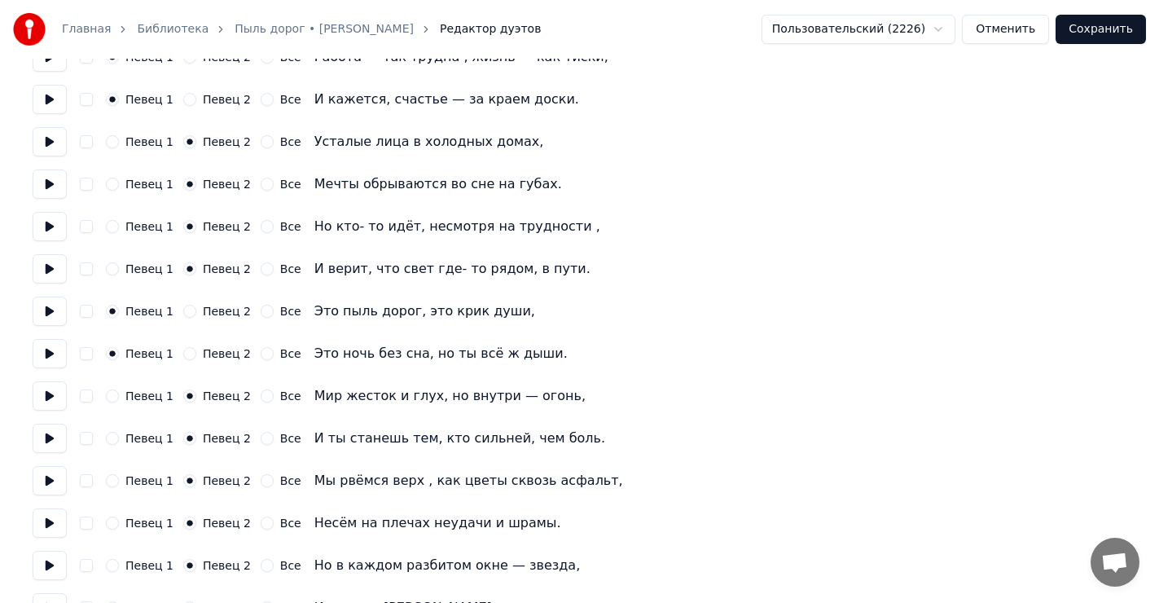
click at [45, 350] on button at bounding box center [50, 353] width 34 height 29
click at [44, 398] on button at bounding box center [50, 395] width 34 height 29
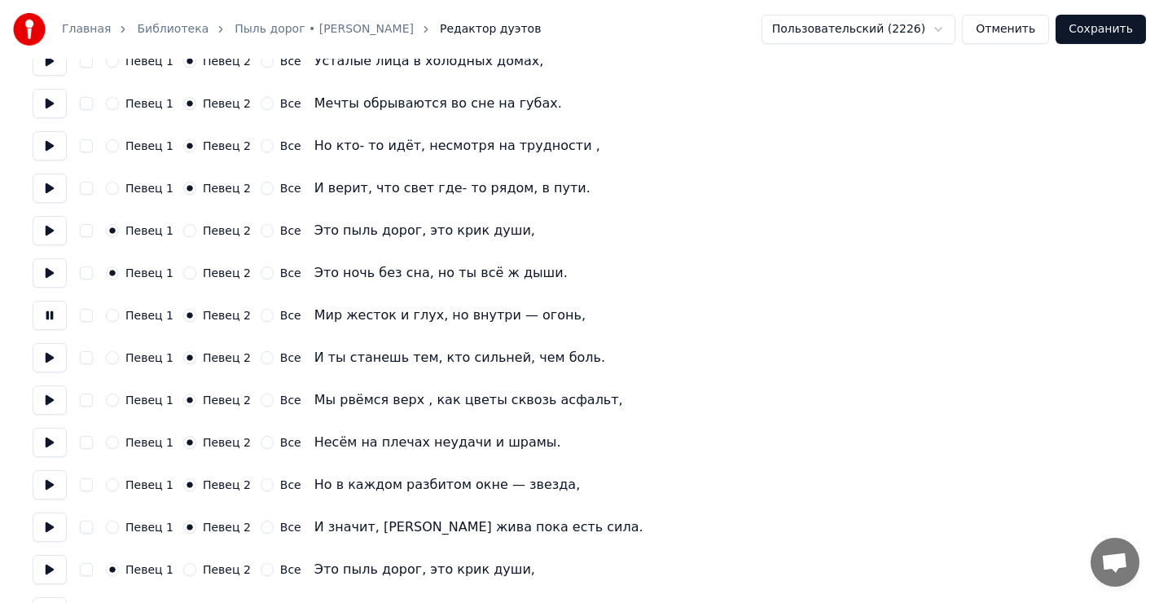
scroll to position [326, 0]
click at [44, 356] on button at bounding box center [50, 356] width 34 height 29
click at [47, 398] on button at bounding box center [50, 399] width 34 height 29
click at [46, 441] on button at bounding box center [50, 441] width 34 height 29
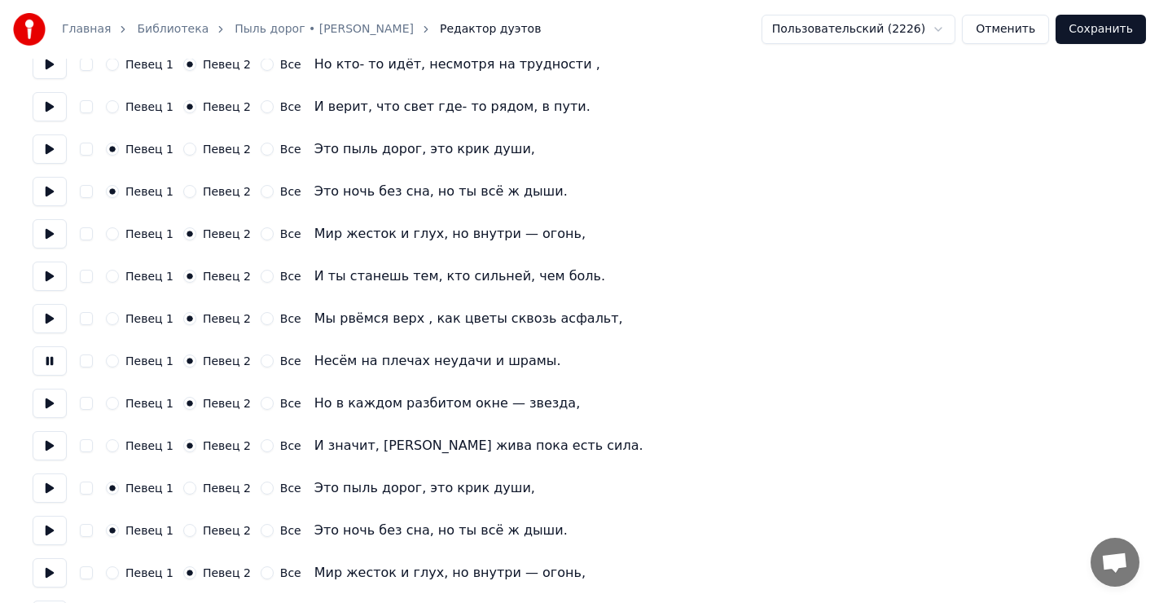
scroll to position [407, 0]
click at [40, 400] on button at bounding box center [50, 402] width 34 height 29
click at [51, 443] on button at bounding box center [50, 444] width 34 height 29
click at [47, 186] on button at bounding box center [50, 190] width 34 height 29
click at [47, 235] on button at bounding box center [50, 232] width 34 height 29
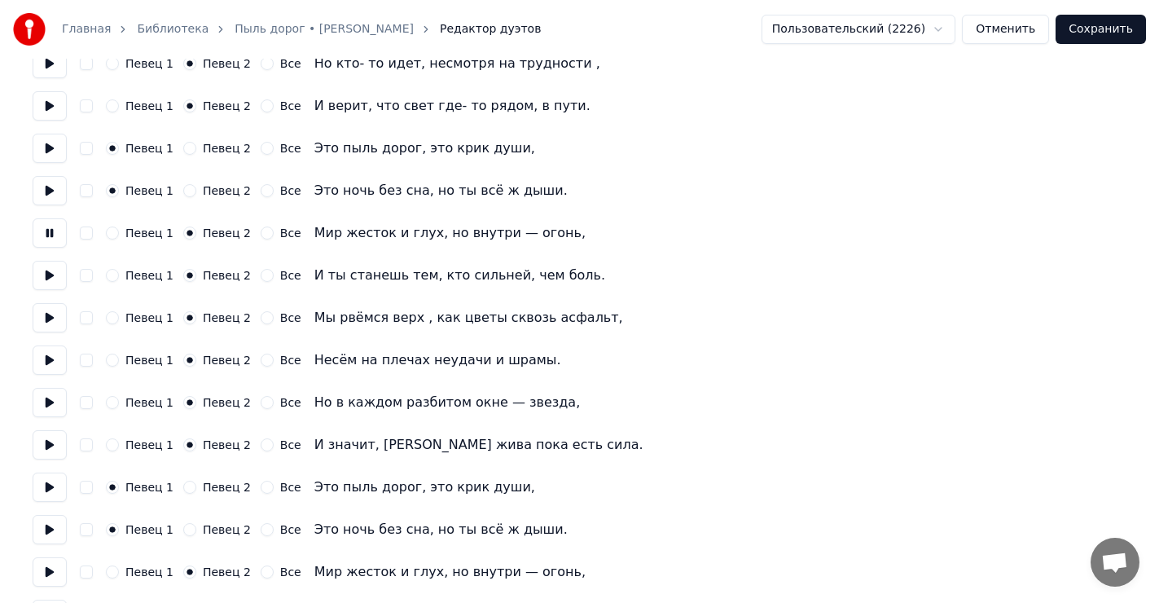
drag, startPoint x: 46, startPoint y: 272, endPoint x: 52, endPoint y: 281, distance: 11.1
click at [46, 272] on button at bounding box center [50, 275] width 34 height 29
click at [47, 317] on button at bounding box center [50, 317] width 34 height 29
click at [48, 361] on button at bounding box center [50, 359] width 34 height 29
drag, startPoint x: 46, startPoint y: 401, endPoint x: 50, endPoint y: 411, distance: 11.3
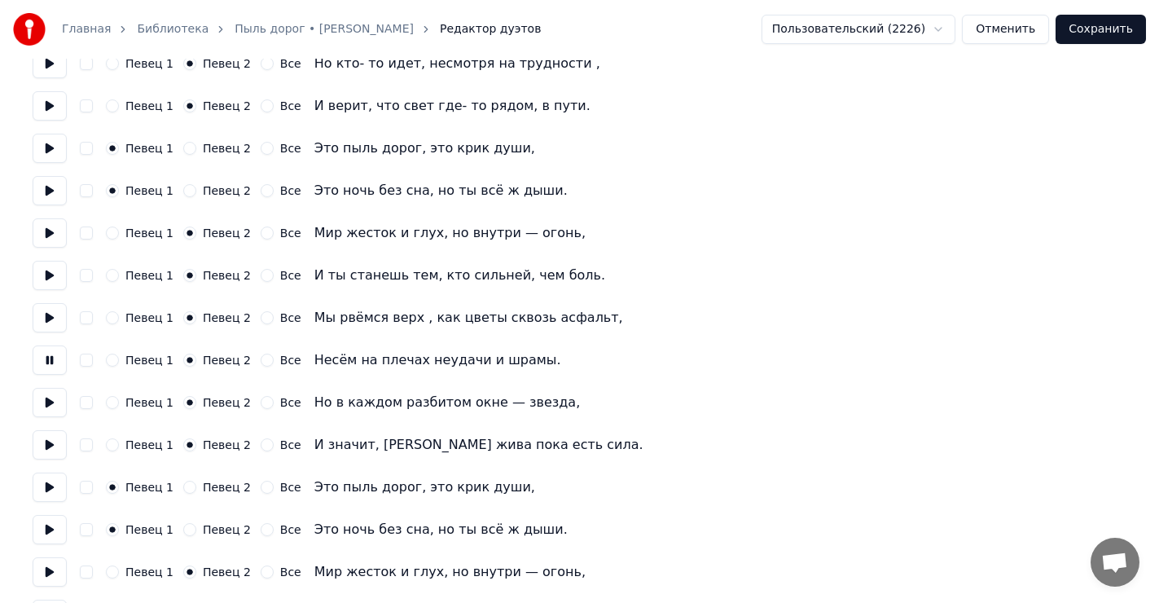
click at [46, 401] on button at bounding box center [50, 402] width 34 height 29
click at [46, 444] on button at bounding box center [50, 444] width 34 height 29
click at [46, 481] on button at bounding box center [50, 487] width 34 height 29
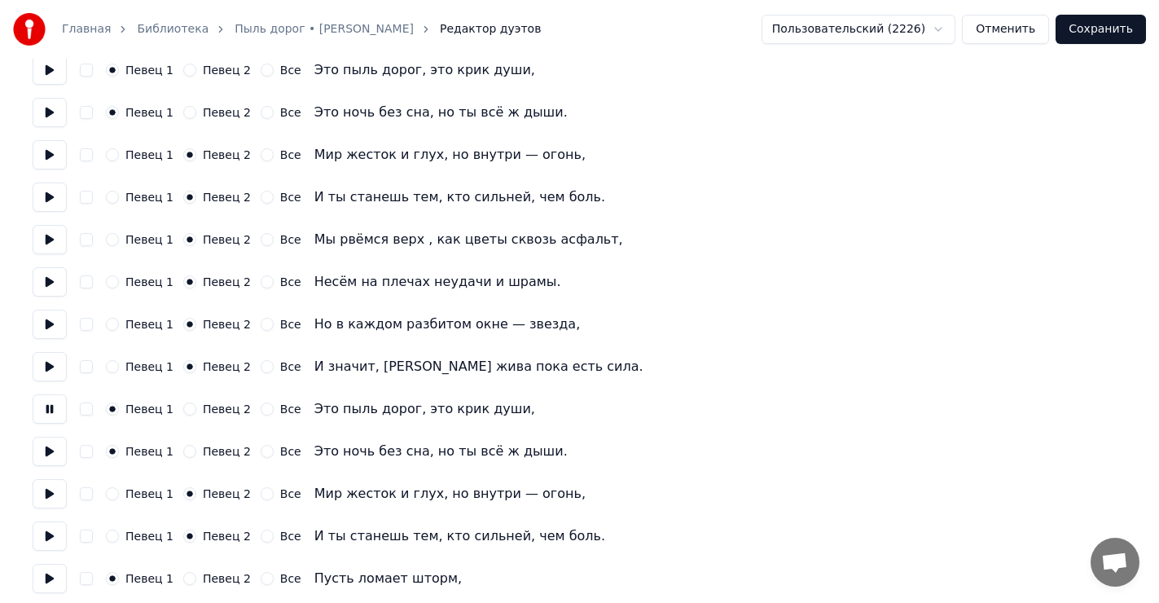
scroll to position [570, 0]
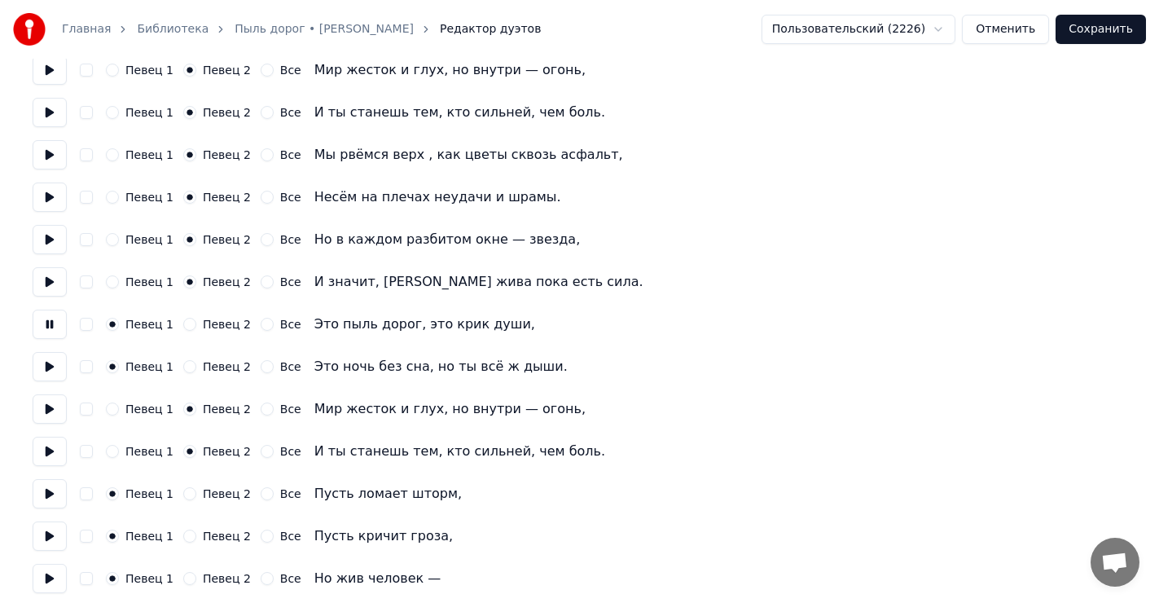
drag, startPoint x: 46, startPoint y: 367, endPoint x: 51, endPoint y: 376, distance: 10.2
click at [46, 367] on button at bounding box center [50, 366] width 34 height 29
click at [45, 406] on button at bounding box center [50, 408] width 34 height 29
drag, startPoint x: 45, startPoint y: 451, endPoint x: 55, endPoint y: 451, distance: 9.8
click at [48, 451] on button at bounding box center [50, 451] width 34 height 29
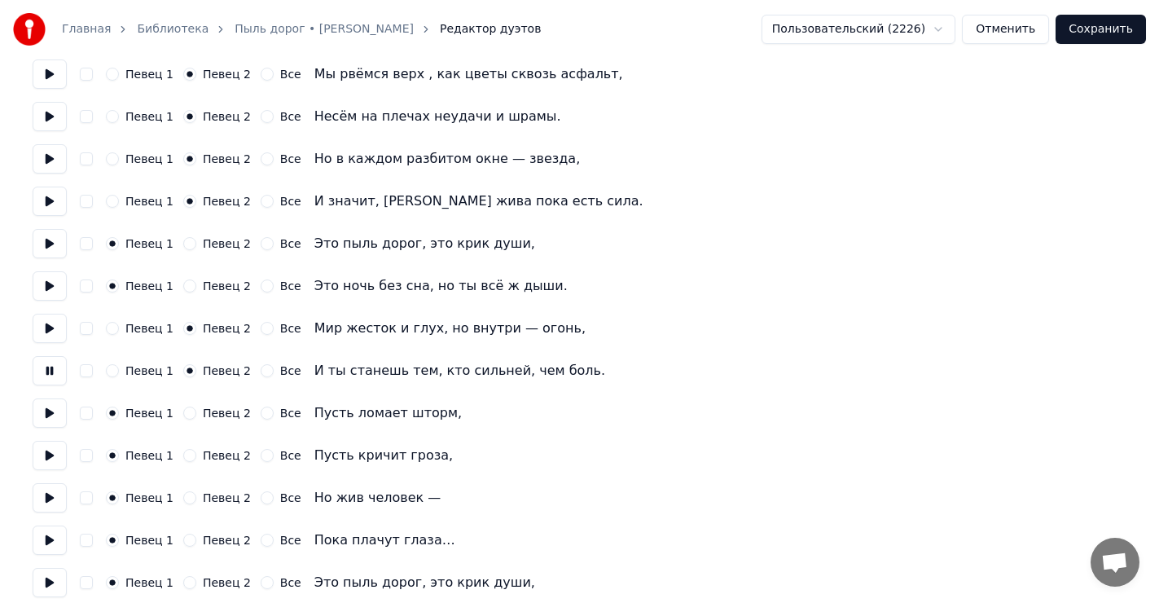
scroll to position [652, 0]
click at [51, 409] on button at bounding box center [50, 412] width 34 height 29
click at [43, 451] on button at bounding box center [50, 454] width 34 height 29
click at [48, 498] on button at bounding box center [50, 496] width 34 height 29
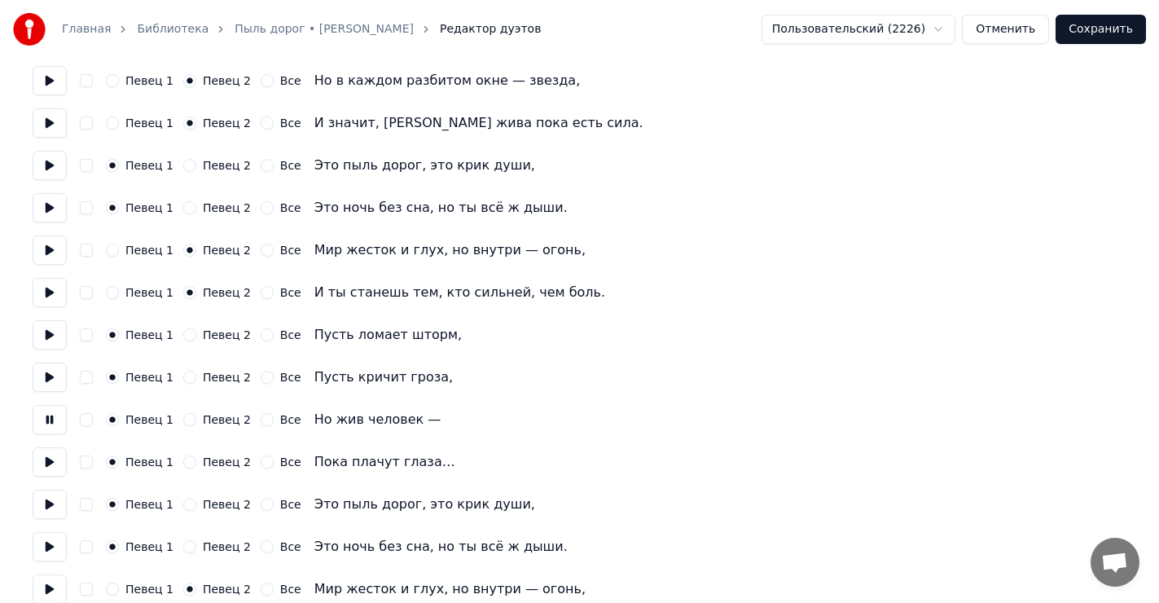
scroll to position [733, 0]
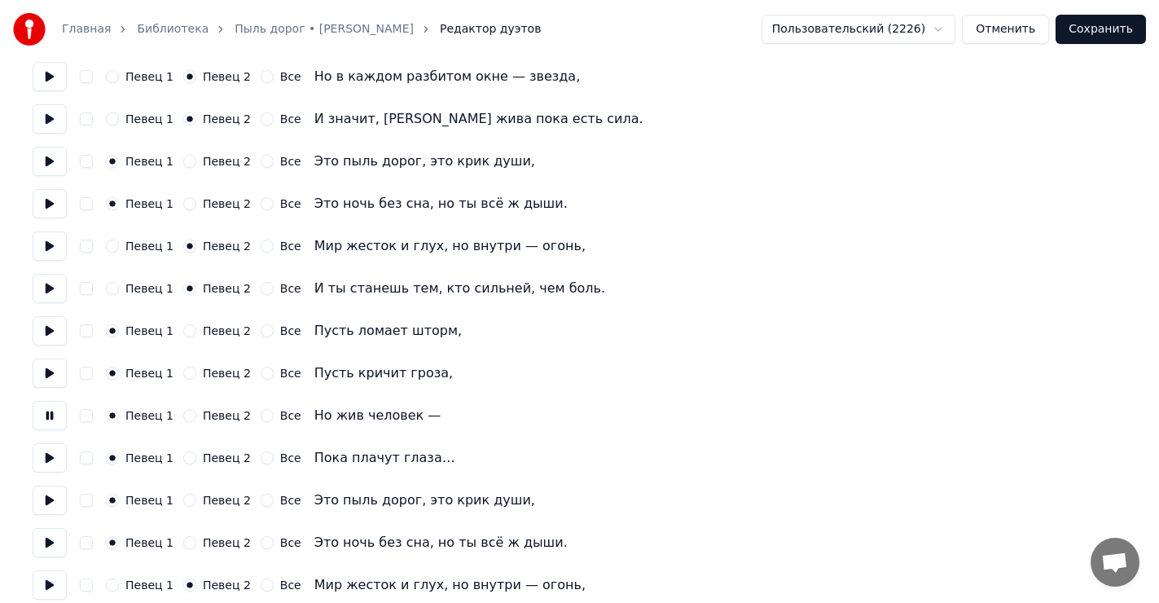
click at [42, 456] on button at bounding box center [50, 457] width 34 height 29
click at [47, 495] on button at bounding box center [50, 500] width 34 height 29
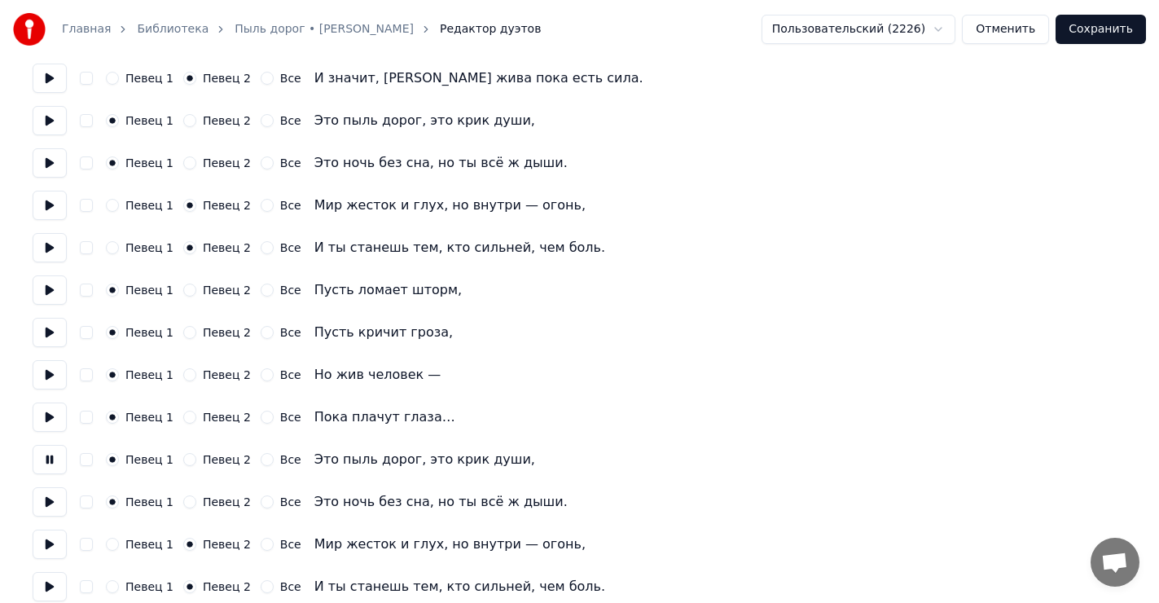
scroll to position [789, 0]
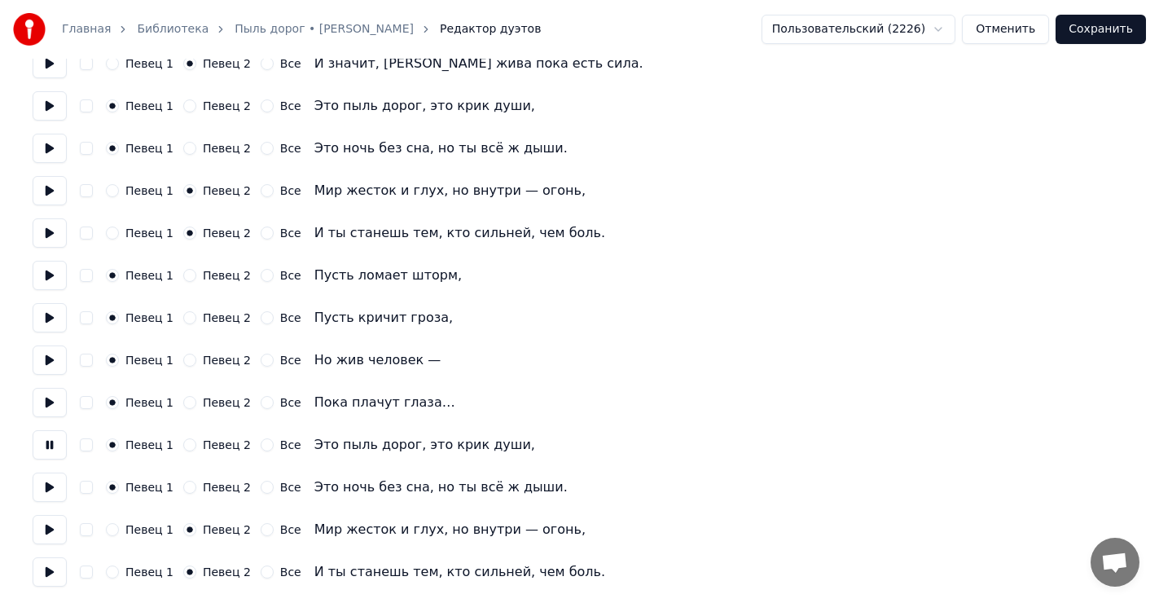
click at [49, 488] on button at bounding box center [50, 487] width 34 height 29
click at [44, 529] on button at bounding box center [50, 529] width 34 height 29
click at [50, 568] on button at bounding box center [50, 571] width 34 height 29
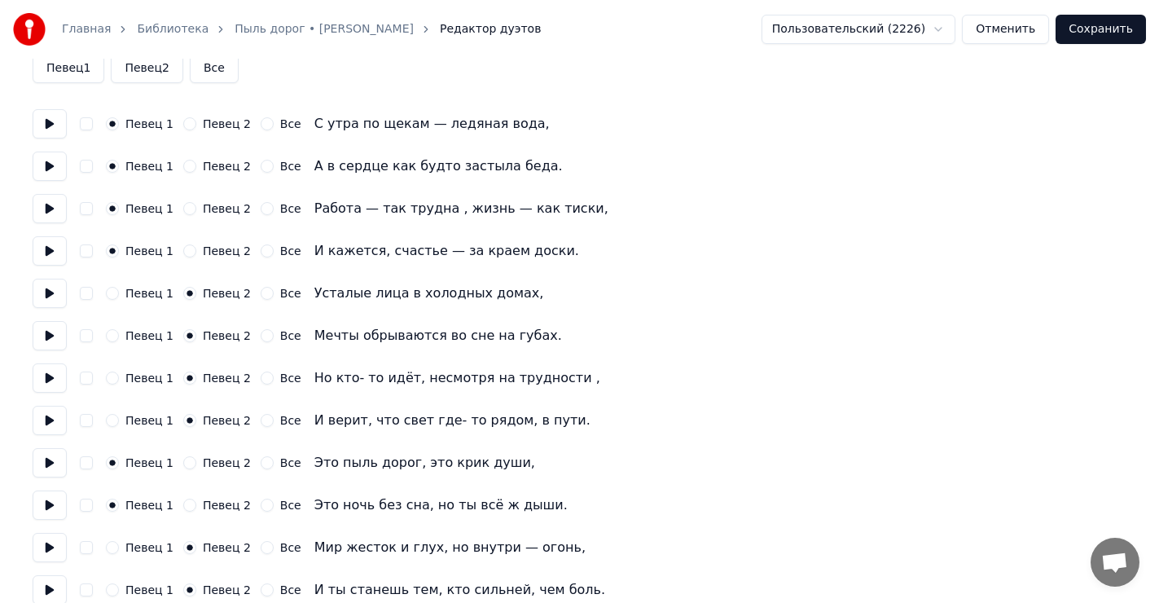
scroll to position [0, 0]
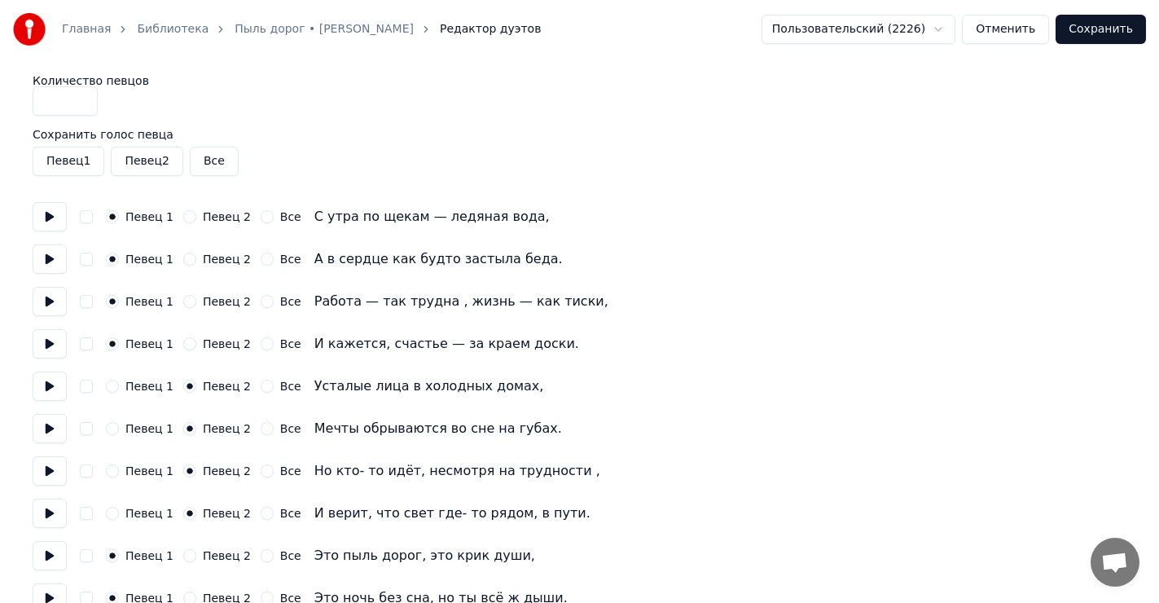
click at [48, 218] on button at bounding box center [50, 216] width 34 height 29
drag, startPoint x: 50, startPoint y: 259, endPoint x: 51, endPoint y: 288, distance: 28.6
click at [50, 260] on button at bounding box center [50, 258] width 34 height 29
click at [45, 303] on button at bounding box center [50, 301] width 34 height 29
click at [45, 340] on button at bounding box center [50, 343] width 34 height 29
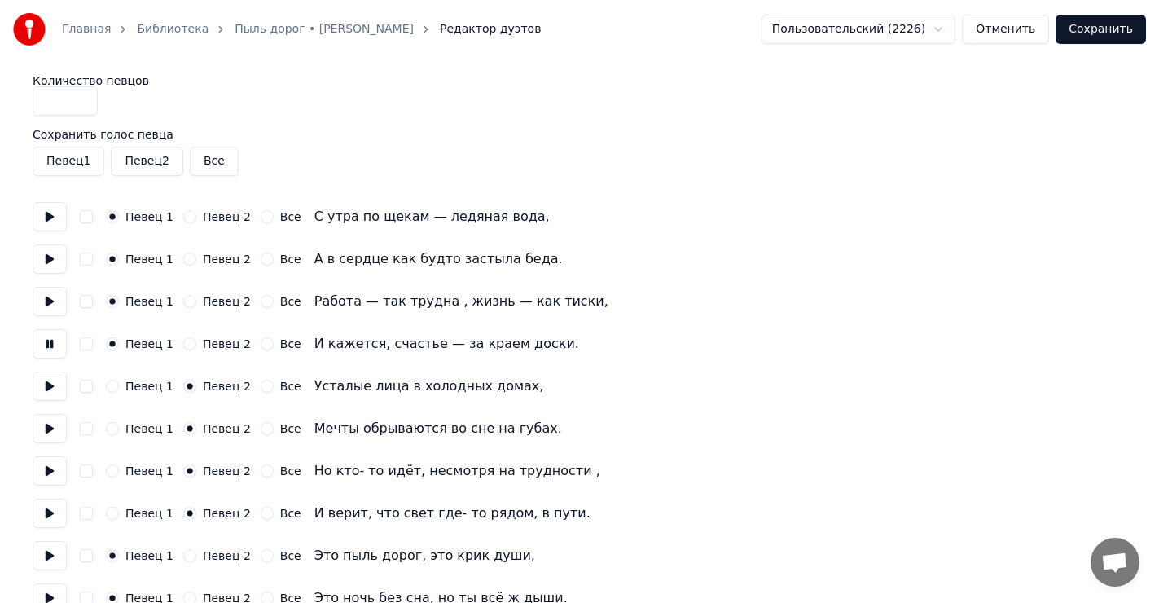
click at [47, 394] on button at bounding box center [50, 386] width 34 height 29
click at [44, 430] on button at bounding box center [50, 428] width 34 height 29
click at [43, 465] on button at bounding box center [50, 470] width 34 height 29
click at [46, 504] on button at bounding box center [50, 513] width 34 height 29
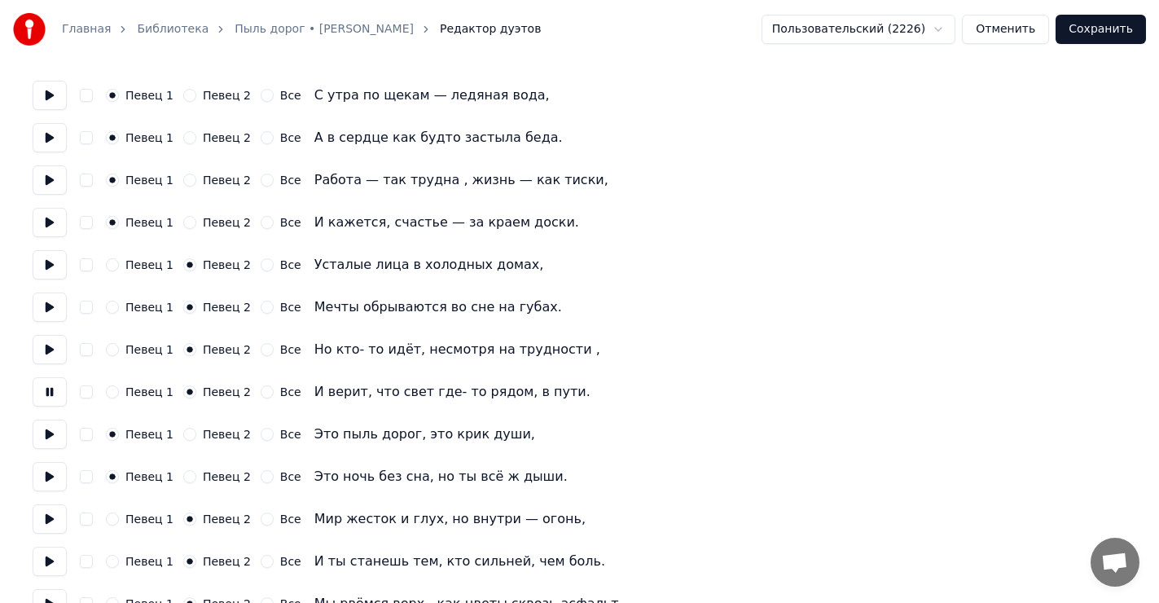
scroll to position [163, 0]
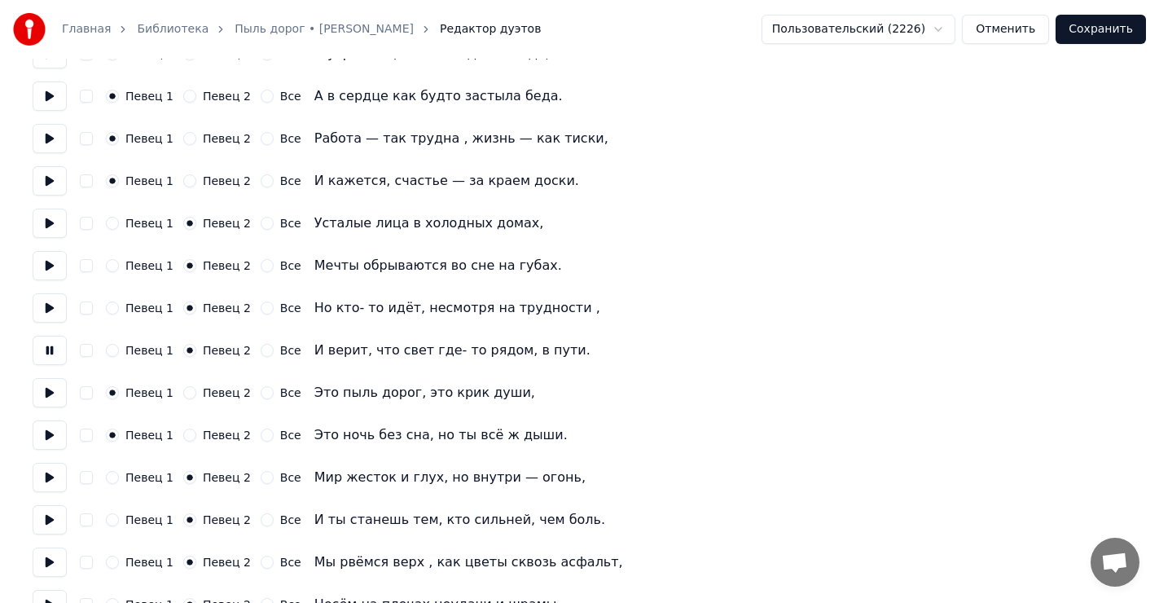
click at [48, 393] on button at bounding box center [50, 392] width 34 height 29
click at [48, 434] on button at bounding box center [50, 434] width 34 height 29
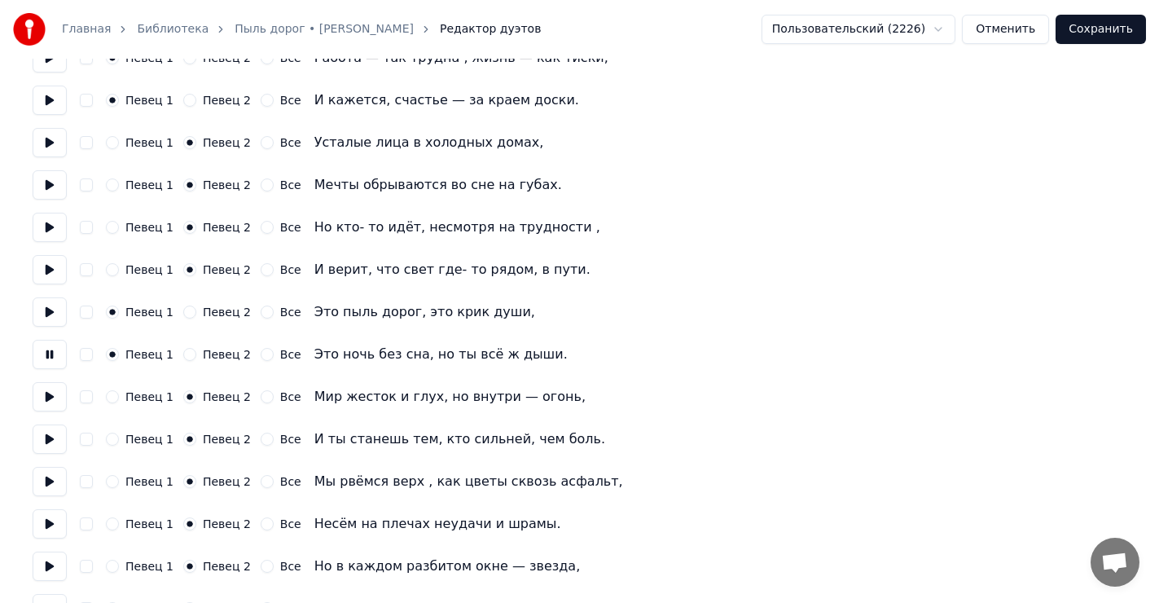
scroll to position [244, 0]
click at [50, 393] on button at bounding box center [50, 395] width 34 height 29
click at [51, 437] on button at bounding box center [50, 438] width 34 height 29
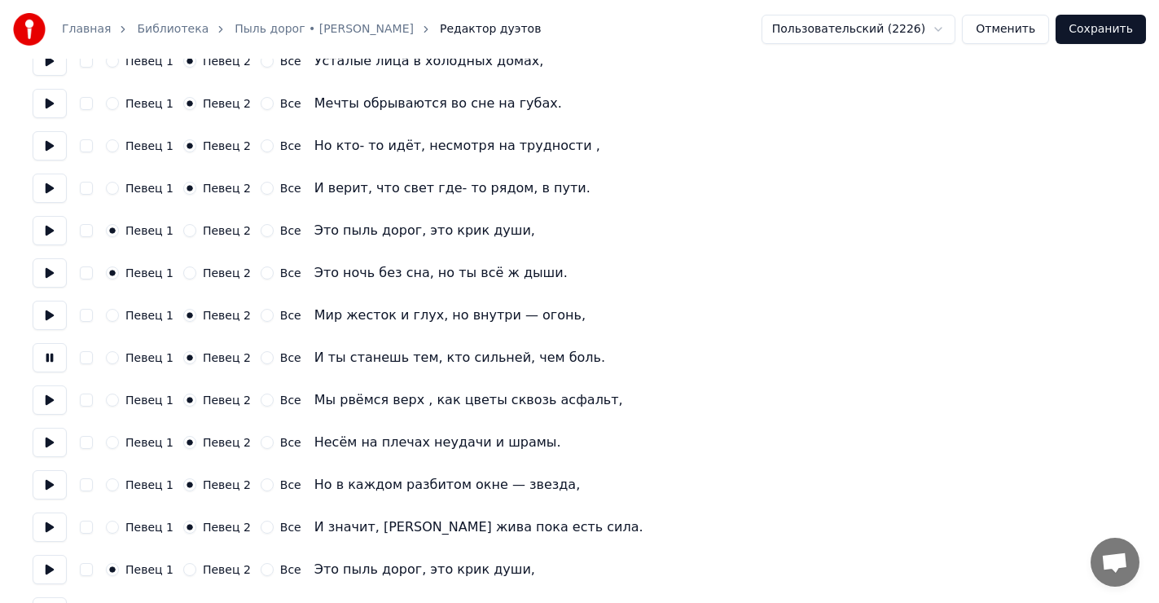
scroll to position [326, 0]
click at [48, 401] on button at bounding box center [50, 399] width 34 height 29
click at [42, 312] on button at bounding box center [50, 314] width 34 height 29
click at [48, 354] on button at bounding box center [50, 356] width 34 height 29
click at [49, 397] on button at bounding box center [50, 399] width 34 height 29
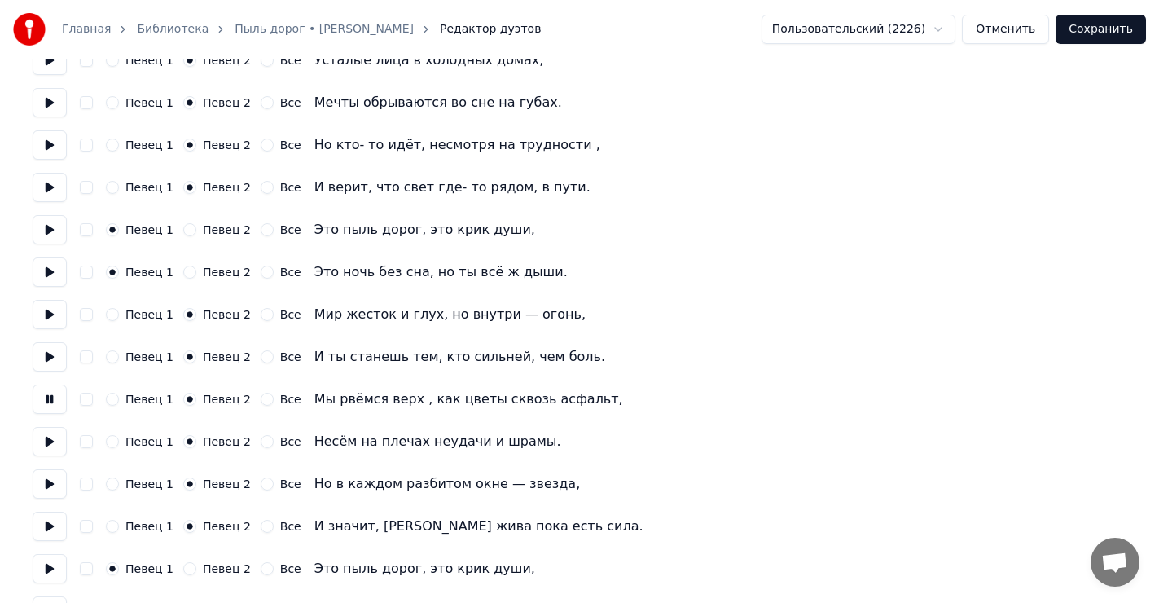
click at [49, 446] on button at bounding box center [50, 441] width 34 height 29
click at [49, 481] on button at bounding box center [50, 483] width 34 height 29
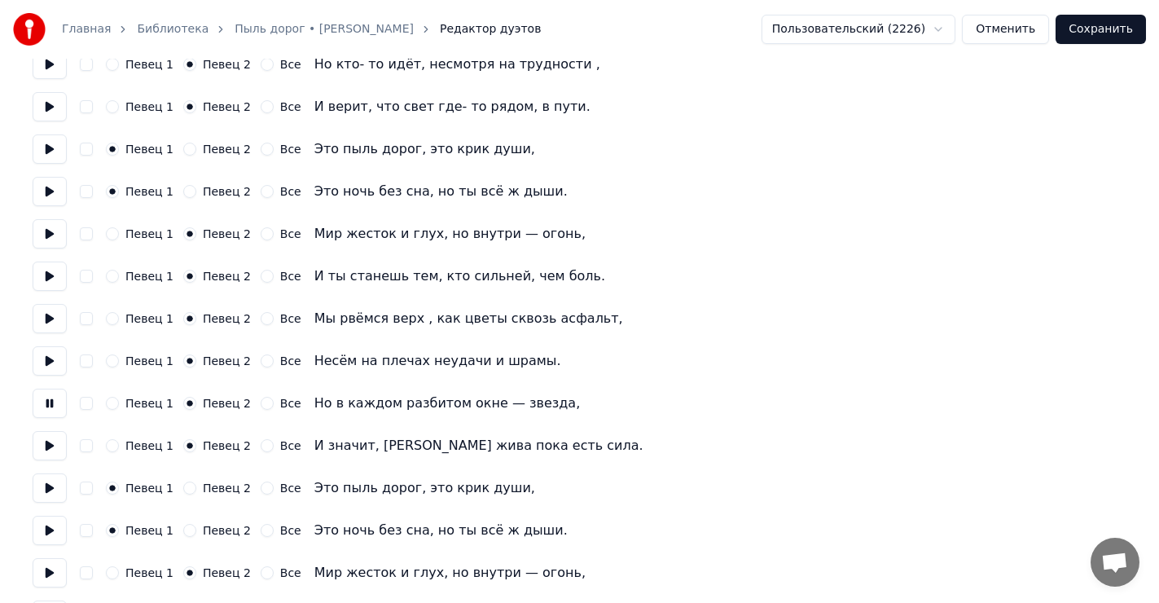
scroll to position [407, 0]
click at [46, 438] on button at bounding box center [50, 444] width 34 height 29
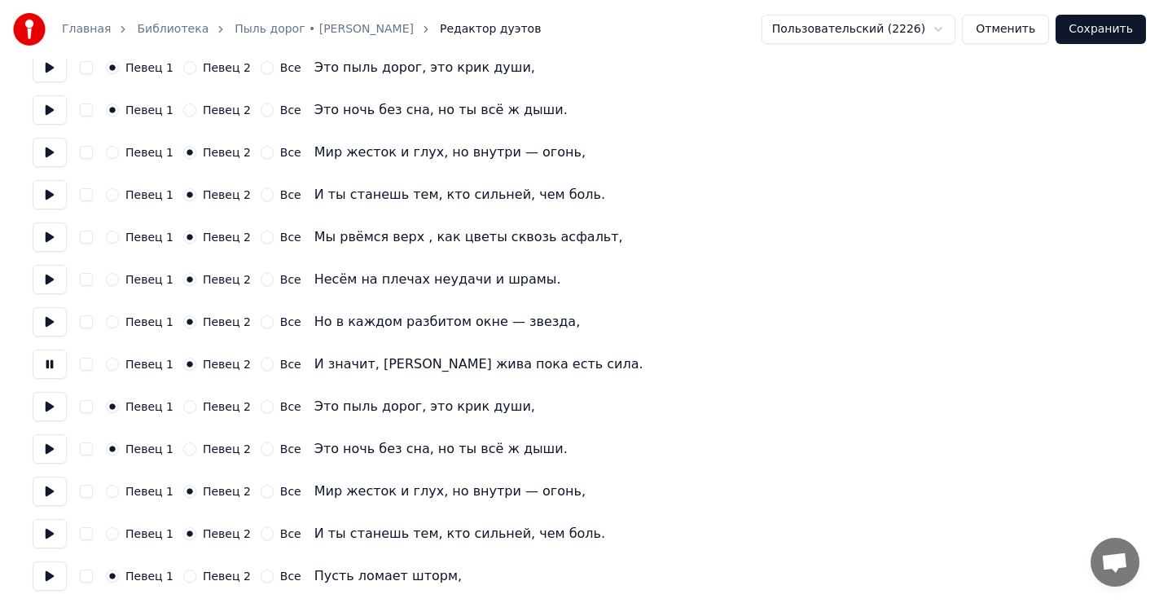
scroll to position [489, 0]
click at [50, 401] on button at bounding box center [50, 405] width 34 height 29
click at [51, 446] on button at bounding box center [50, 447] width 34 height 29
click at [51, 488] on button at bounding box center [50, 490] width 34 height 29
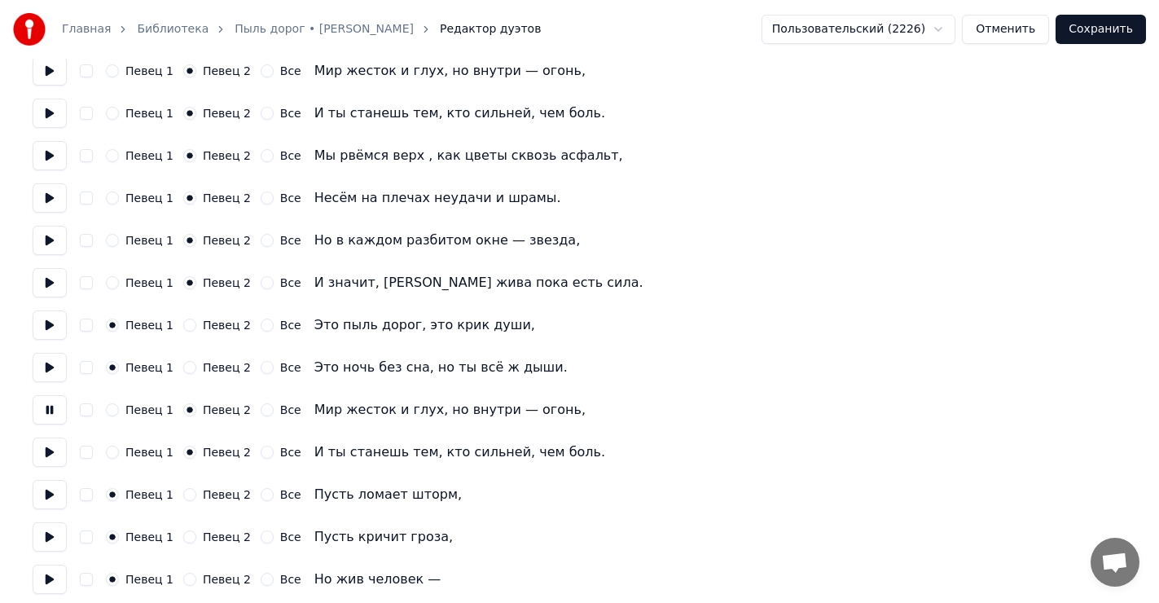
scroll to position [570, 0]
click at [50, 451] on button at bounding box center [50, 451] width 34 height 29
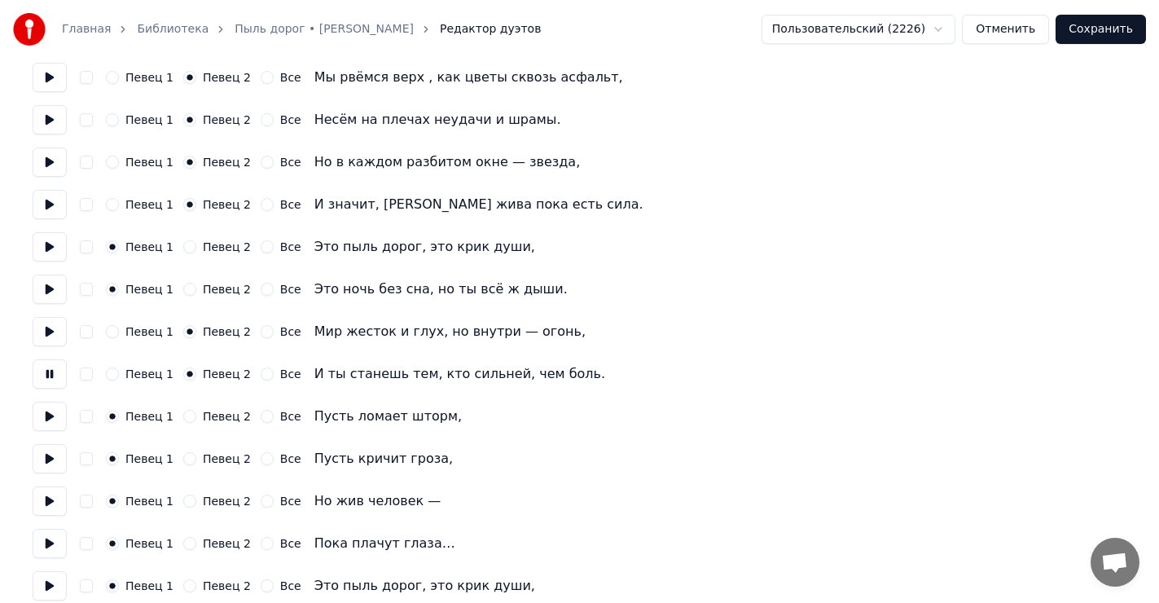
scroll to position [652, 0]
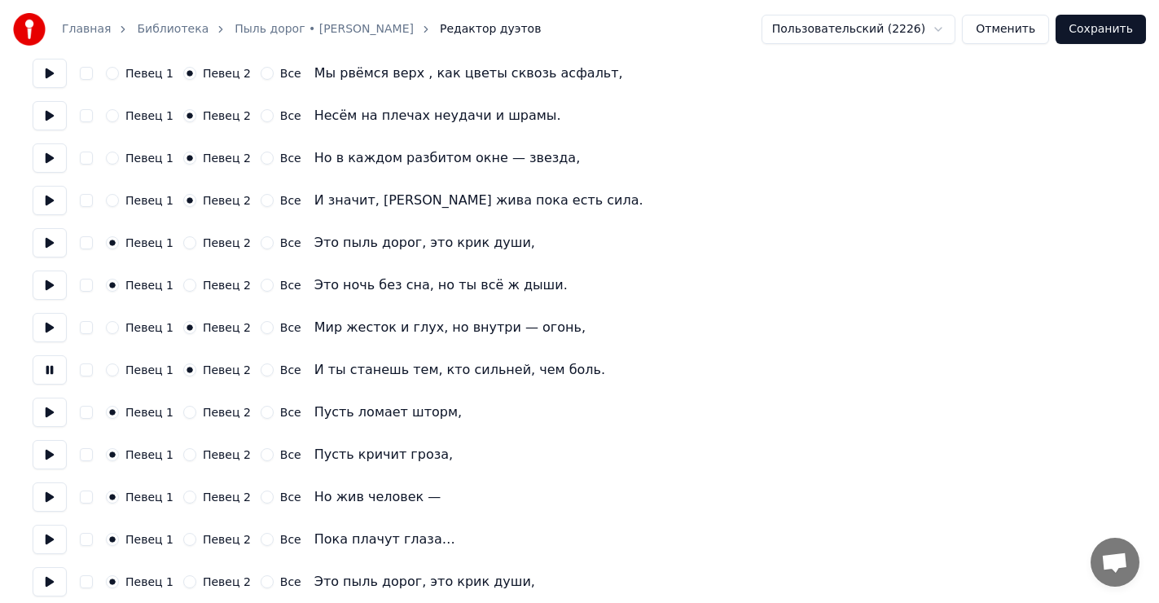
click at [56, 407] on button at bounding box center [50, 412] width 34 height 29
click at [51, 454] on button at bounding box center [50, 454] width 34 height 29
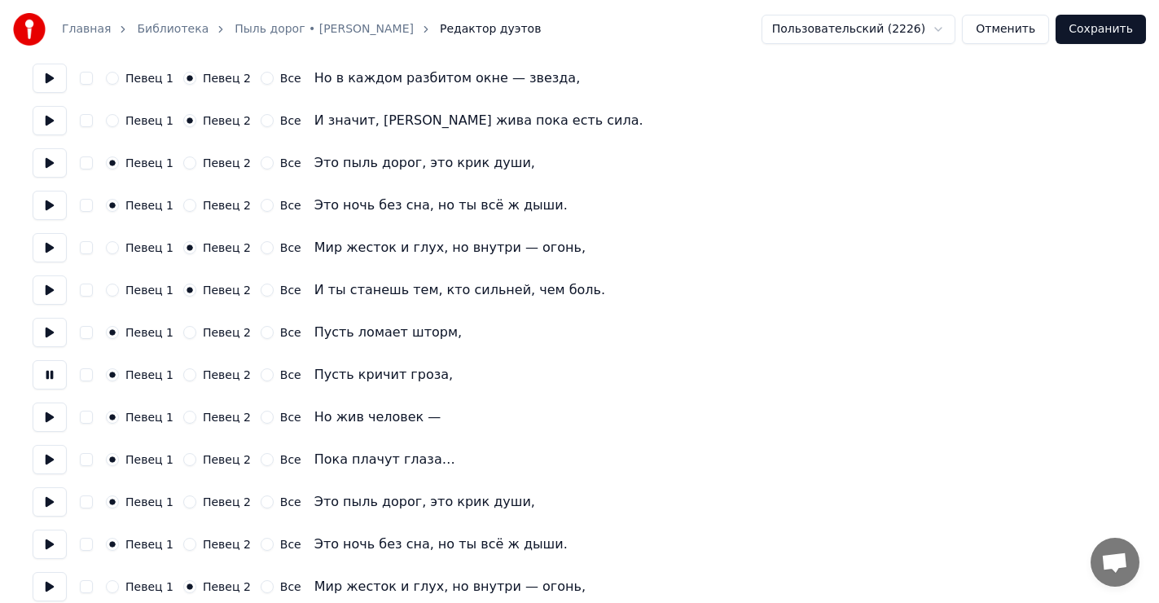
scroll to position [733, 0]
click at [47, 416] on button at bounding box center [50, 415] width 34 height 29
click at [46, 457] on button at bounding box center [50, 457] width 34 height 29
click at [53, 495] on button at bounding box center [50, 500] width 34 height 29
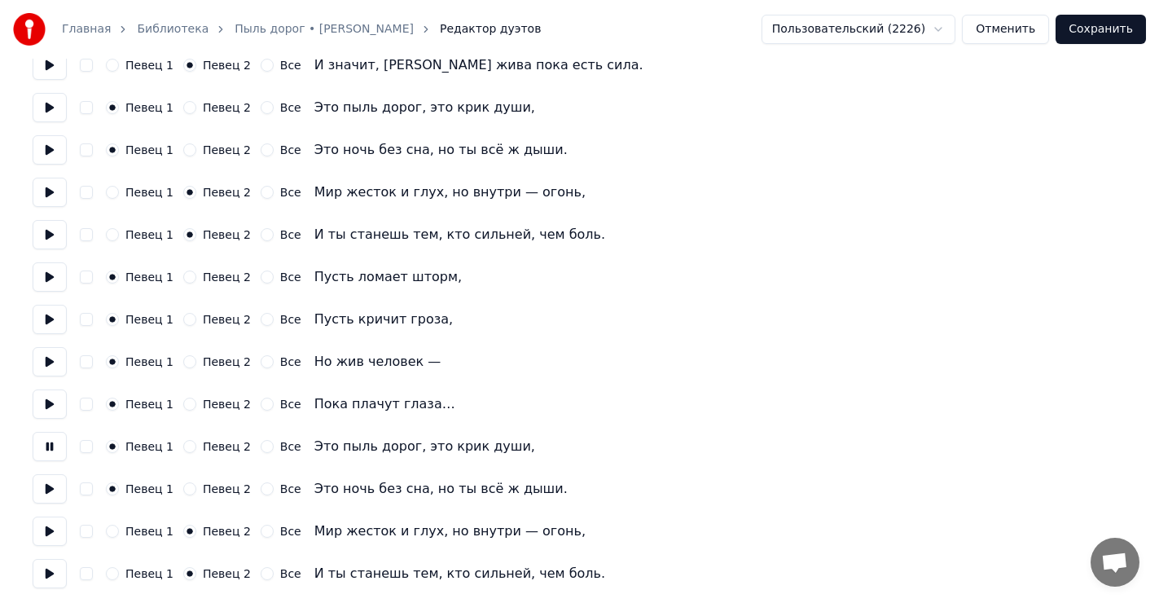
scroll to position [789, 0]
click at [48, 488] on button at bounding box center [50, 487] width 34 height 29
click at [51, 517] on button at bounding box center [50, 529] width 34 height 29
click at [54, 572] on button at bounding box center [50, 571] width 34 height 29
click at [55, 527] on button at bounding box center [50, 529] width 34 height 29
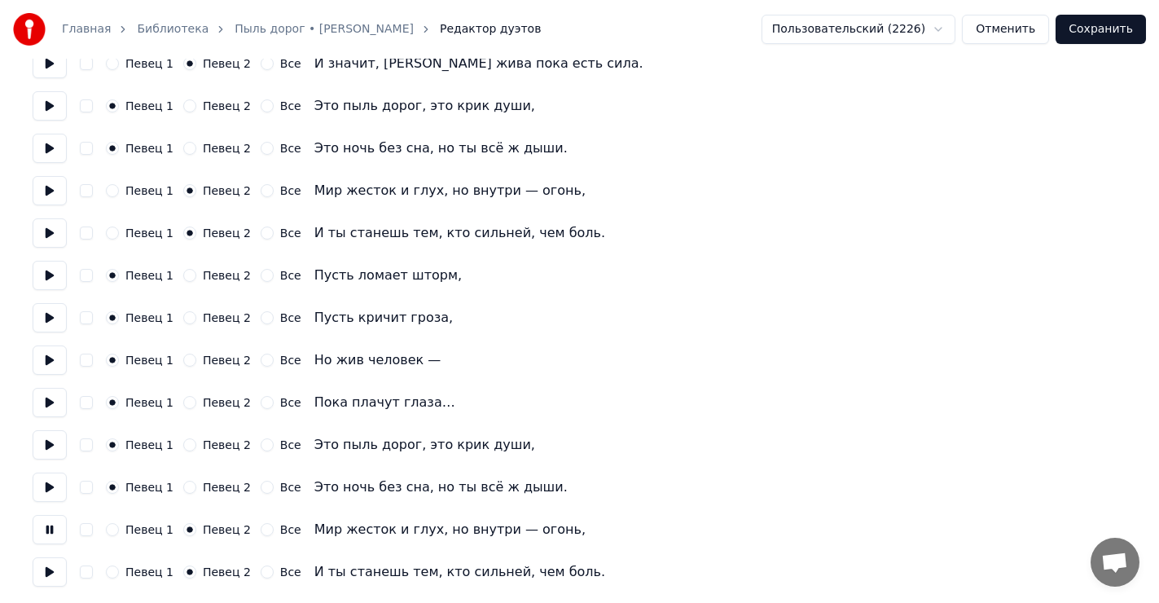
click at [55, 566] on button at bounding box center [50, 571] width 34 height 29
drag, startPoint x: 47, startPoint y: 563, endPoint x: 60, endPoint y: 547, distance: 20.2
click at [51, 561] on button at bounding box center [50, 571] width 34 height 29
click at [1106, 33] on button "Сохранить" at bounding box center [1101, 29] width 90 height 29
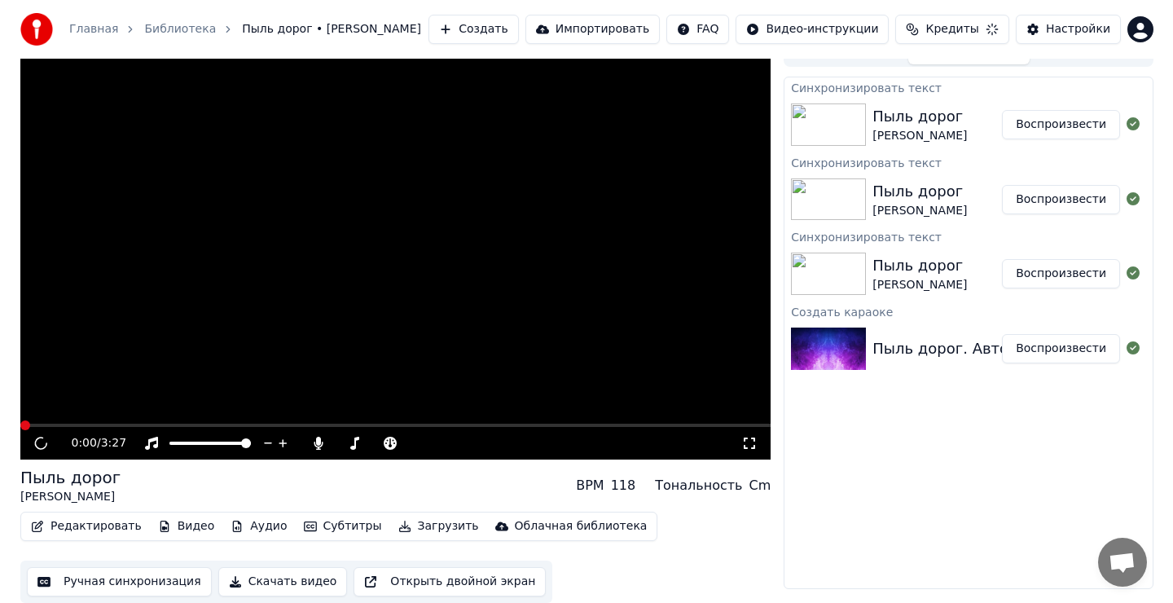
scroll to position [21, 0]
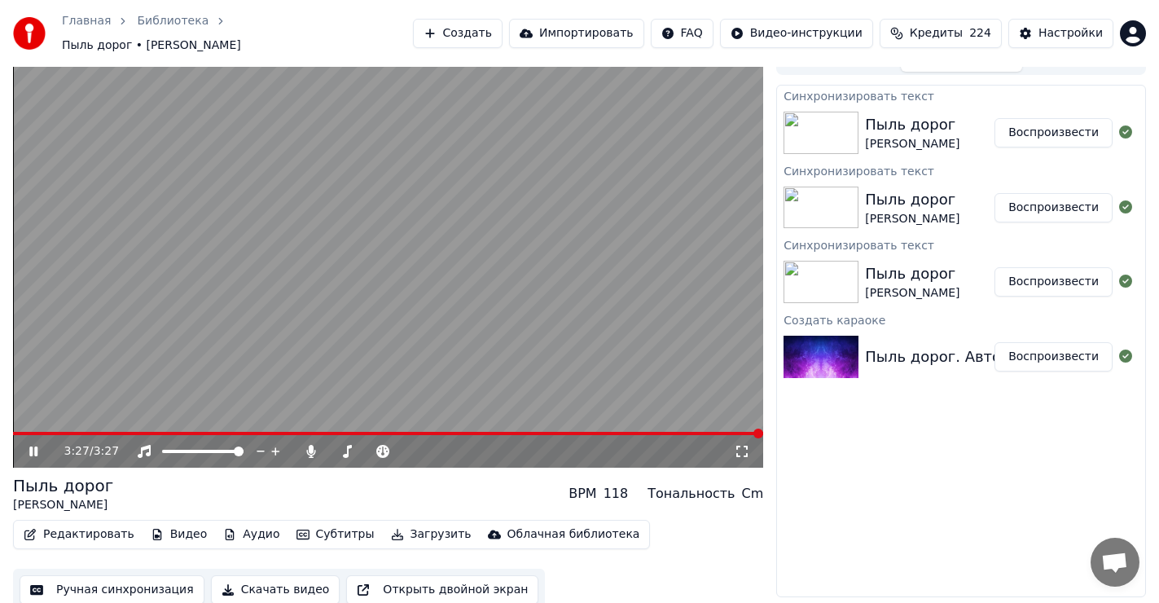
click at [36, 432] on span at bounding box center [388, 433] width 750 height 3
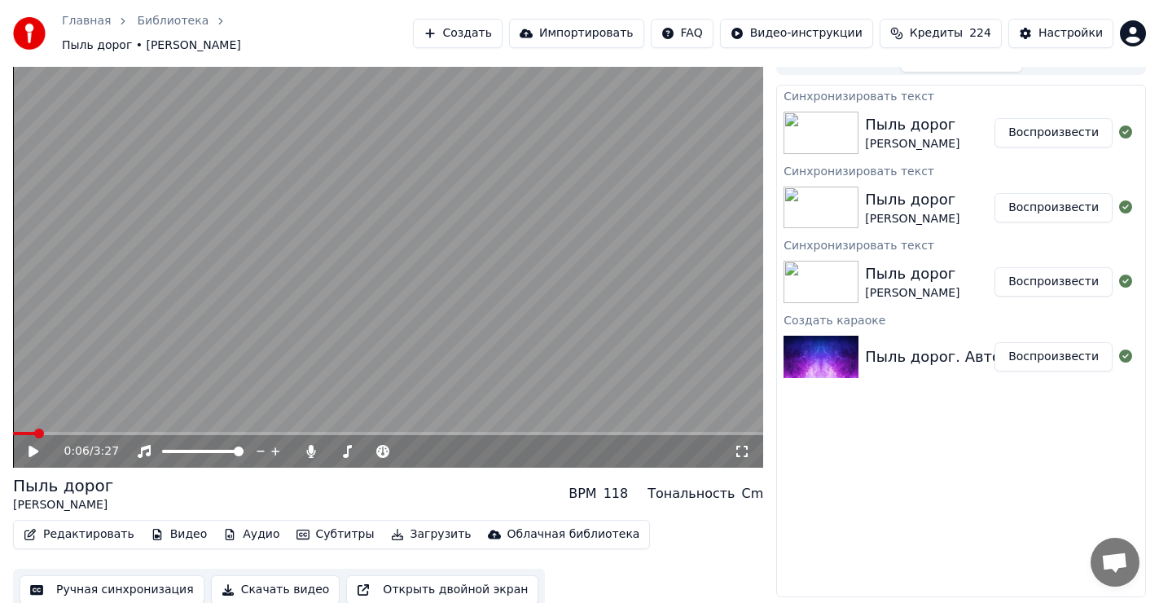
click at [30, 446] on icon at bounding box center [34, 451] width 10 height 11
click at [67, 432] on span at bounding box center [388, 433] width 750 height 3
click at [107, 432] on span at bounding box center [388, 433] width 750 height 3
click at [310, 445] on icon at bounding box center [310, 451] width 9 height 13
click at [13, 433] on span at bounding box center [18, 434] width 10 height 10
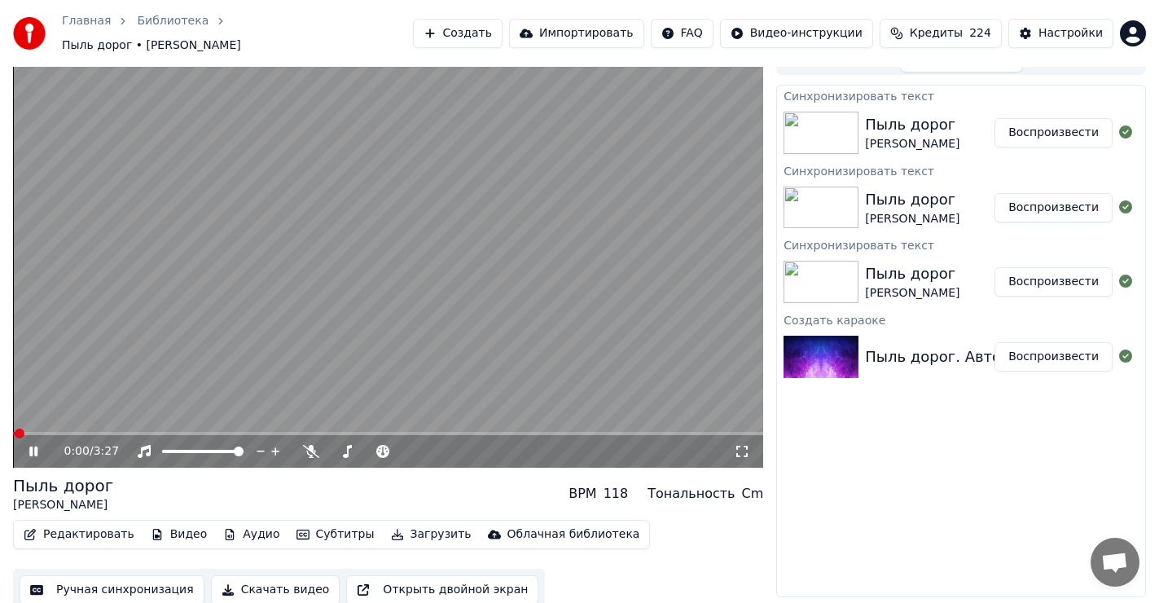
drag, startPoint x: 36, startPoint y: 444, endPoint x: 30, endPoint y: 437, distance: 9.3
click at [36, 446] on icon at bounding box center [33, 451] width 8 height 10
click at [13, 430] on span at bounding box center [18, 434] width 10 height 10
click at [397, 524] on button "Загрузить" at bounding box center [432, 534] width 94 height 23
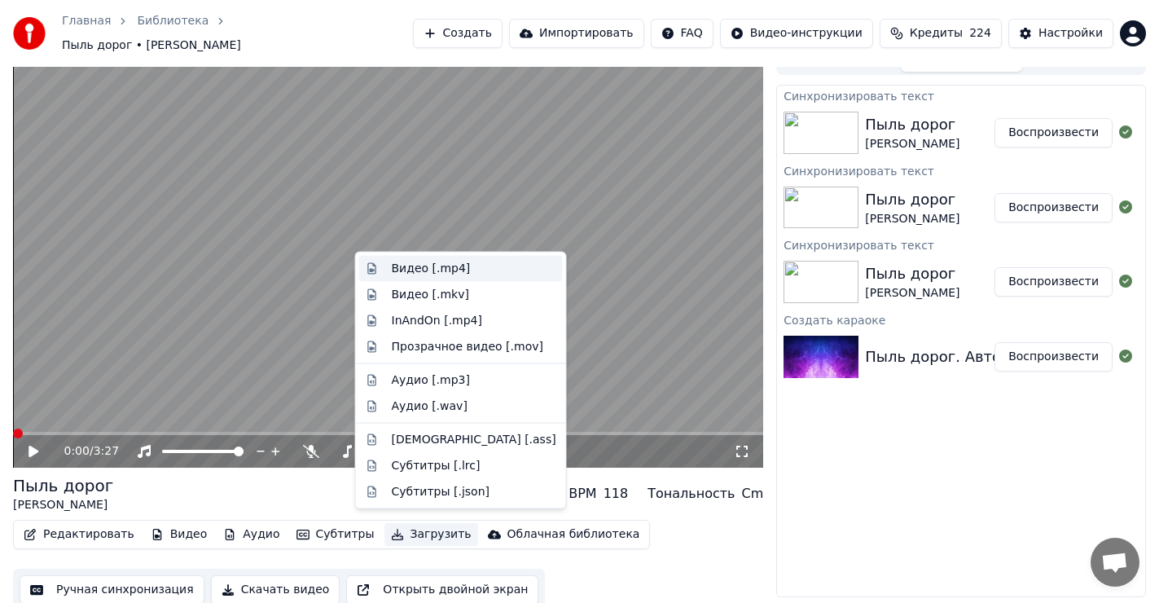
click at [400, 271] on div "Видео [.mp4]" at bounding box center [431, 269] width 79 height 16
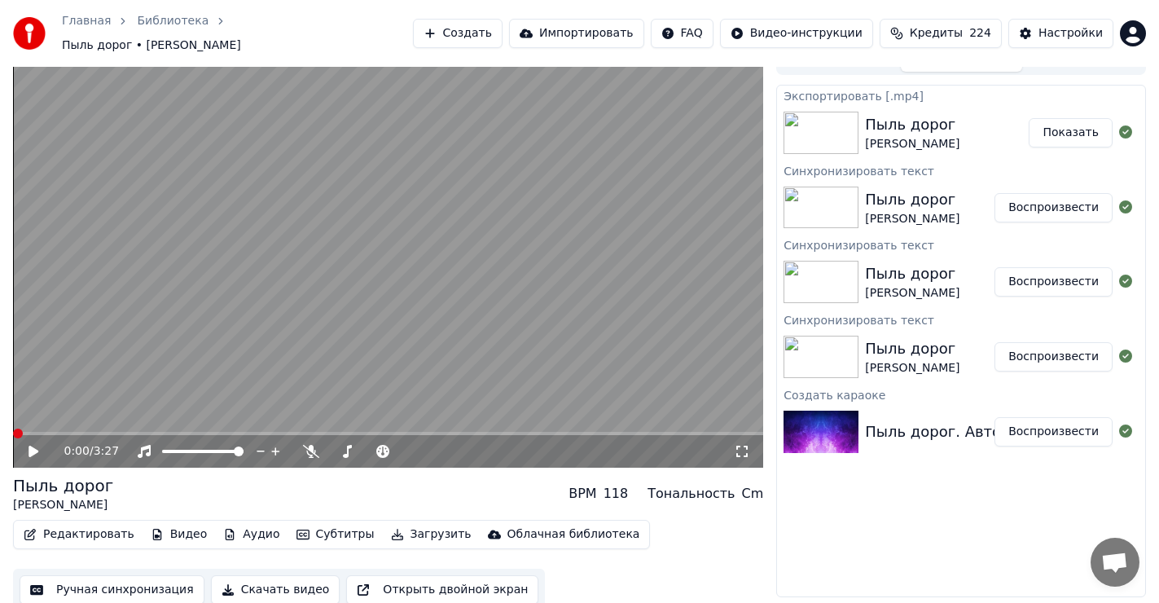
click at [1089, 124] on button "Показать" at bounding box center [1071, 132] width 84 height 29
click at [503, 25] on button "Создать" at bounding box center [458, 33] width 90 height 29
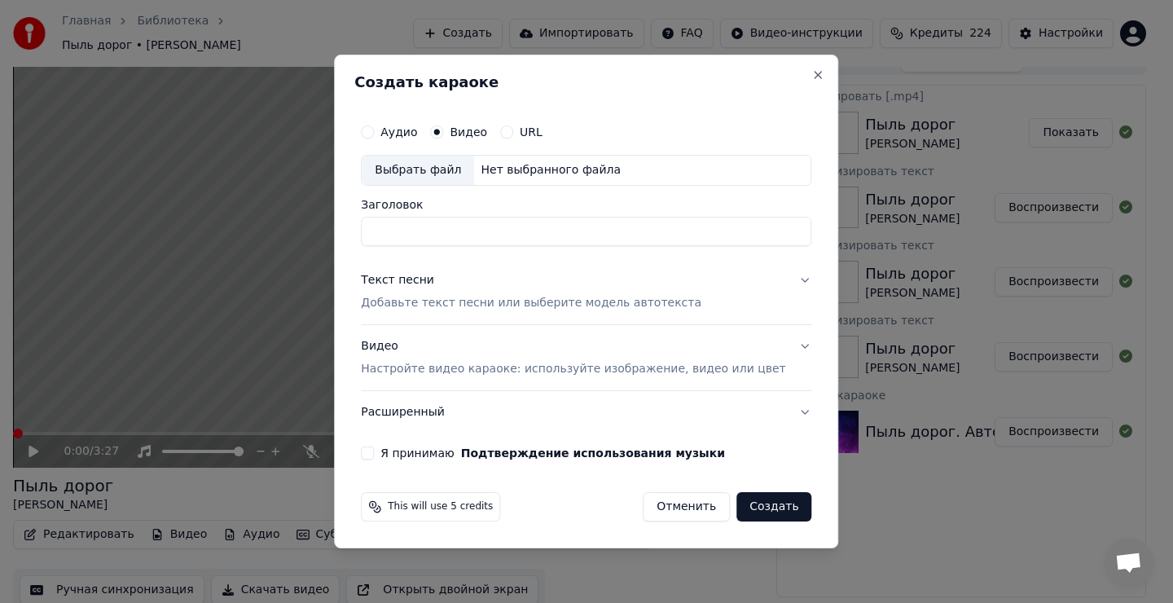
click at [455, 173] on div "Выбрать файл" at bounding box center [418, 170] width 112 height 29
type input "**********"
